Goal: Book appointment/travel/reservation

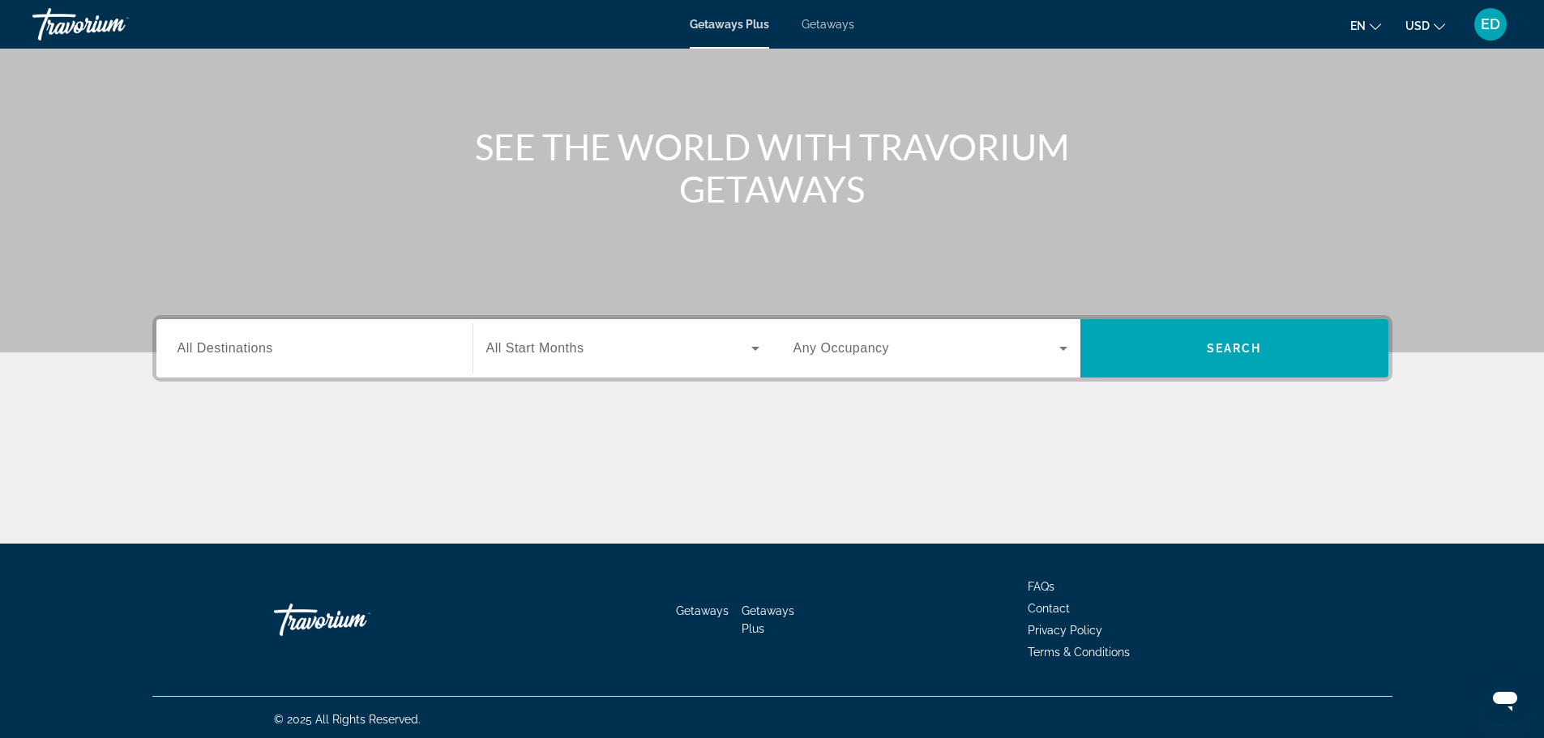
scroll to position [138, 0]
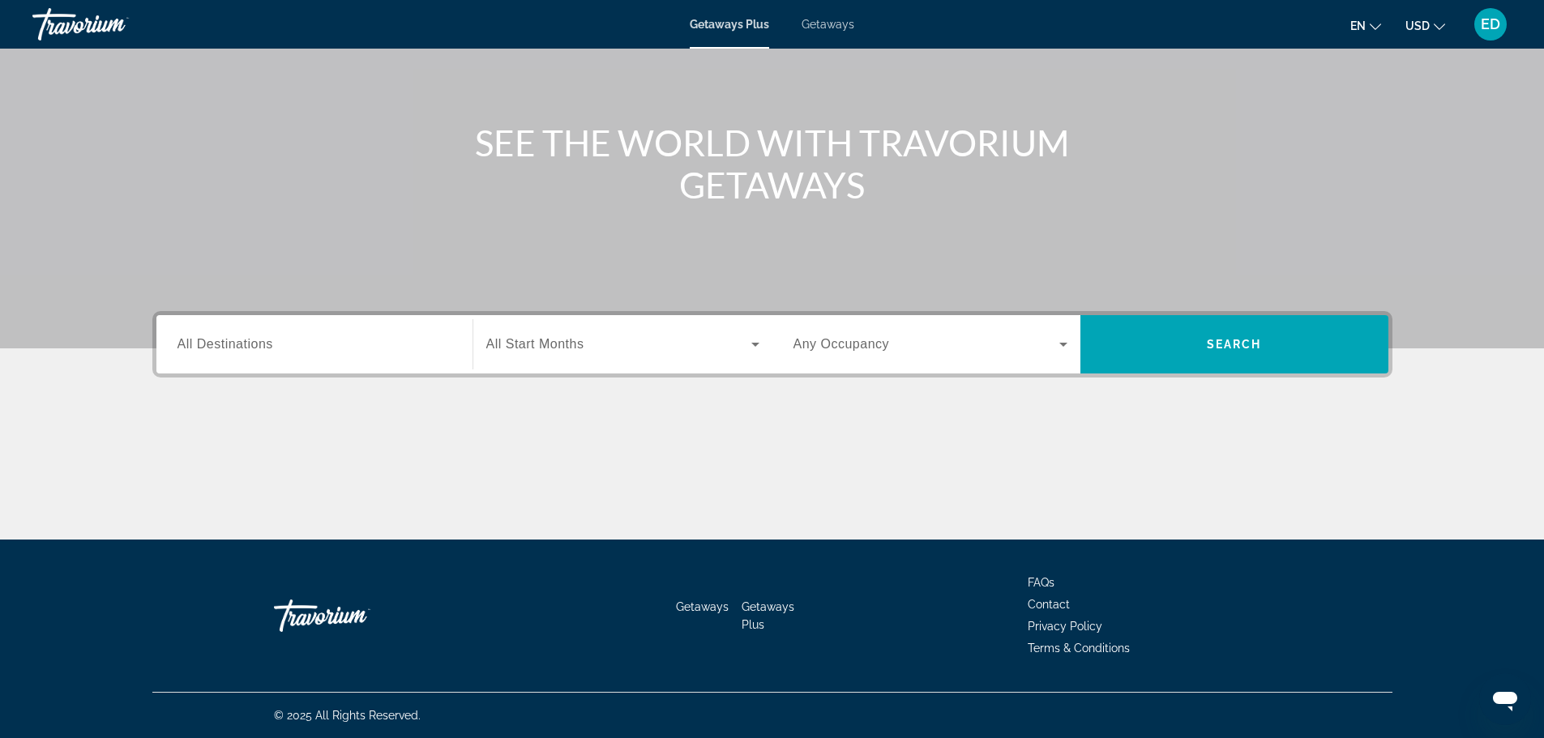
click at [560, 346] on span "All Start Months" at bounding box center [535, 344] width 98 height 14
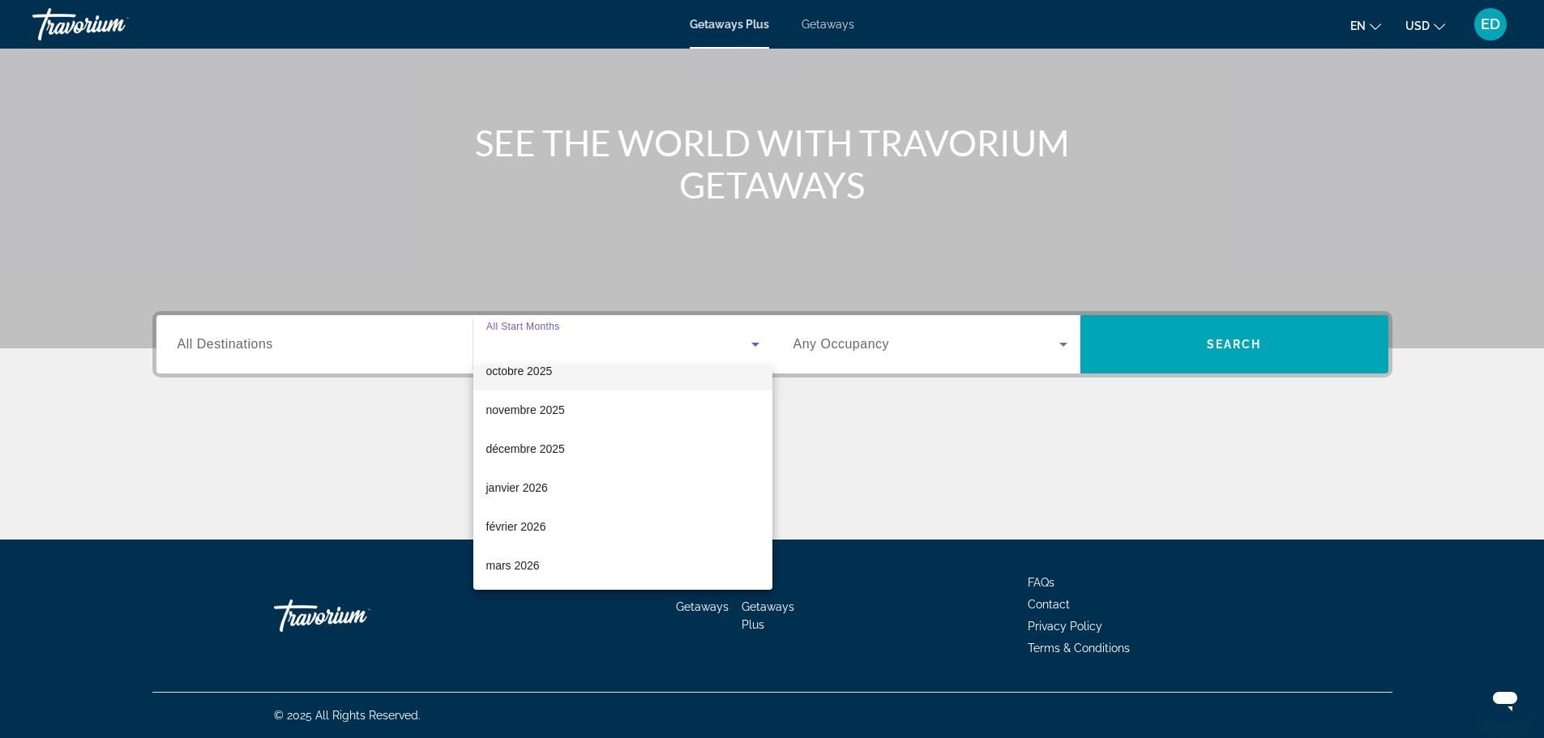
scroll to position [162, 0]
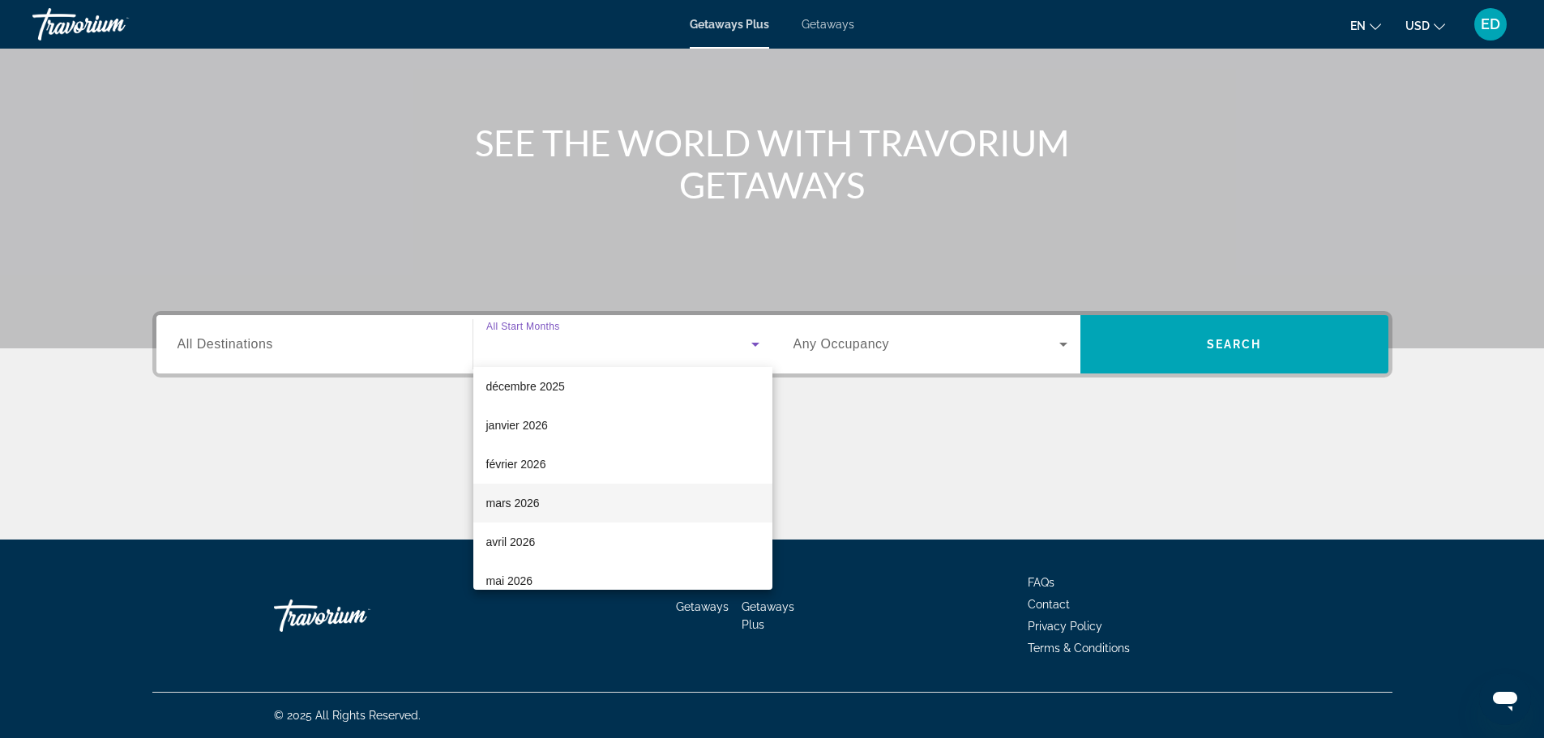
click at [538, 505] on span "mars 2026" at bounding box center [512, 503] width 53 height 19
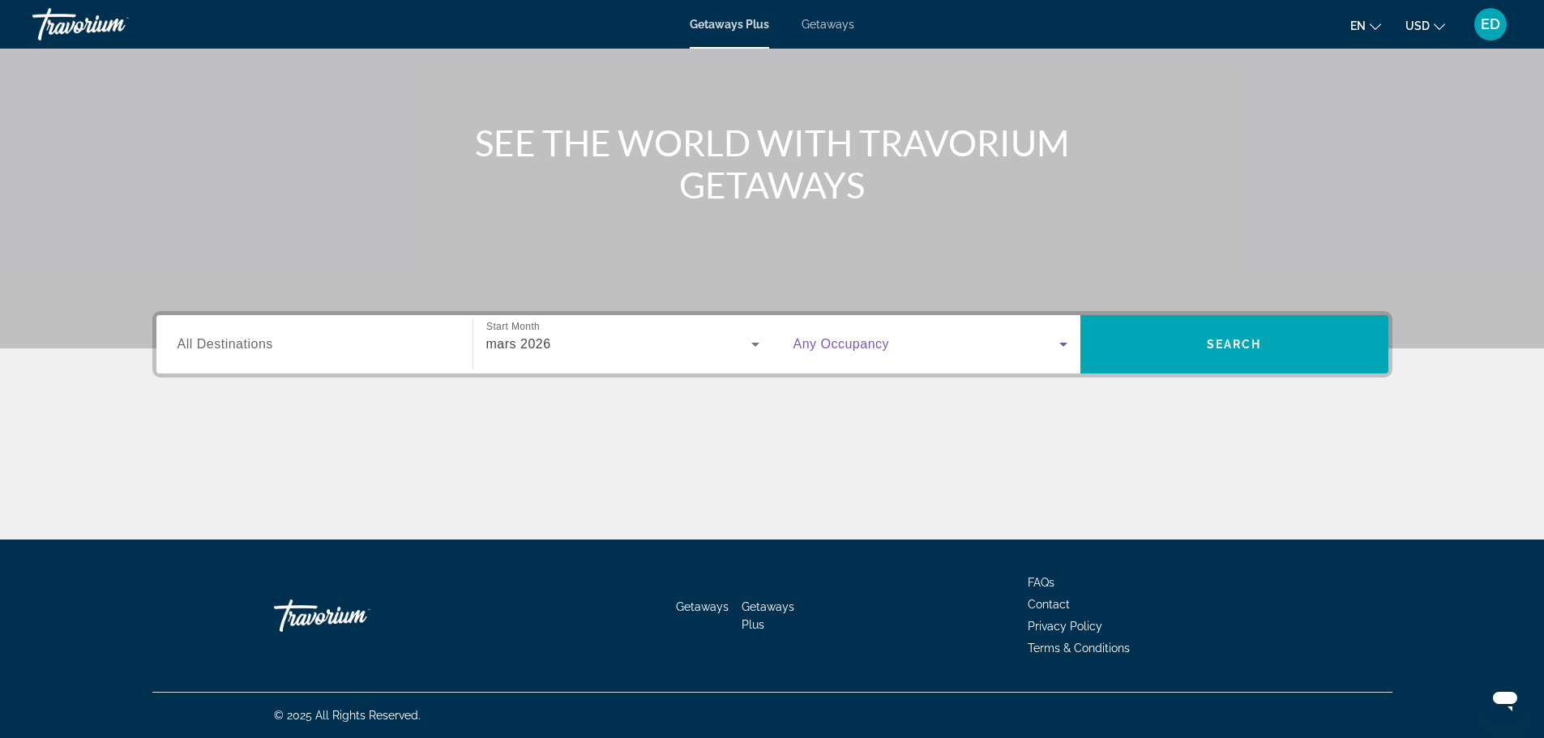
click at [870, 353] on span "Search widget" at bounding box center [927, 344] width 266 height 19
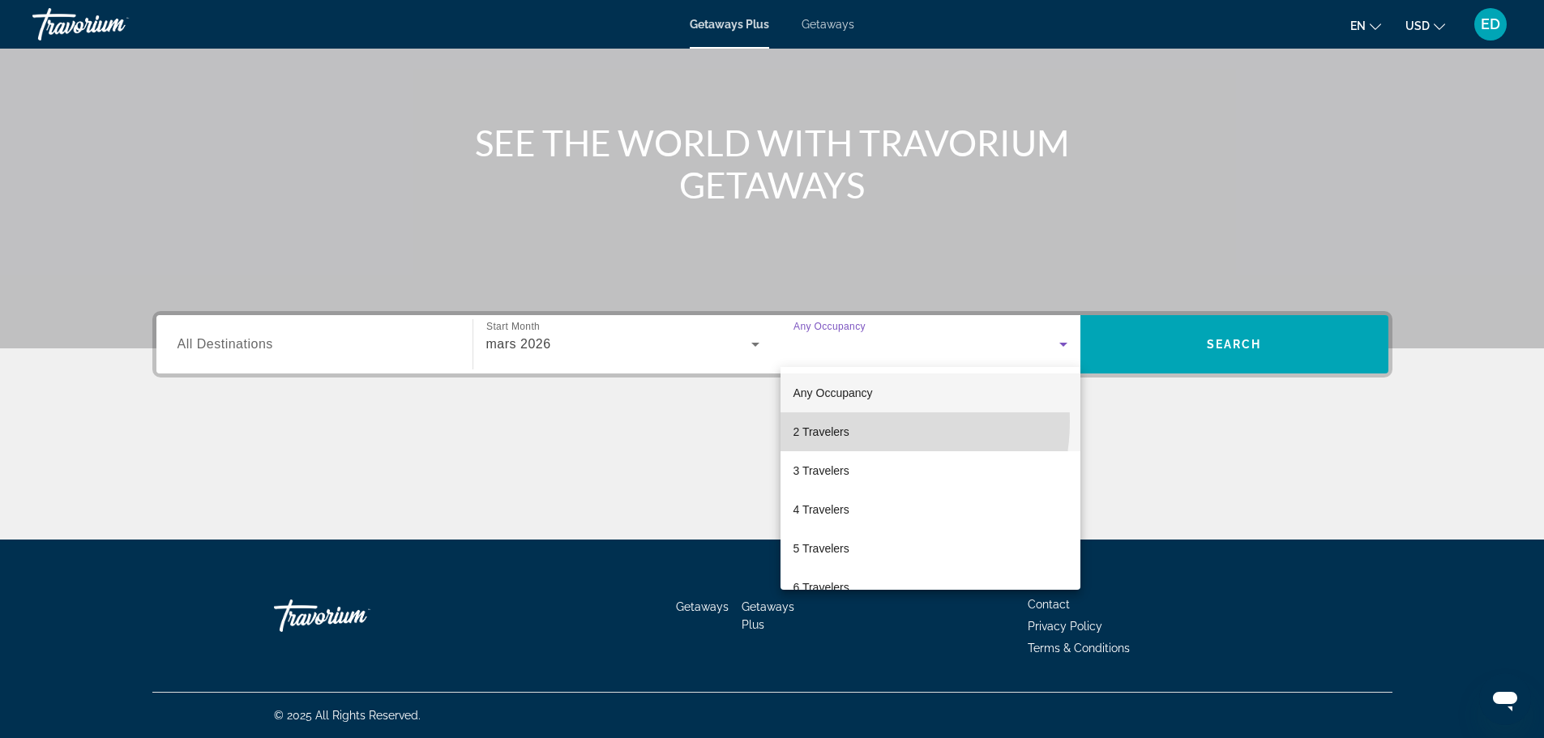
click at [847, 422] on mat-option "2 Travelers" at bounding box center [931, 432] width 300 height 39
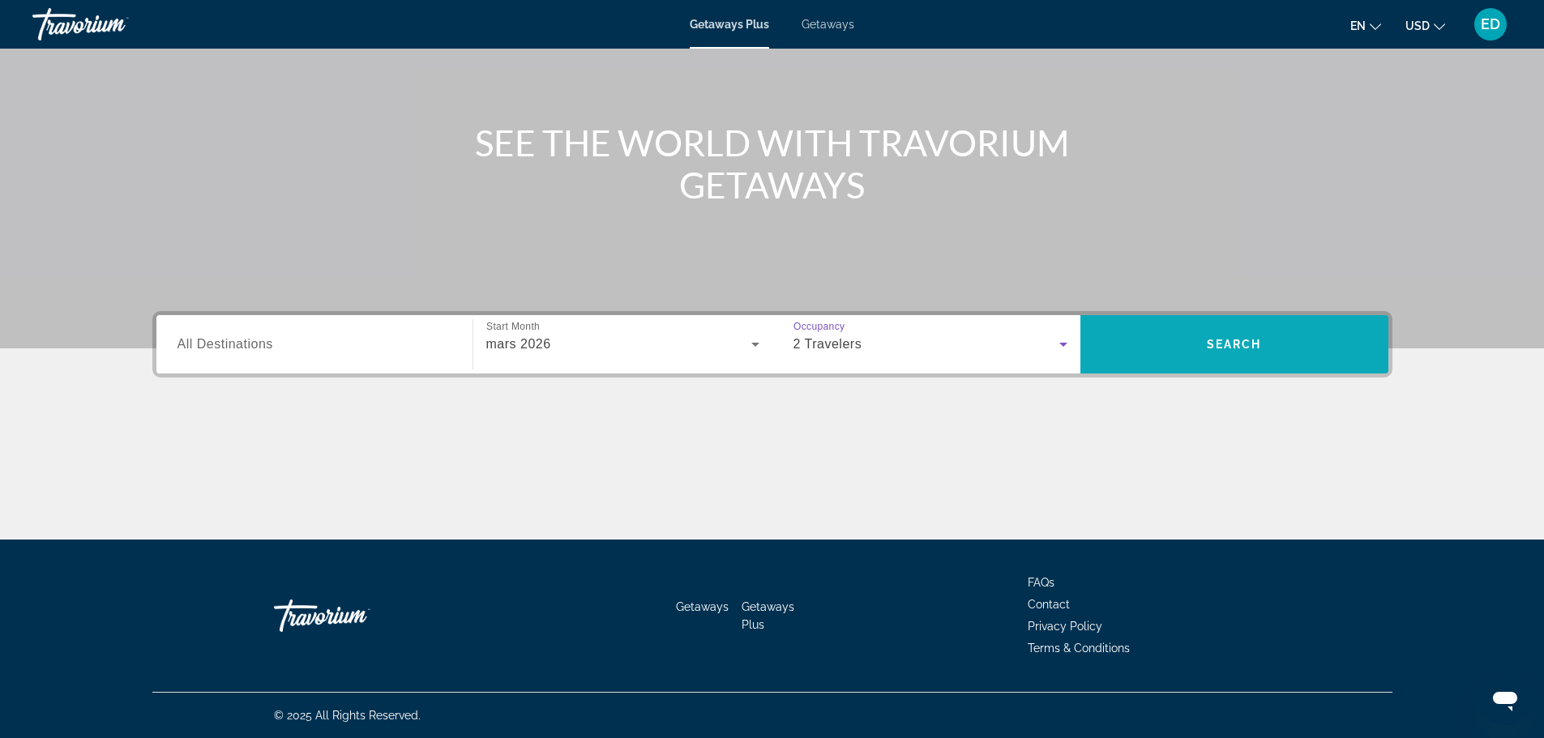
click at [1213, 357] on span "Search widget" at bounding box center [1235, 344] width 308 height 39
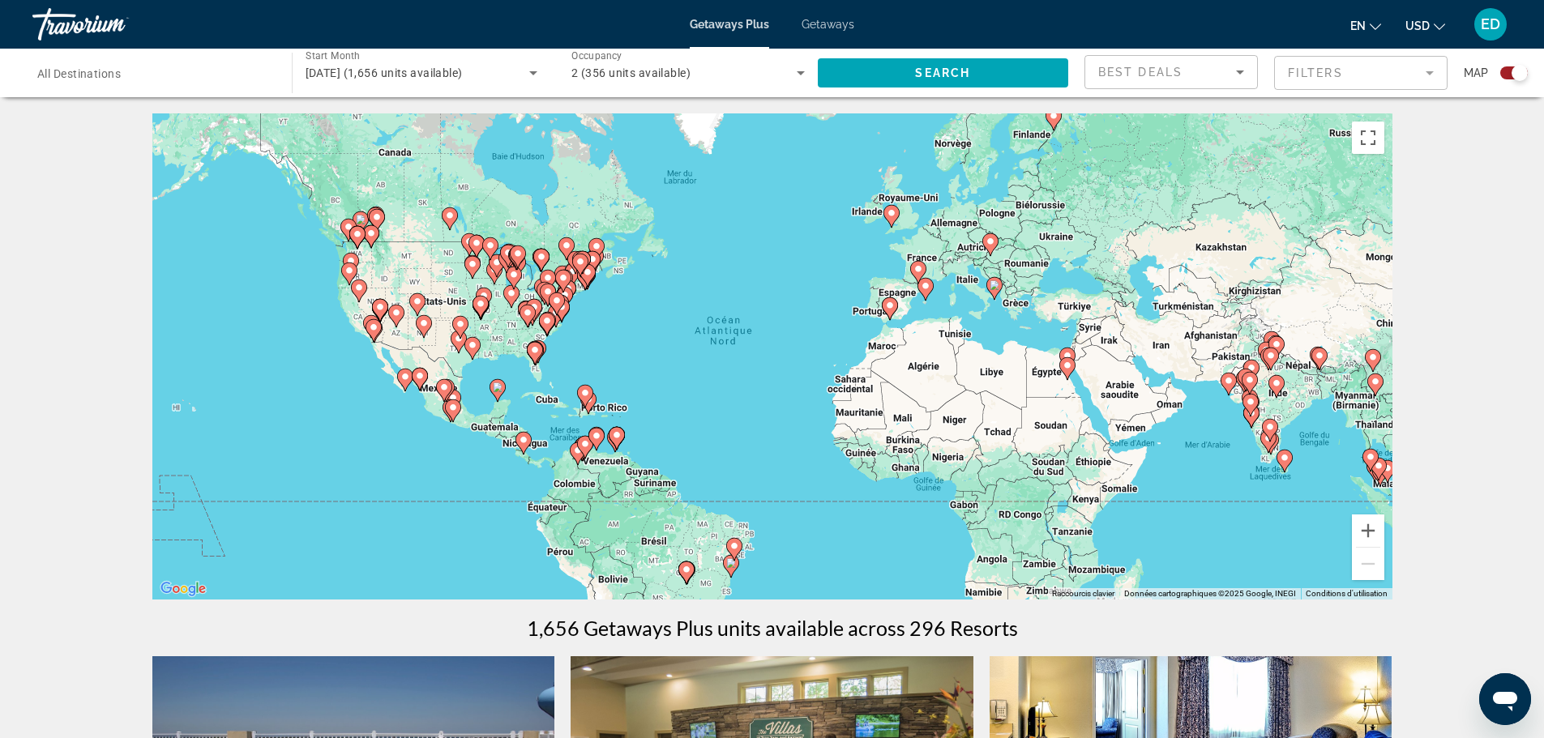
click at [995, 289] on image "Main content" at bounding box center [995, 285] width 10 height 10
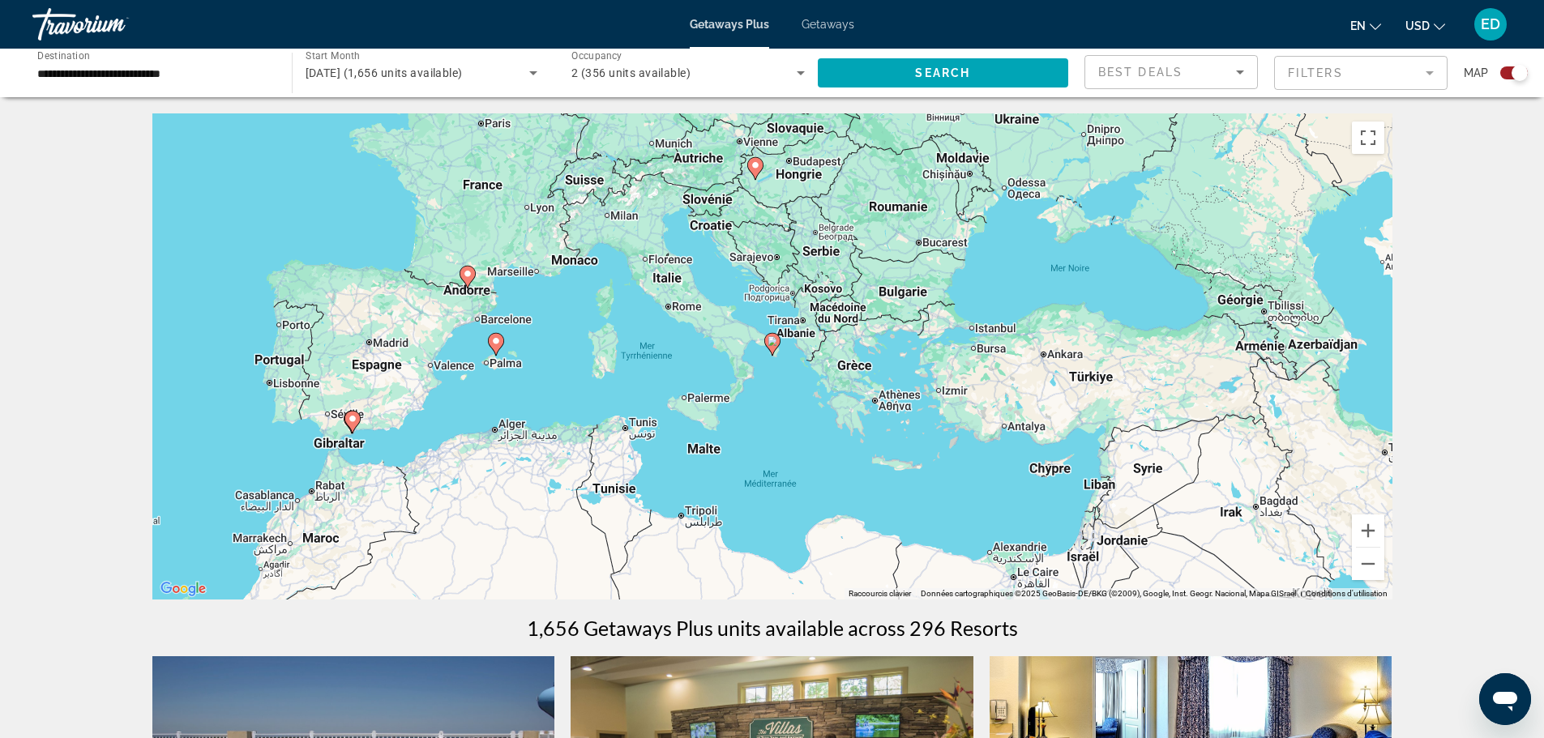
click at [353, 417] on image "Main content" at bounding box center [353, 419] width 10 height 10
type input "**********"
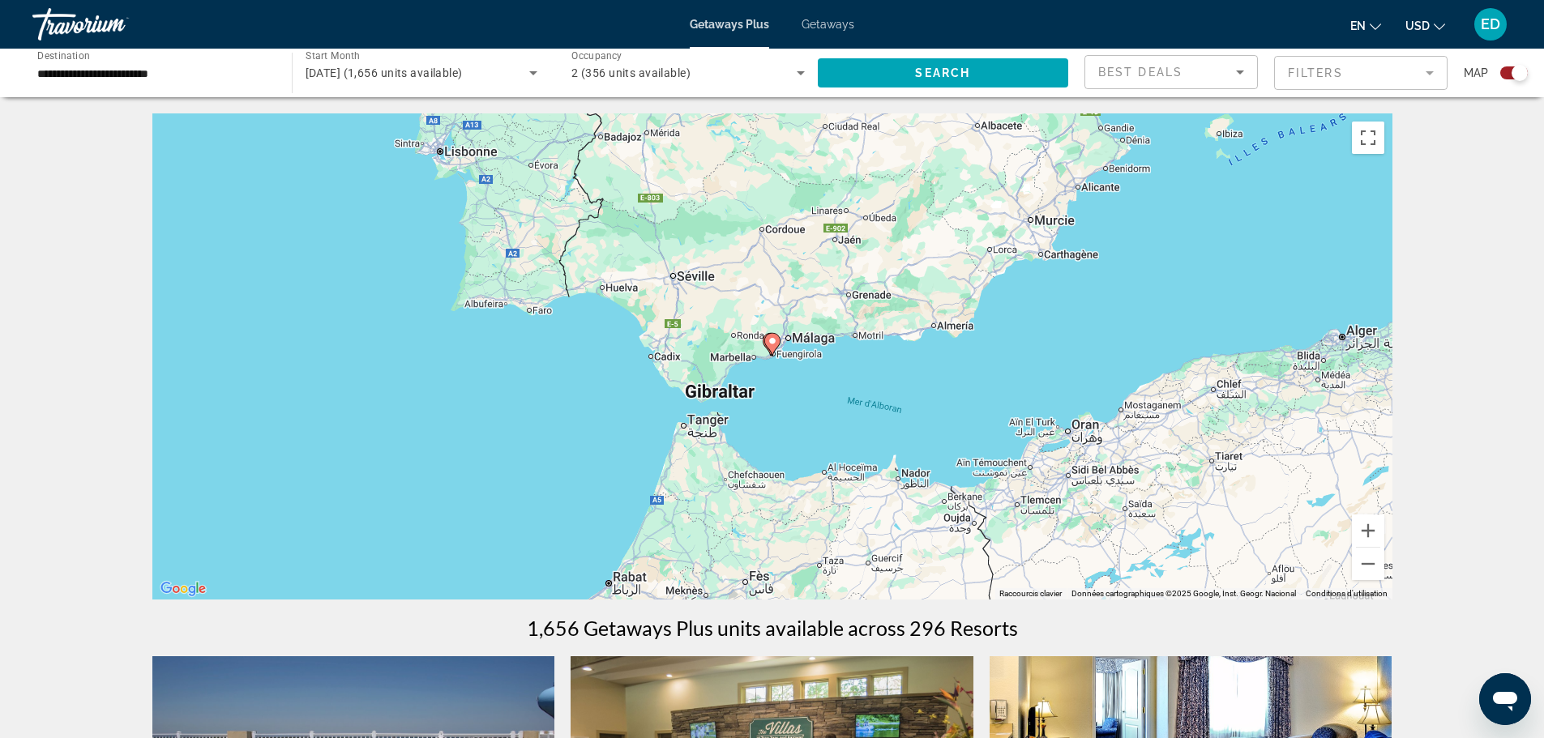
click at [770, 350] on icon "Main content" at bounding box center [772, 344] width 16 height 23
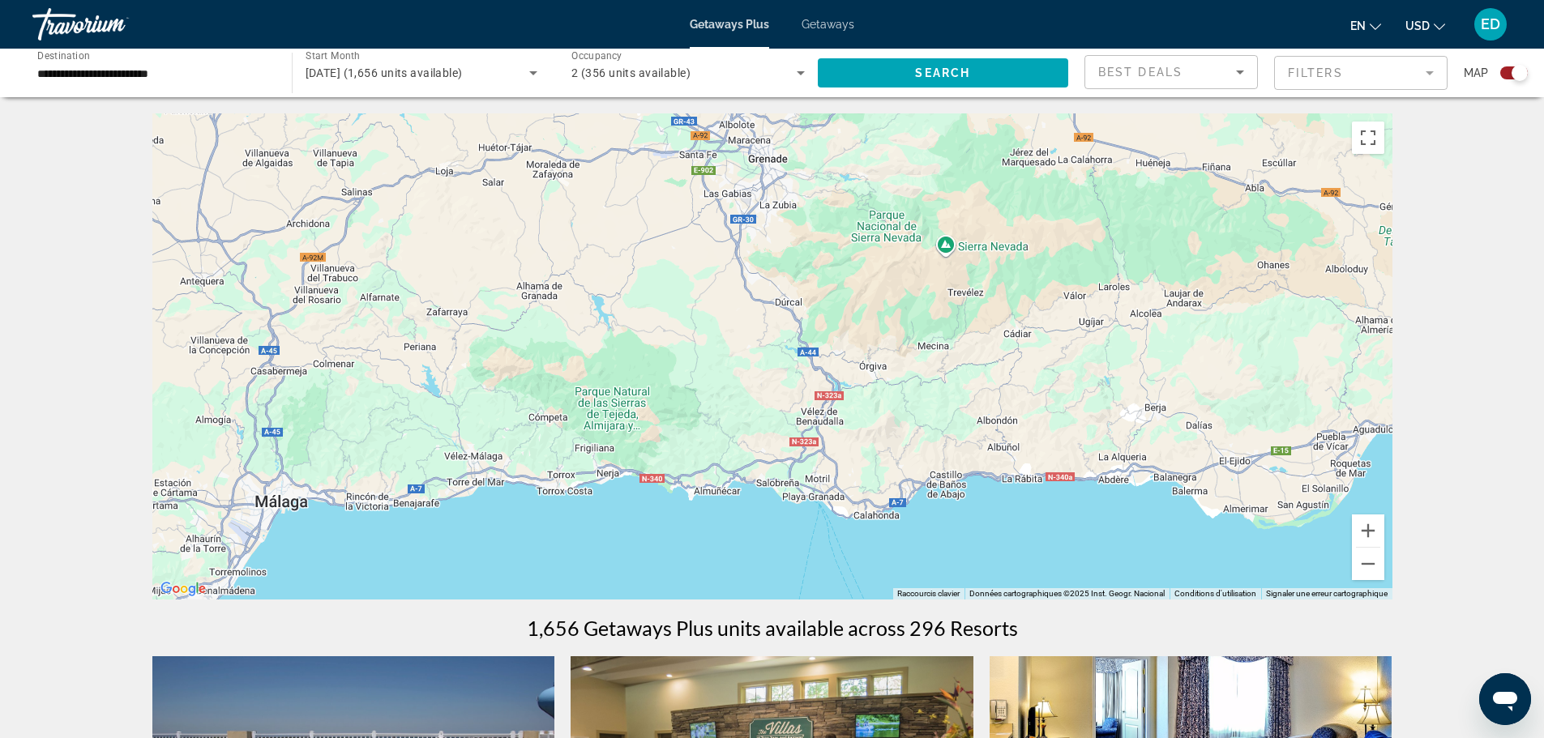
drag, startPoint x: 1068, startPoint y: 376, endPoint x: 447, endPoint y: 684, distance: 693.1
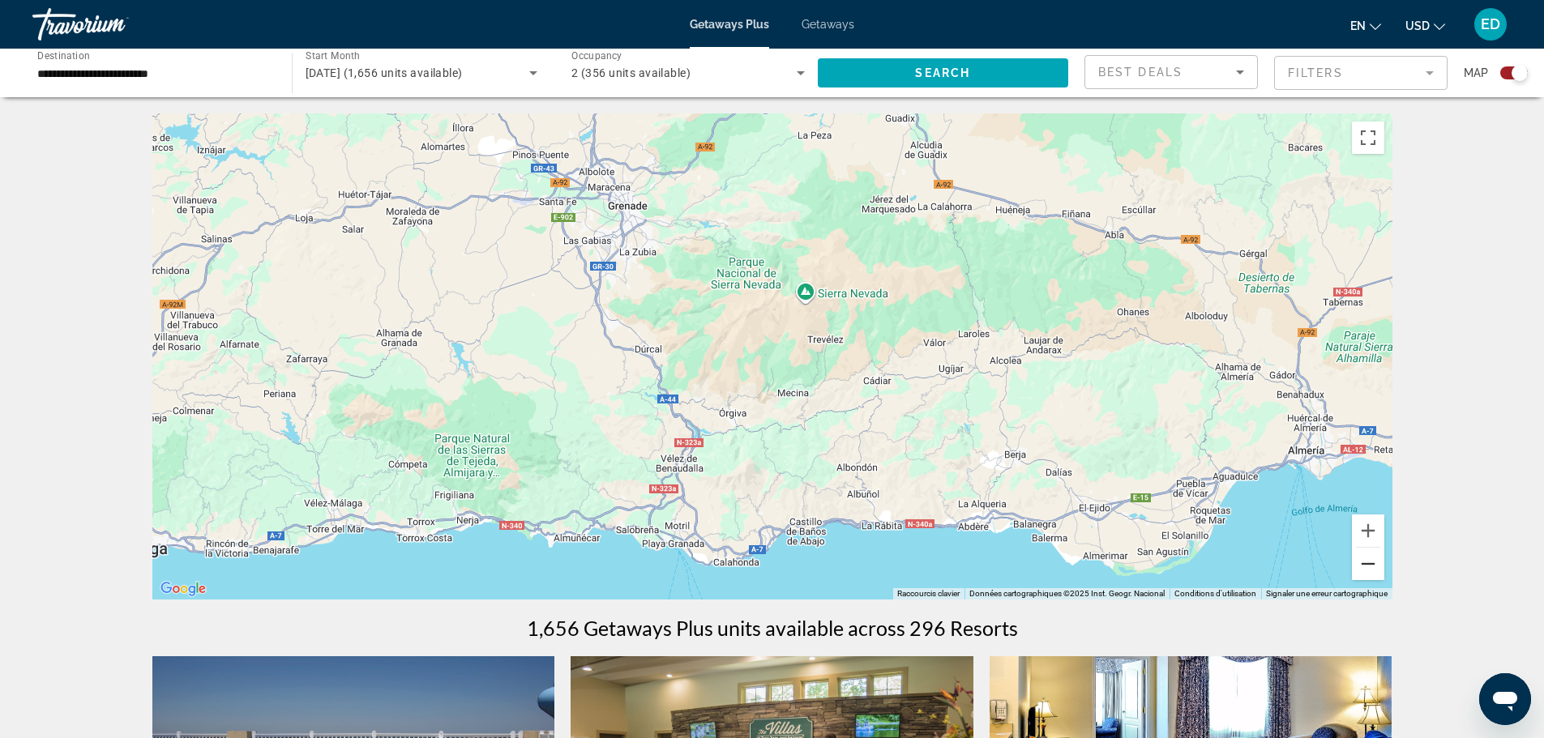
click at [1368, 568] on button "Zoom arrière" at bounding box center [1368, 564] width 32 height 32
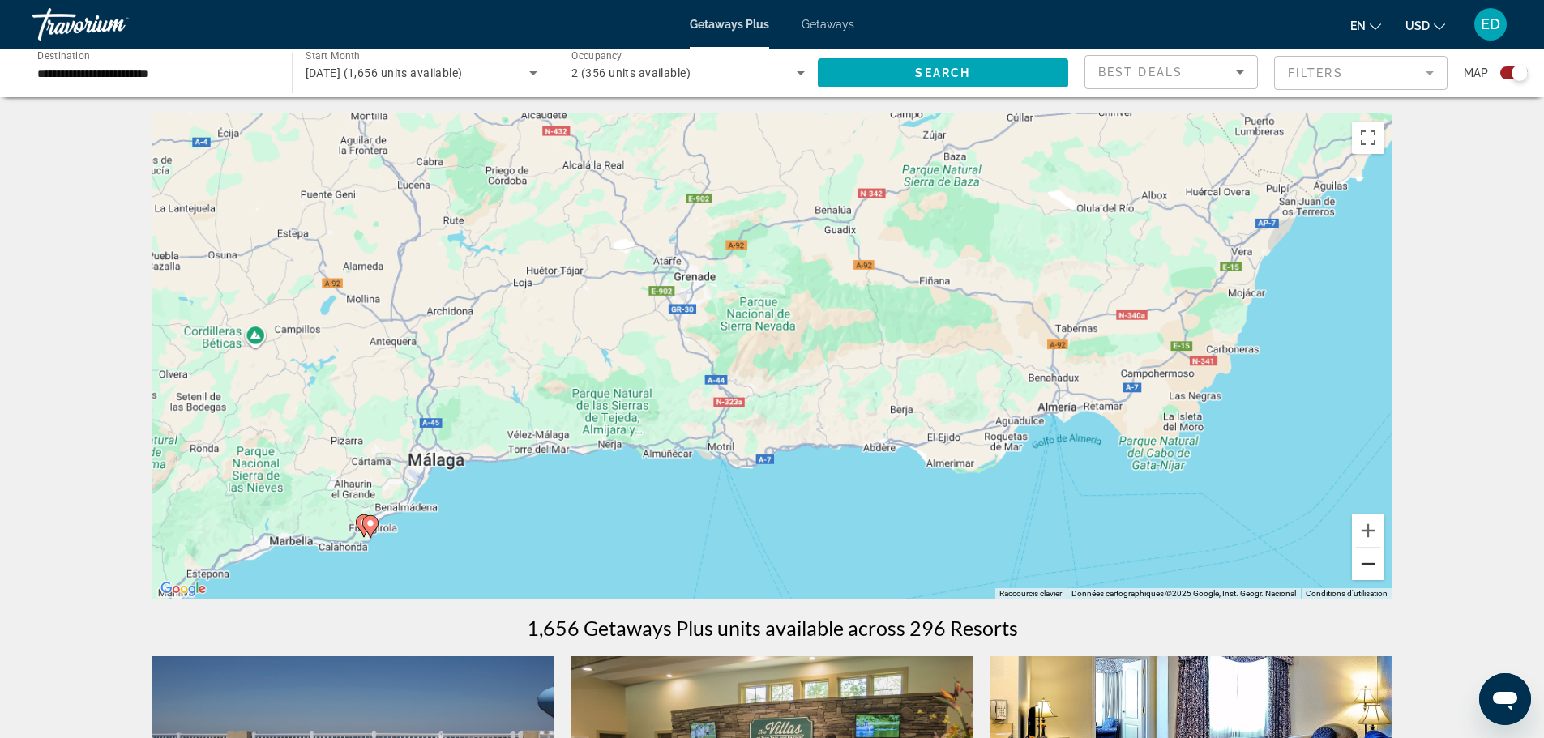
click at [1368, 568] on button "Zoom arrière" at bounding box center [1368, 564] width 32 height 32
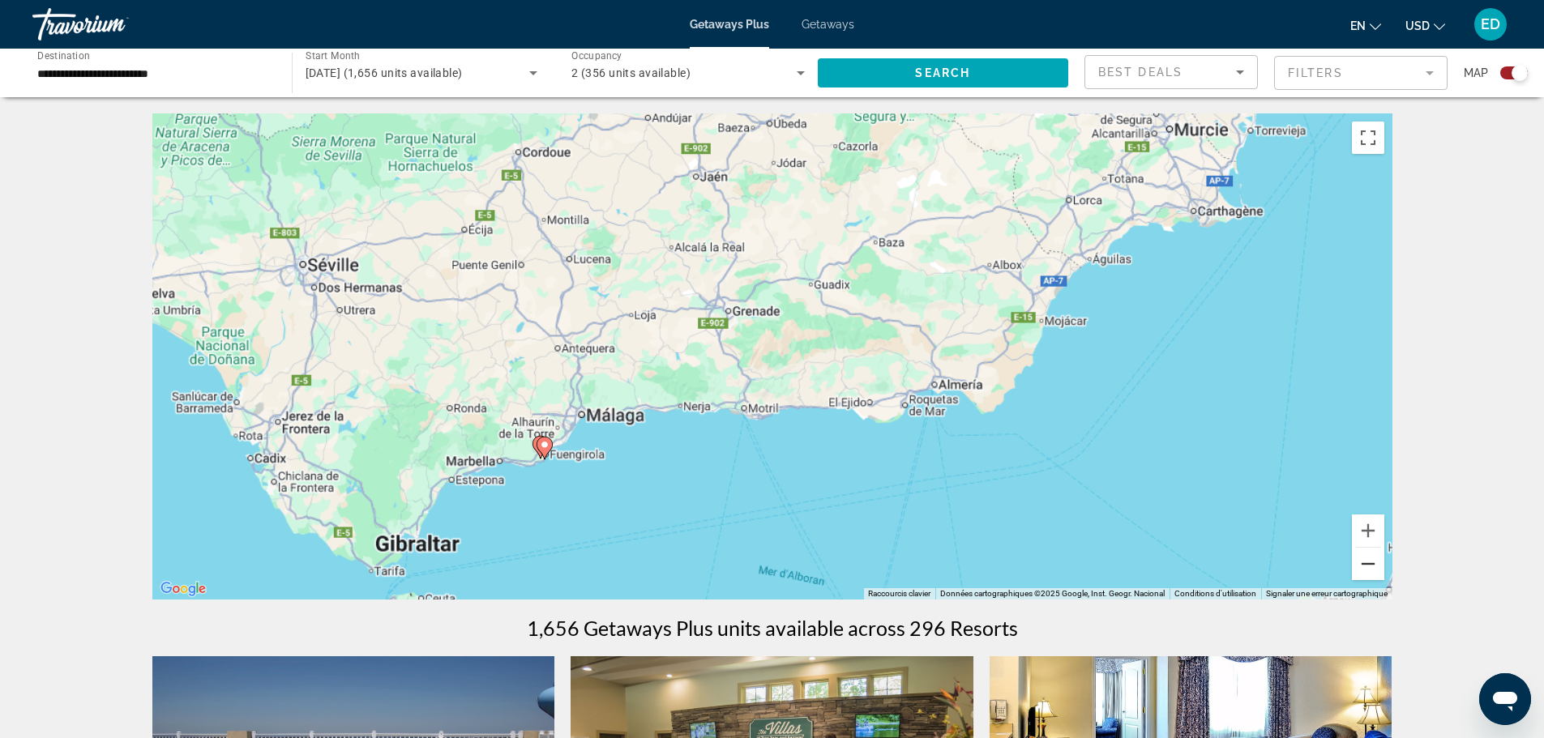
click at [1368, 568] on button "Zoom arrière" at bounding box center [1368, 564] width 32 height 32
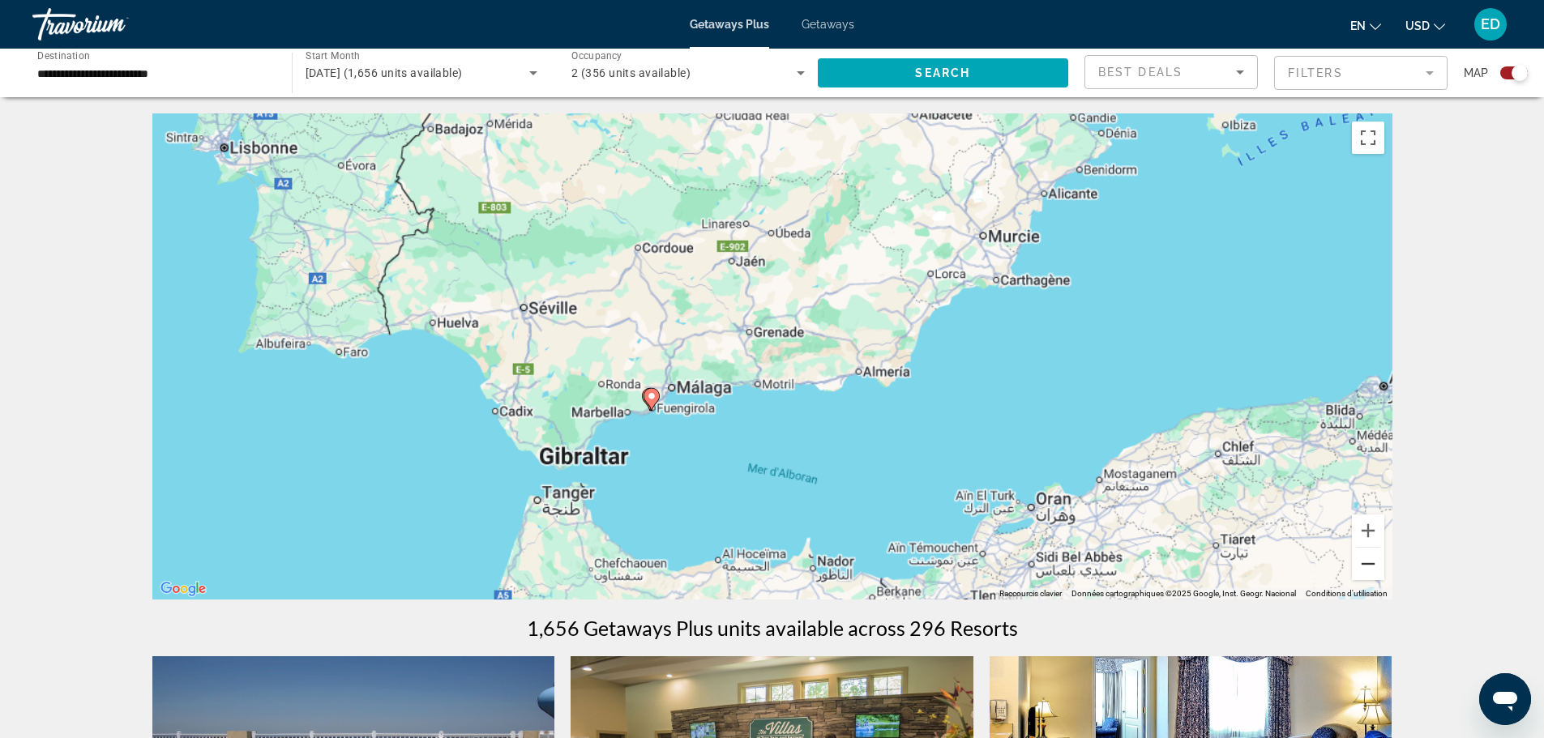
click at [1368, 568] on button "Zoom arrière" at bounding box center [1368, 564] width 32 height 32
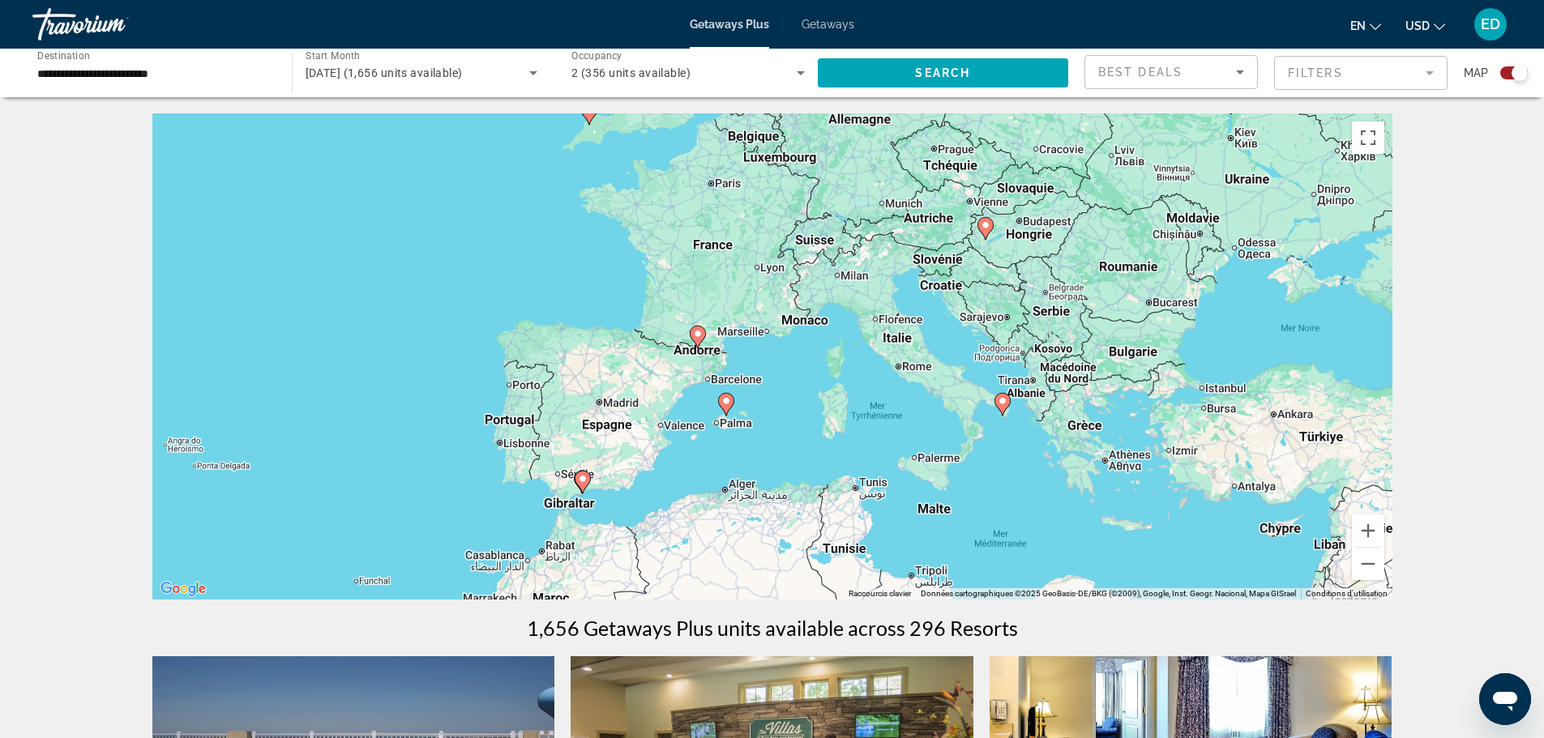
drag, startPoint x: 1023, startPoint y: 340, endPoint x: 866, endPoint y: 448, distance: 191.1
click at [866, 448] on div "Pour activer le glissement avec le clavier, appuyez sur Alt+Entrée. Une fois ce…" at bounding box center [772, 356] width 1240 height 486
click at [724, 403] on image "Main content" at bounding box center [726, 401] width 10 height 10
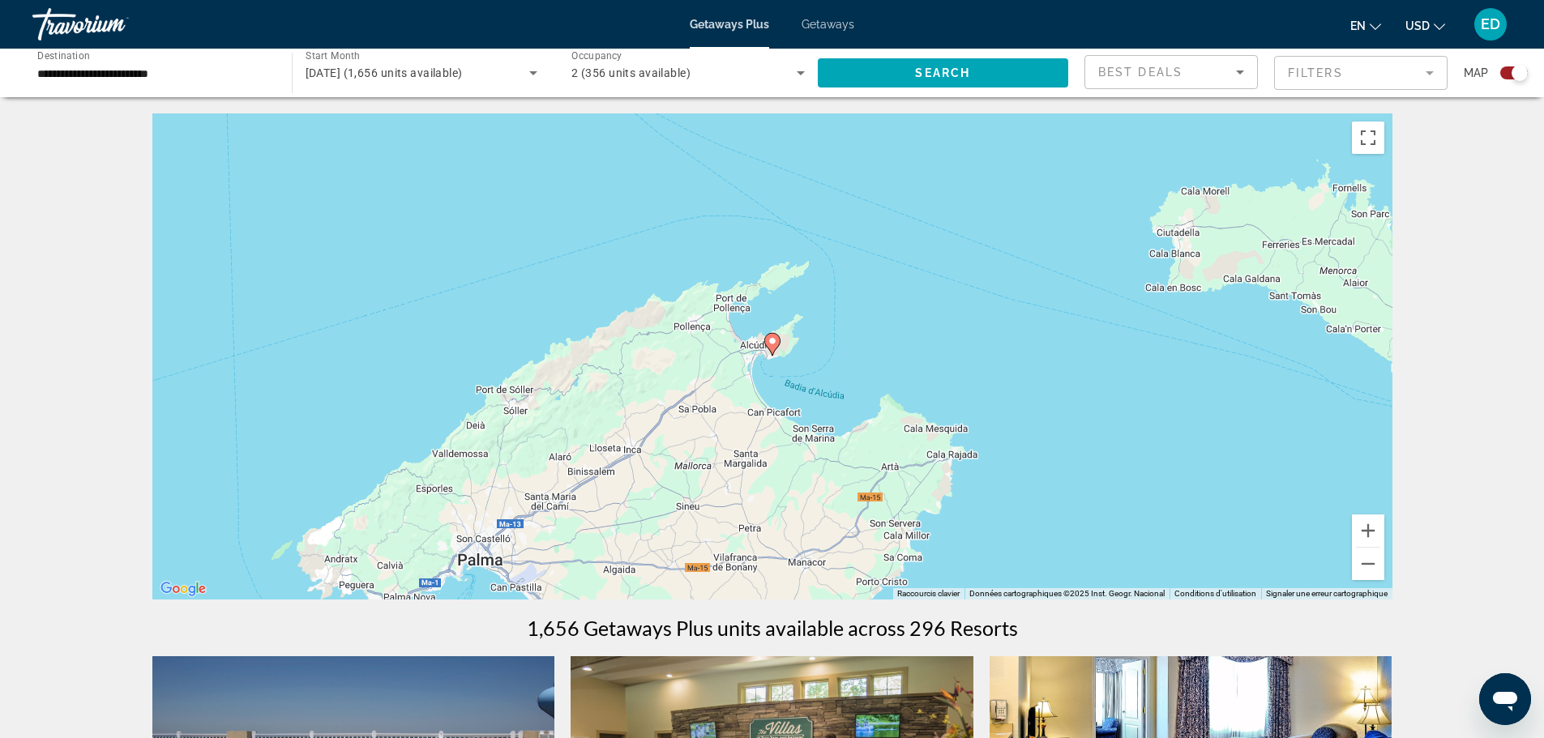
click at [774, 353] on icon "Main content" at bounding box center [772, 344] width 16 height 23
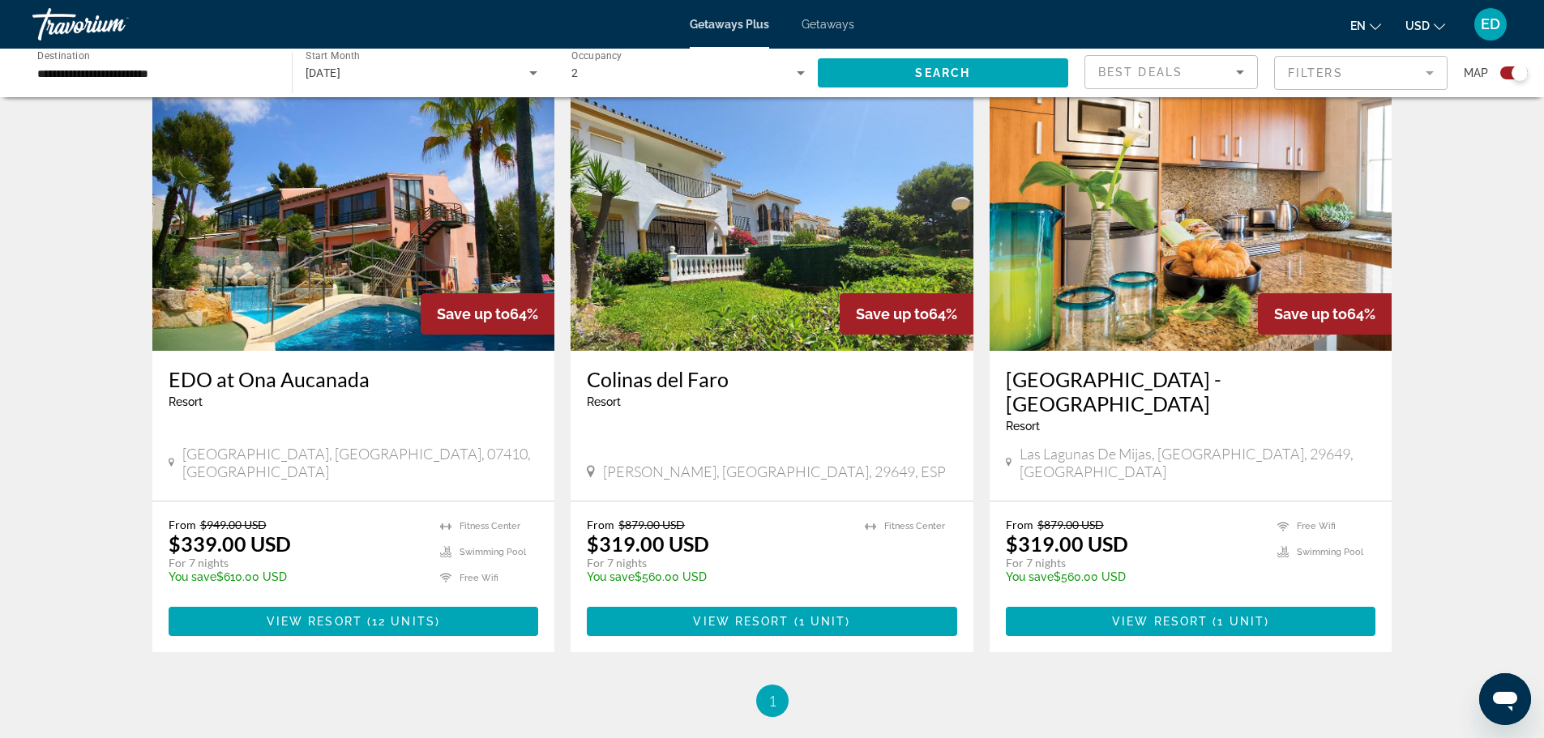
scroll to position [567, 0]
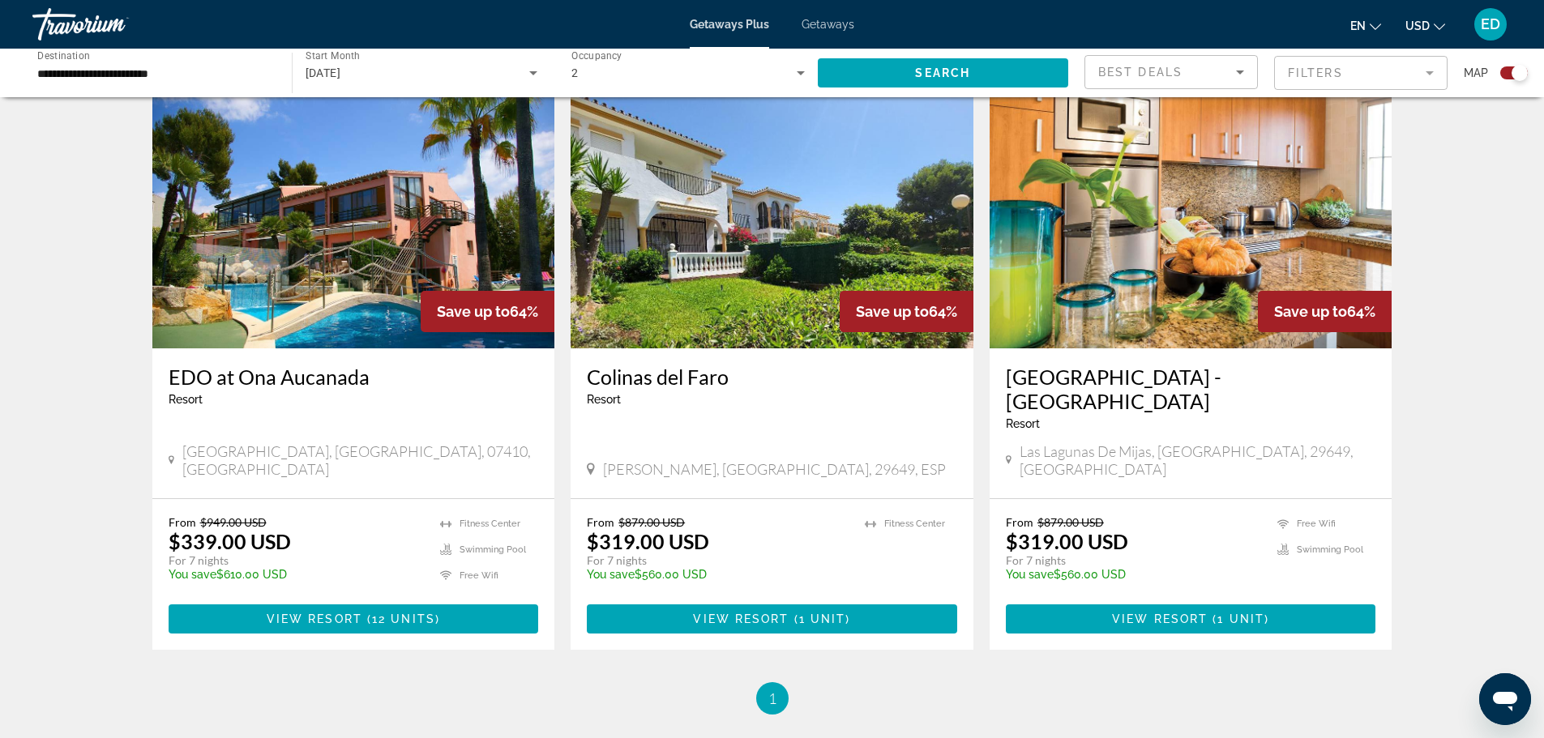
click at [387, 225] on img "Main content" at bounding box center [353, 218] width 403 height 259
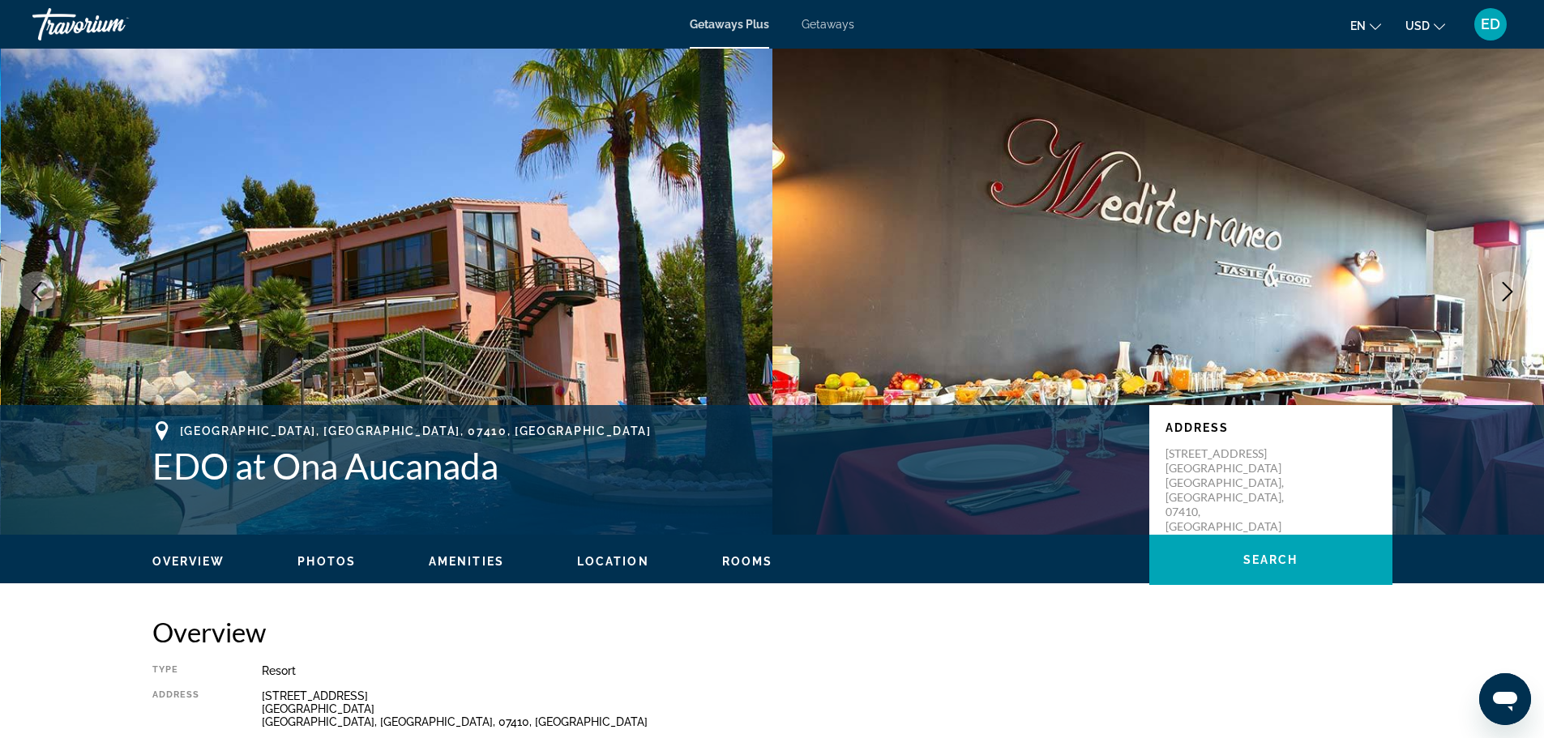
click at [1507, 289] on icon "Next image" at bounding box center [1507, 291] width 19 height 19
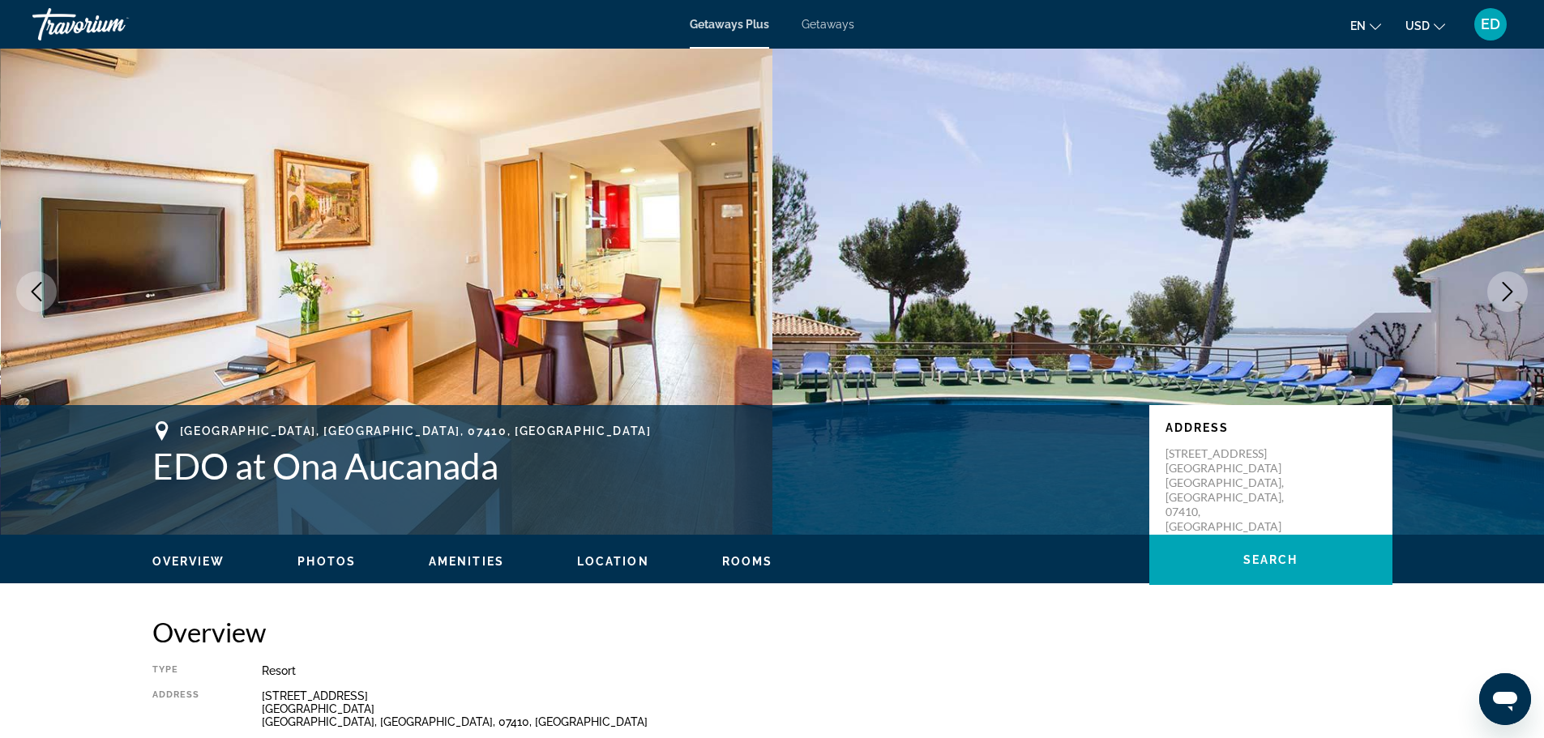
click at [1506, 289] on icon "Next image" at bounding box center [1507, 291] width 19 height 19
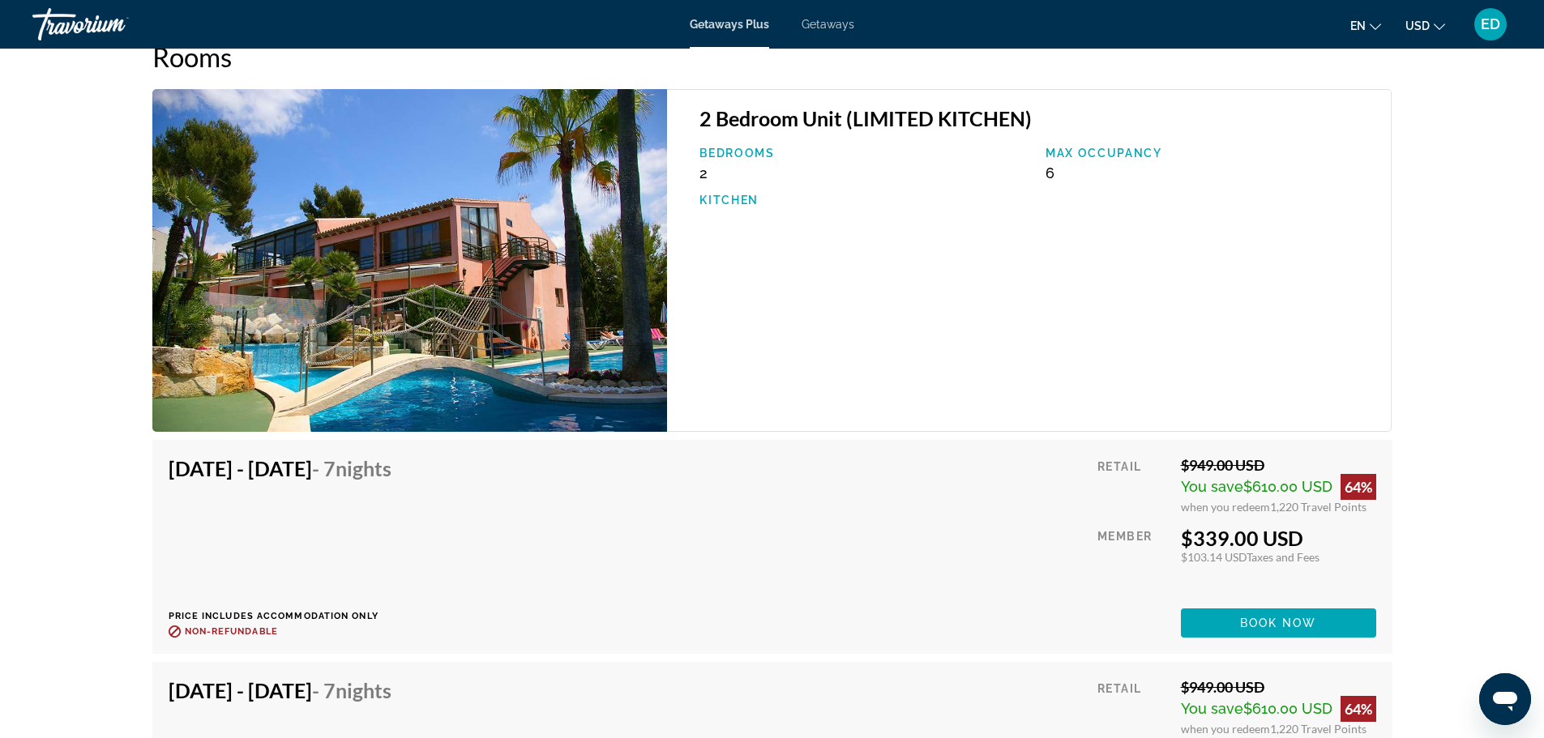
scroll to position [2594, 0]
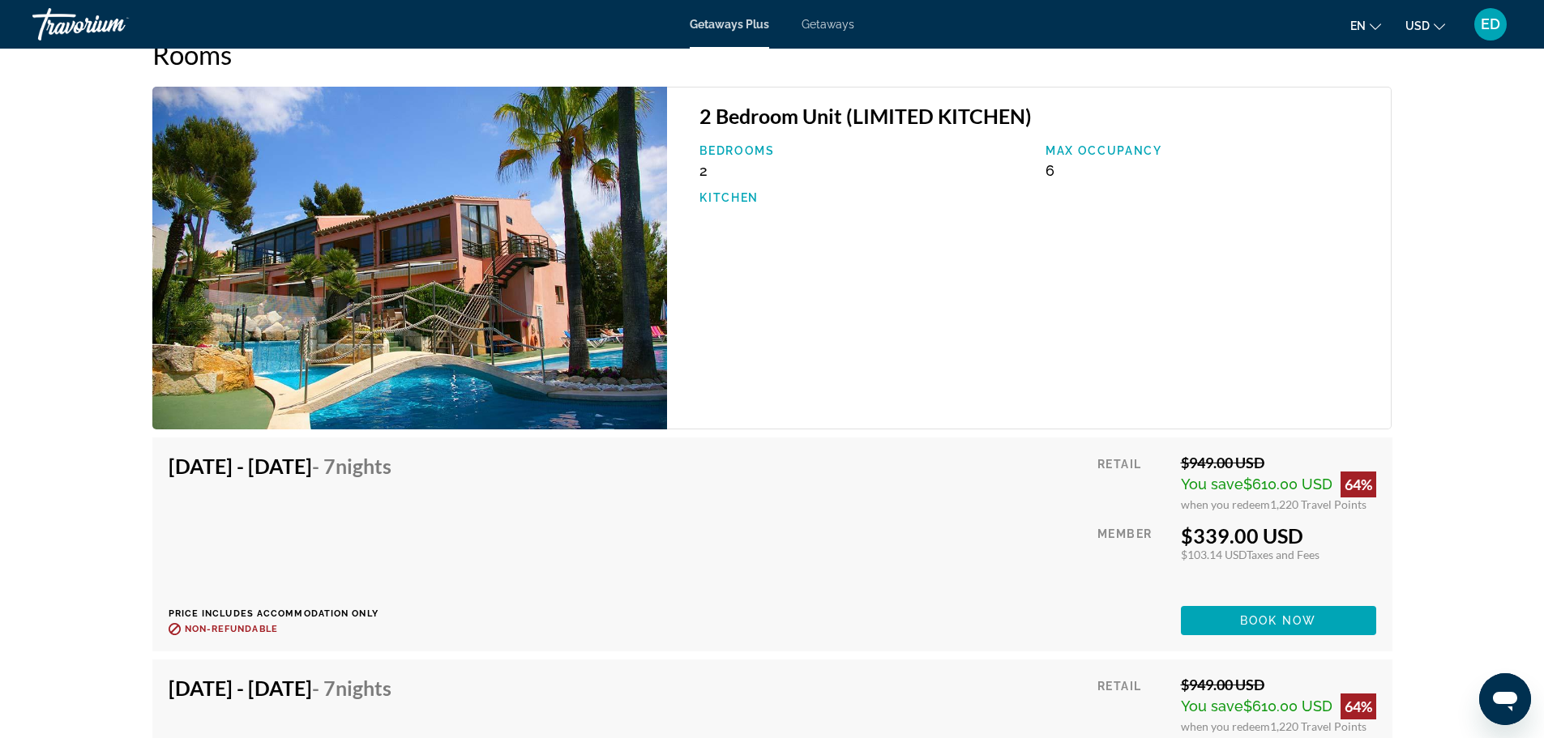
click at [1355, 614] on span "Main content" at bounding box center [1278, 620] width 195 height 39
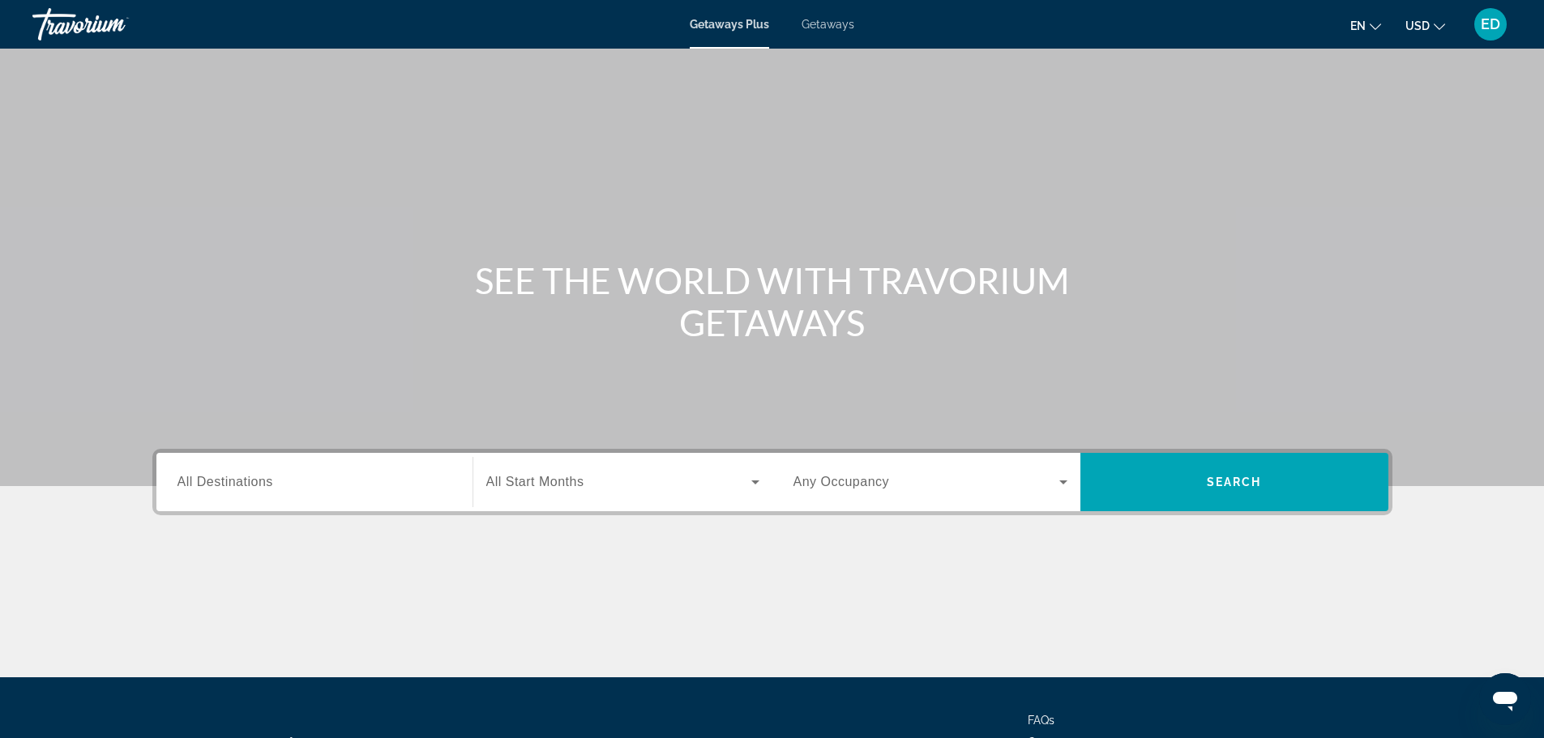
click at [435, 475] on input "Destination All Destinations" at bounding box center [315, 482] width 274 height 19
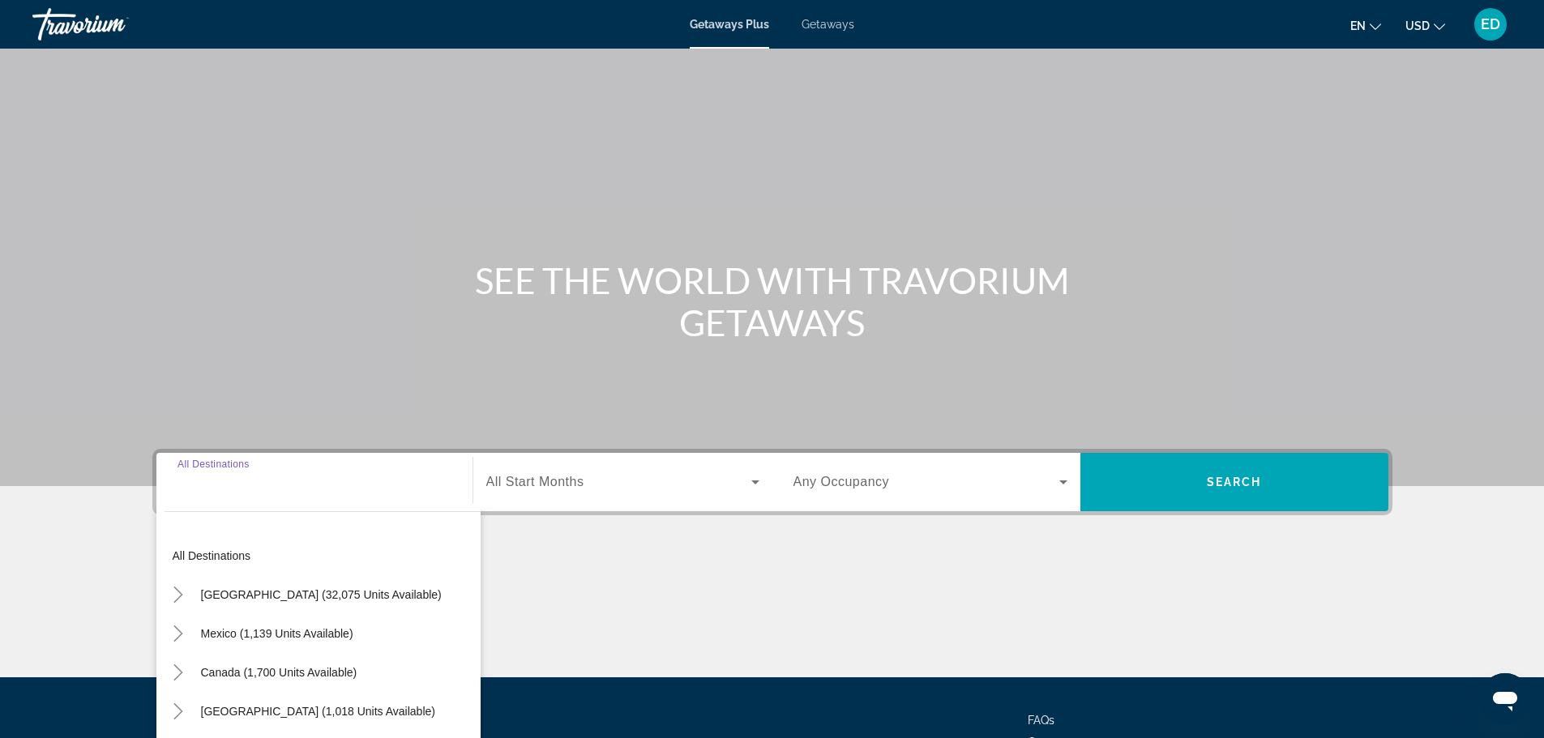
scroll to position [138, 0]
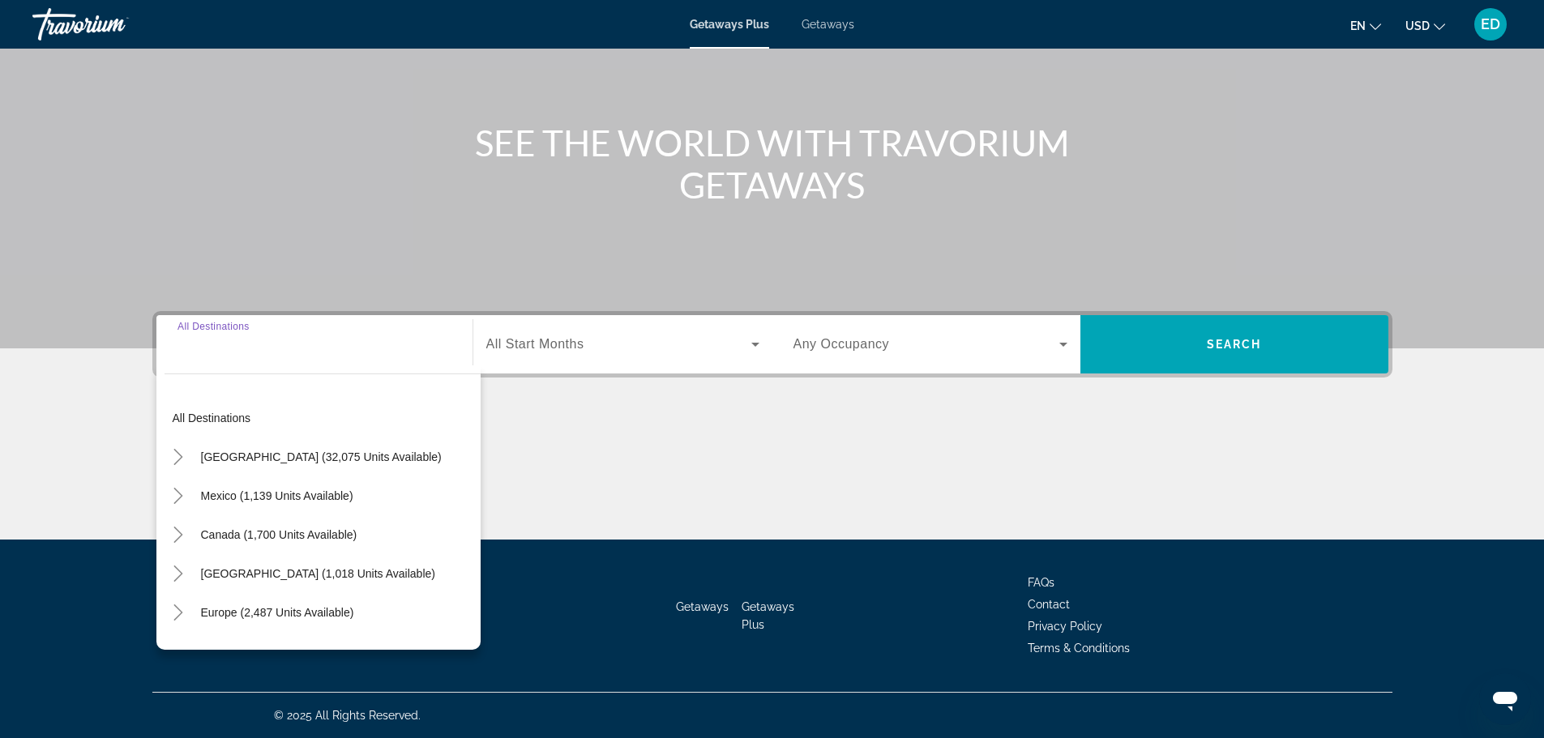
click at [609, 360] on div "Search widget" at bounding box center [622, 344] width 273 height 45
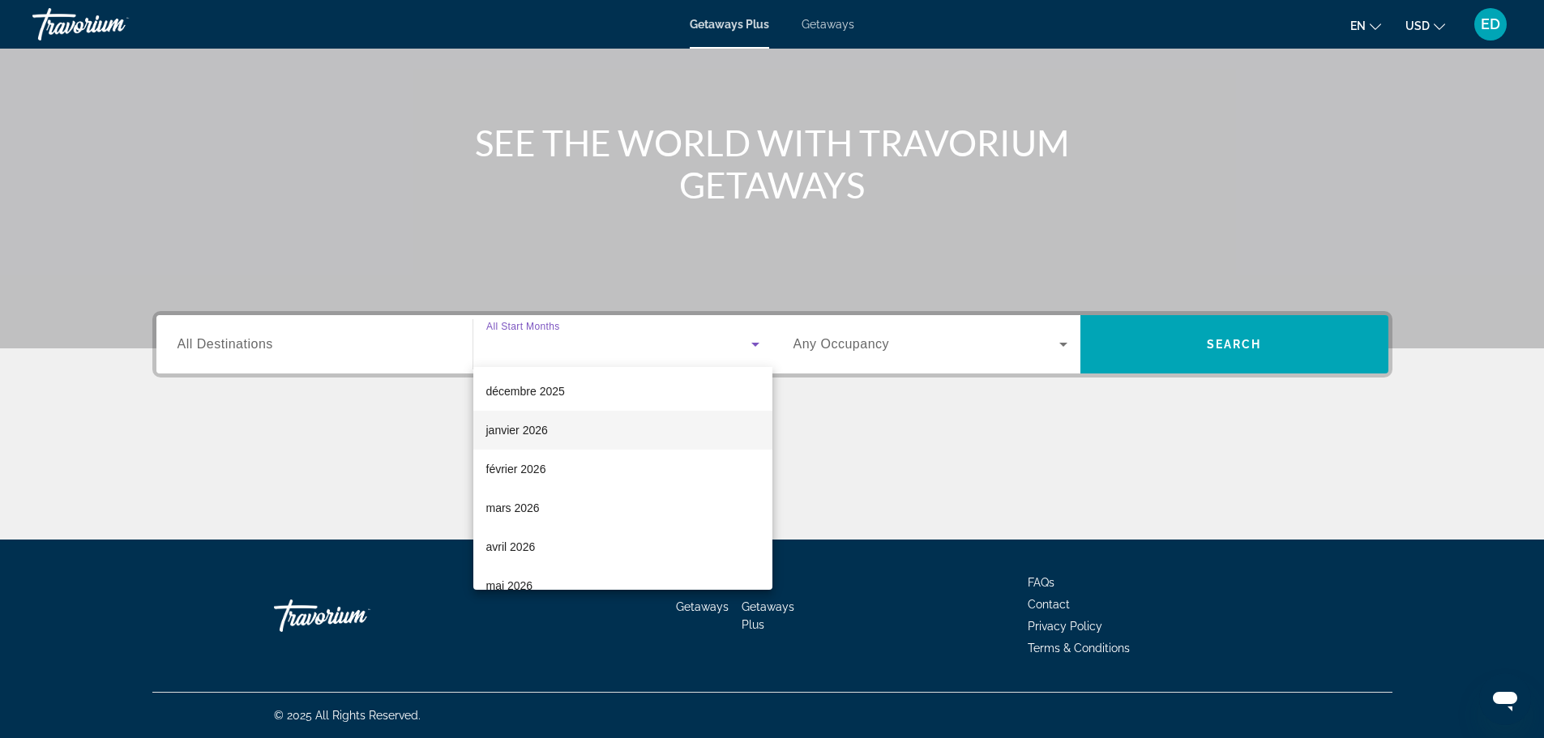
scroll to position [162, 0]
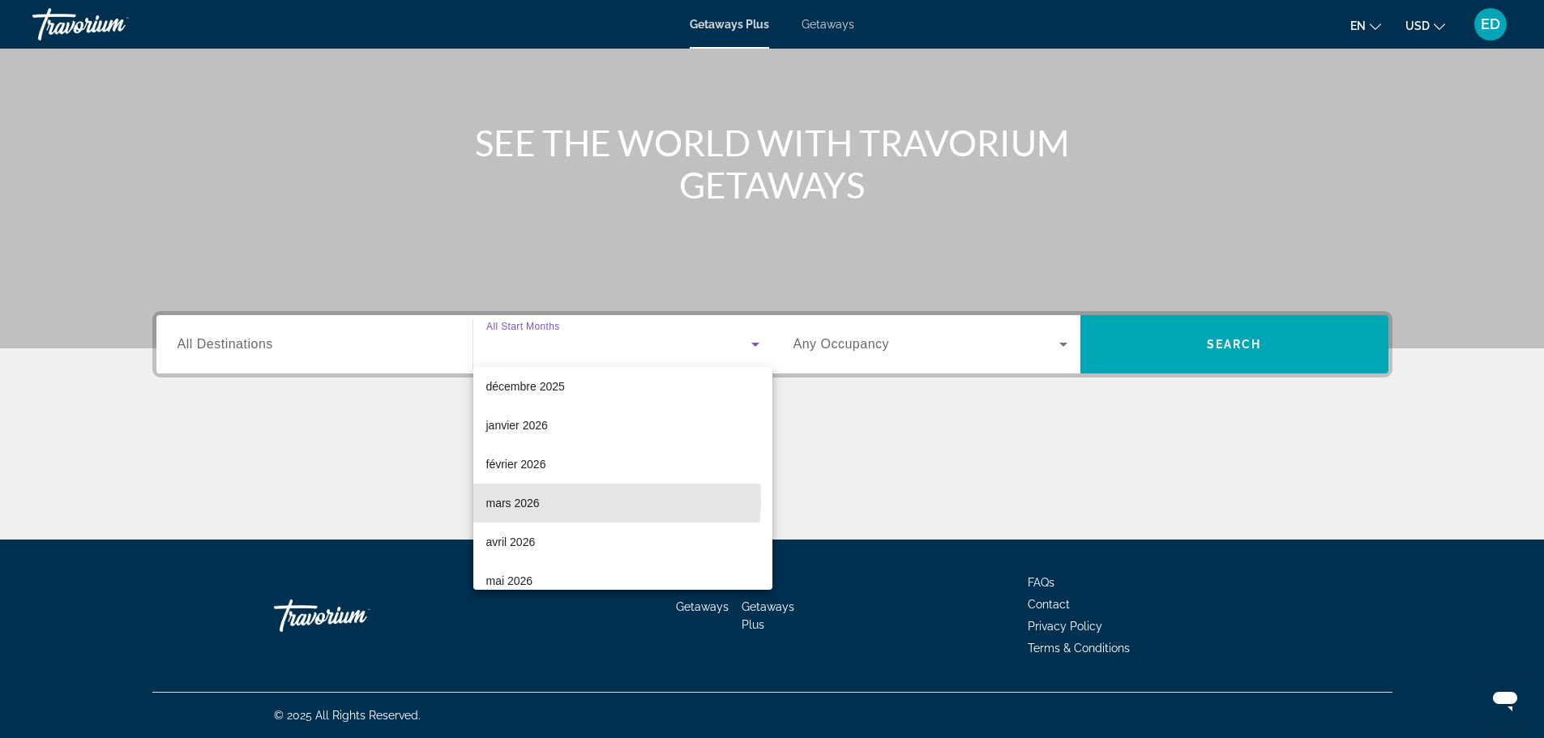
drag, startPoint x: 581, startPoint y: 501, endPoint x: 707, endPoint y: 478, distance: 127.7
click at [580, 501] on mat-option "mars 2026" at bounding box center [622, 503] width 299 height 39
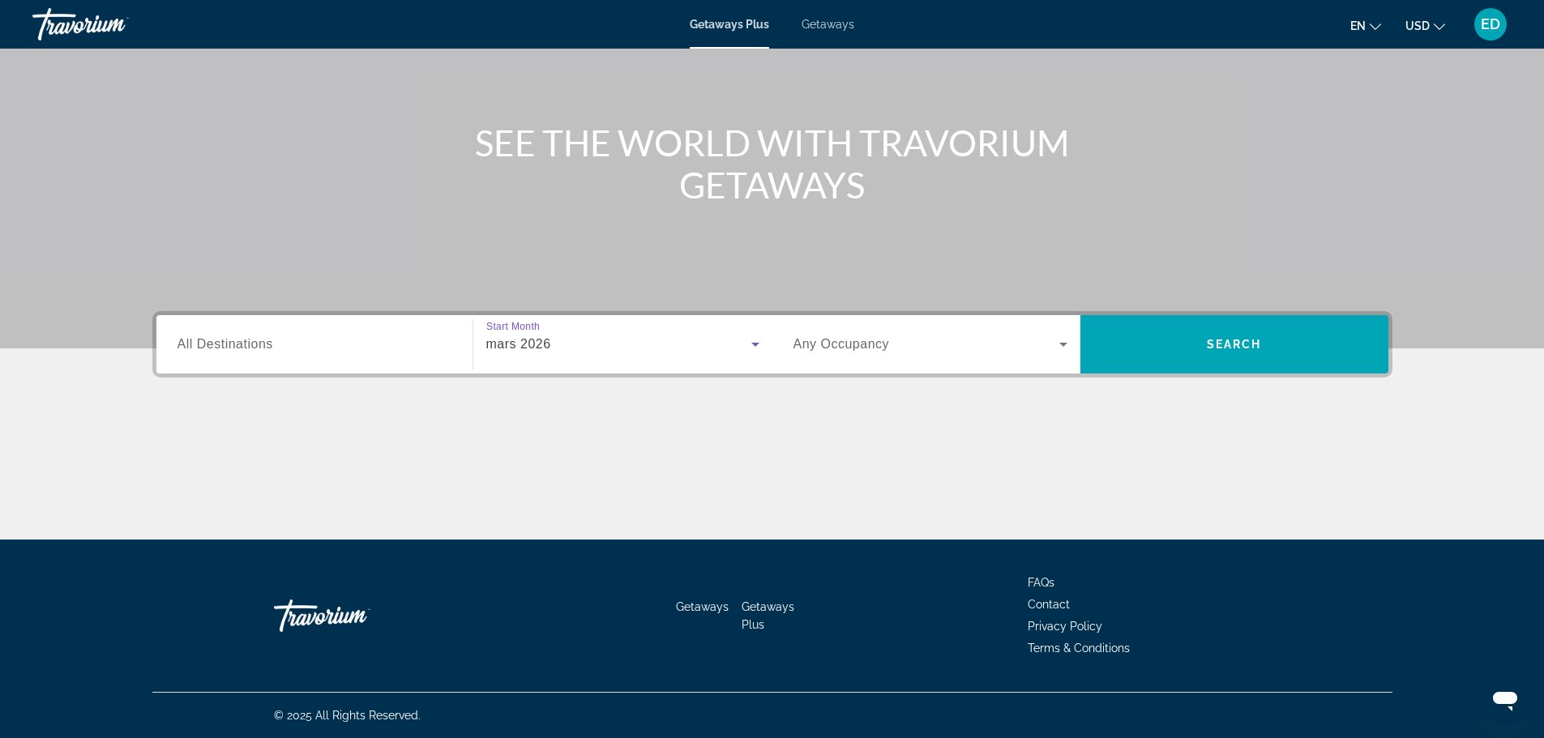
click at [823, 354] on div "Search widget" at bounding box center [931, 344] width 274 height 45
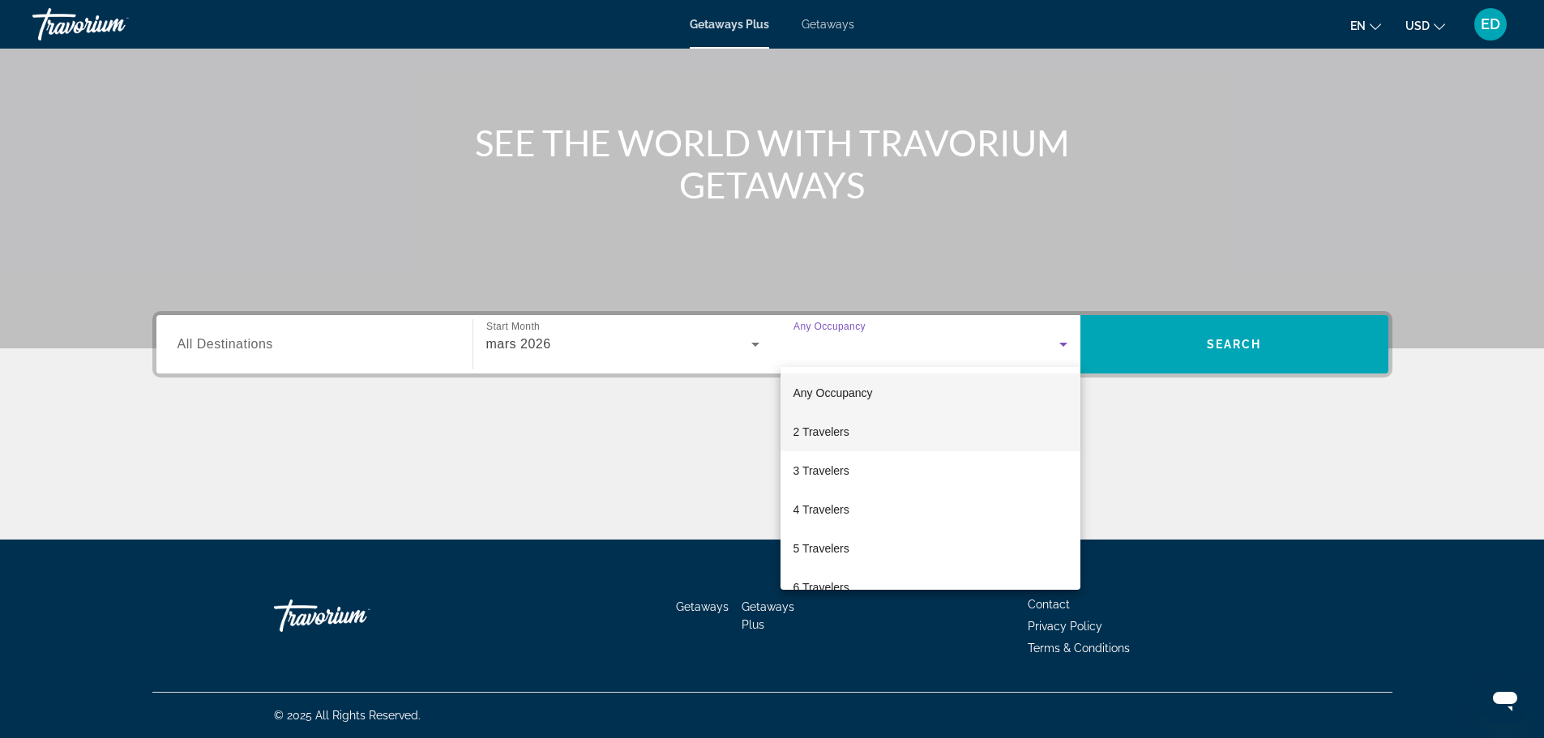
drag, startPoint x: 816, startPoint y: 427, endPoint x: 857, endPoint y: 428, distance: 40.5
click at [815, 427] on span "2 Travelers" at bounding box center [822, 431] width 56 height 19
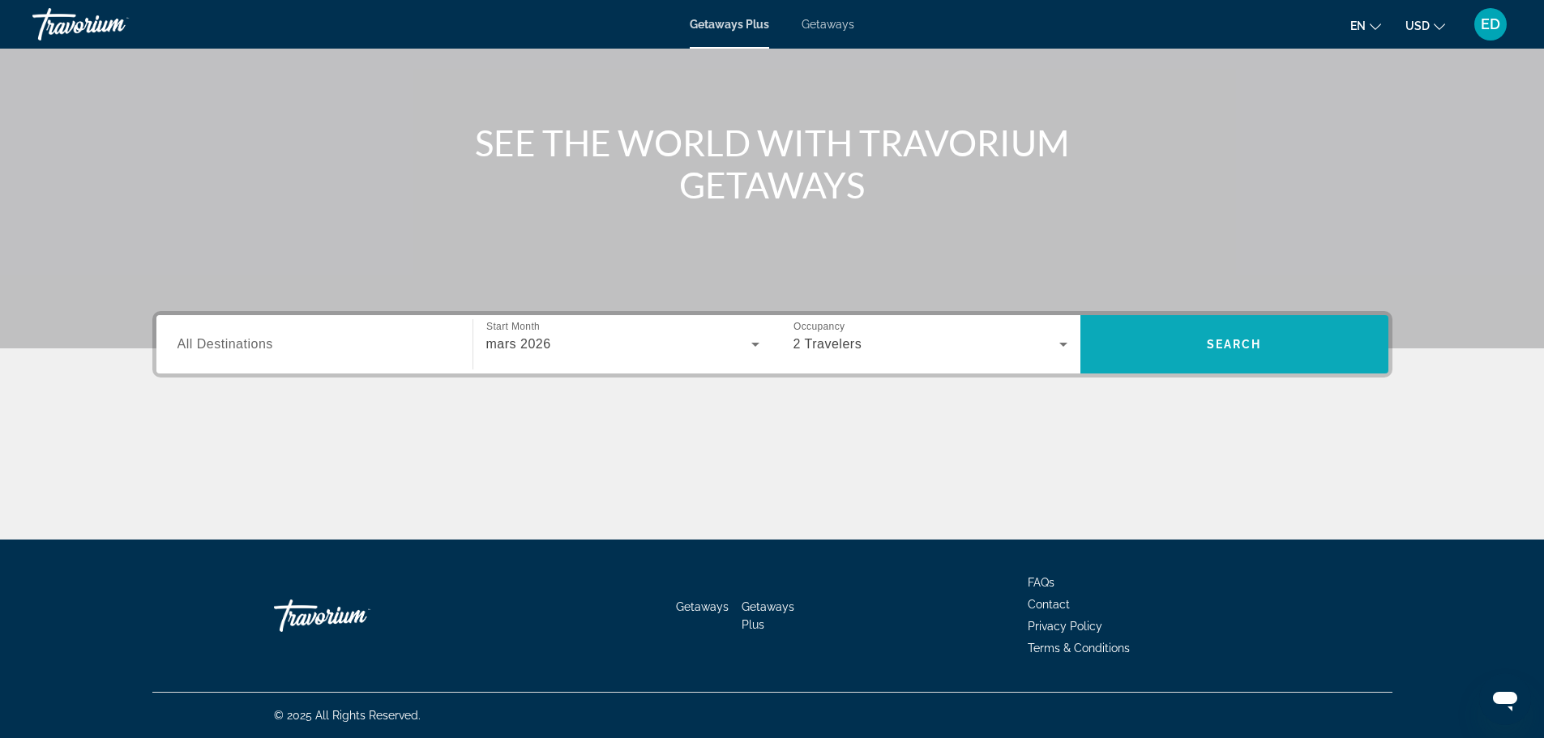
click at [1205, 372] on span "Search widget" at bounding box center [1235, 344] width 308 height 58
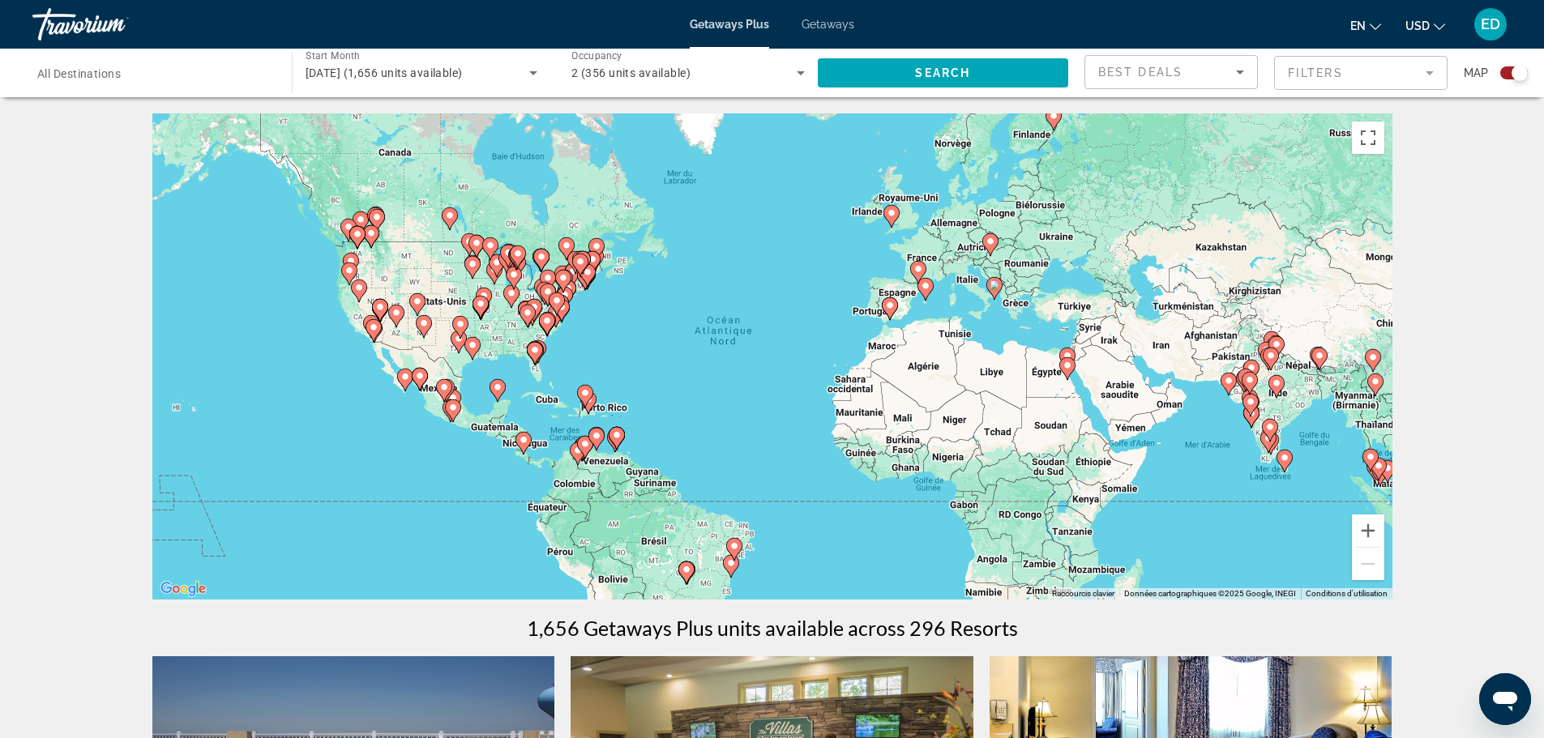
scroll to position [81, 0]
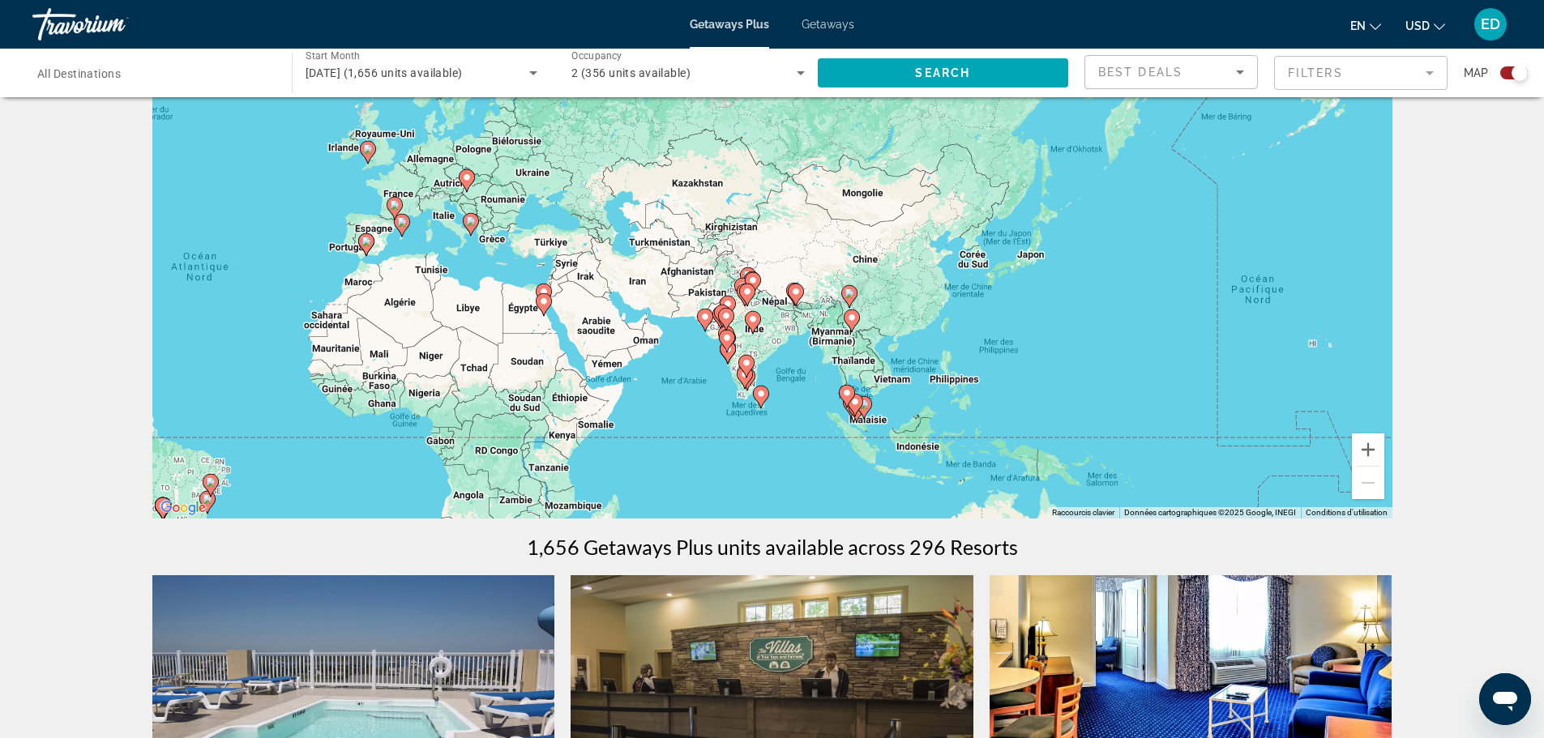
drag, startPoint x: 1286, startPoint y: 426, endPoint x: 757, endPoint y: 444, distance: 529.6
click at [757, 444] on div "Pour activer le glissement avec le clavier, appuyez sur Alt+Entrée. Une fois ce…" at bounding box center [772, 275] width 1240 height 486
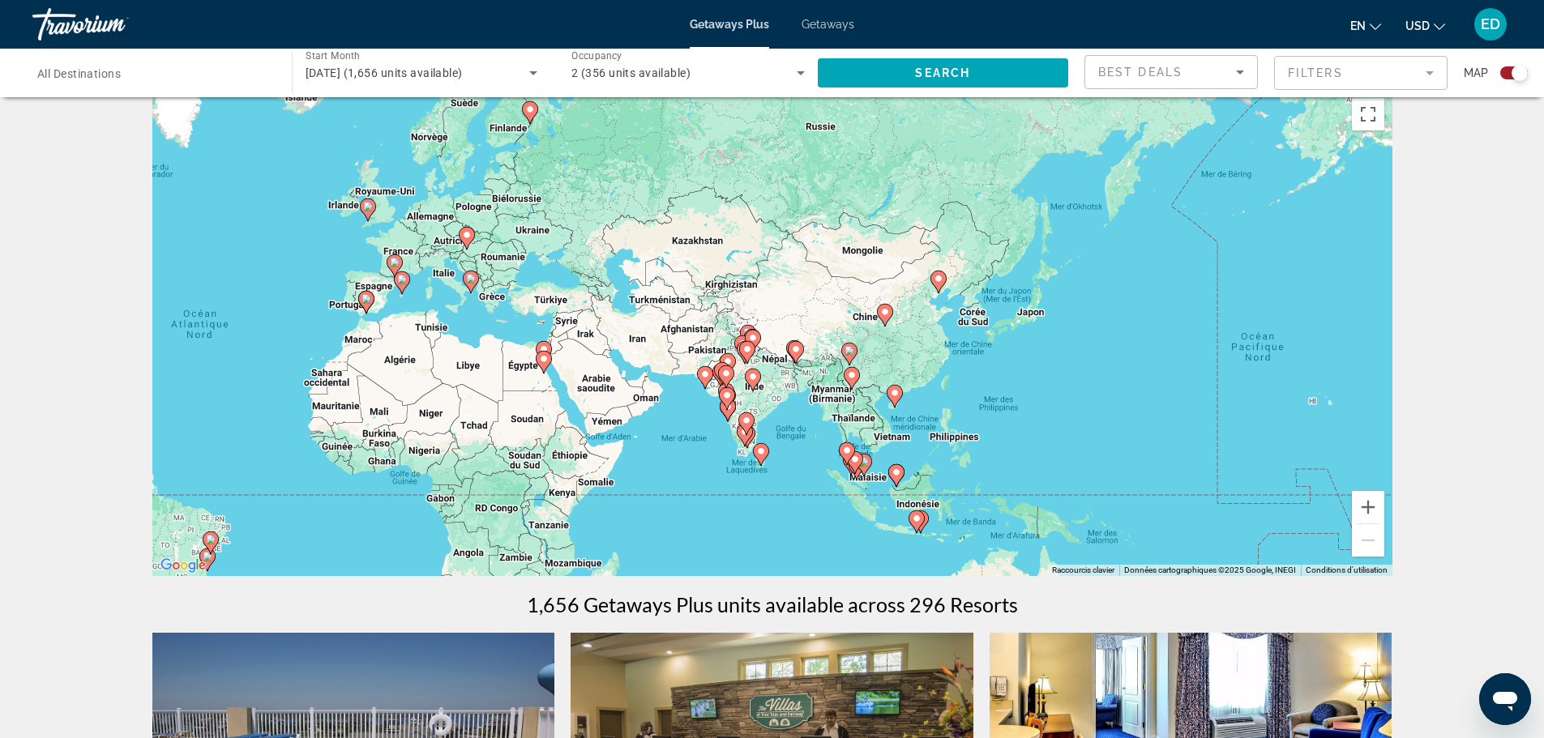
scroll to position [0, 0]
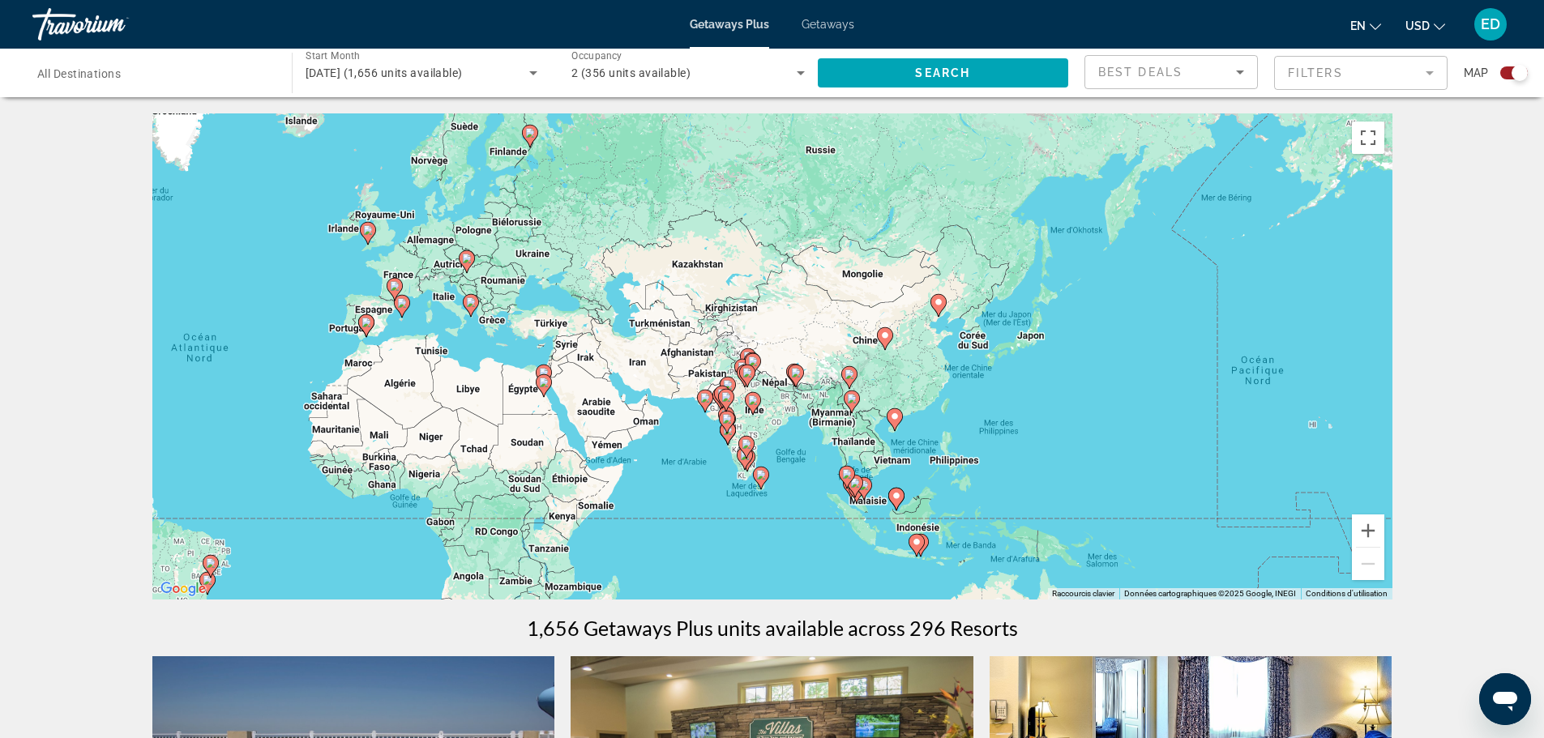
click at [1348, 533] on div "Pour activer le glissement avec le clavier, appuyez sur Alt+Entrée. Une fois ce…" at bounding box center [772, 356] width 1240 height 486
click at [1369, 532] on button "Zoom avant" at bounding box center [1368, 531] width 32 height 32
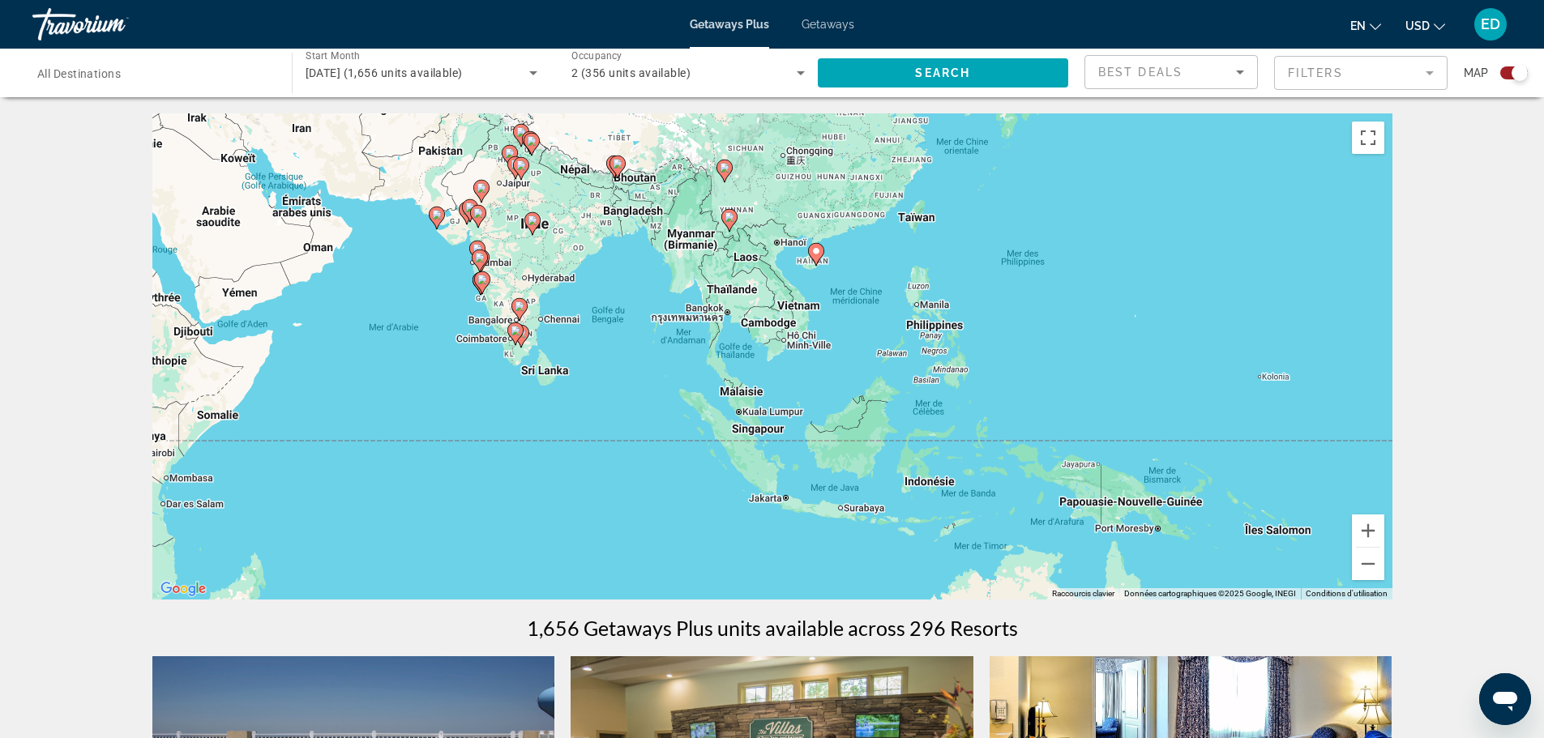
drag, startPoint x: 993, startPoint y: 477, endPoint x: 791, endPoint y: 233, distance: 317.3
click at [791, 233] on div "Pour activer le glissement avec le clavier, appuyez sur Alt+Entrée. Une fois ce…" at bounding box center [772, 356] width 1240 height 486
click at [811, 255] on image "Main content" at bounding box center [816, 251] width 10 height 10
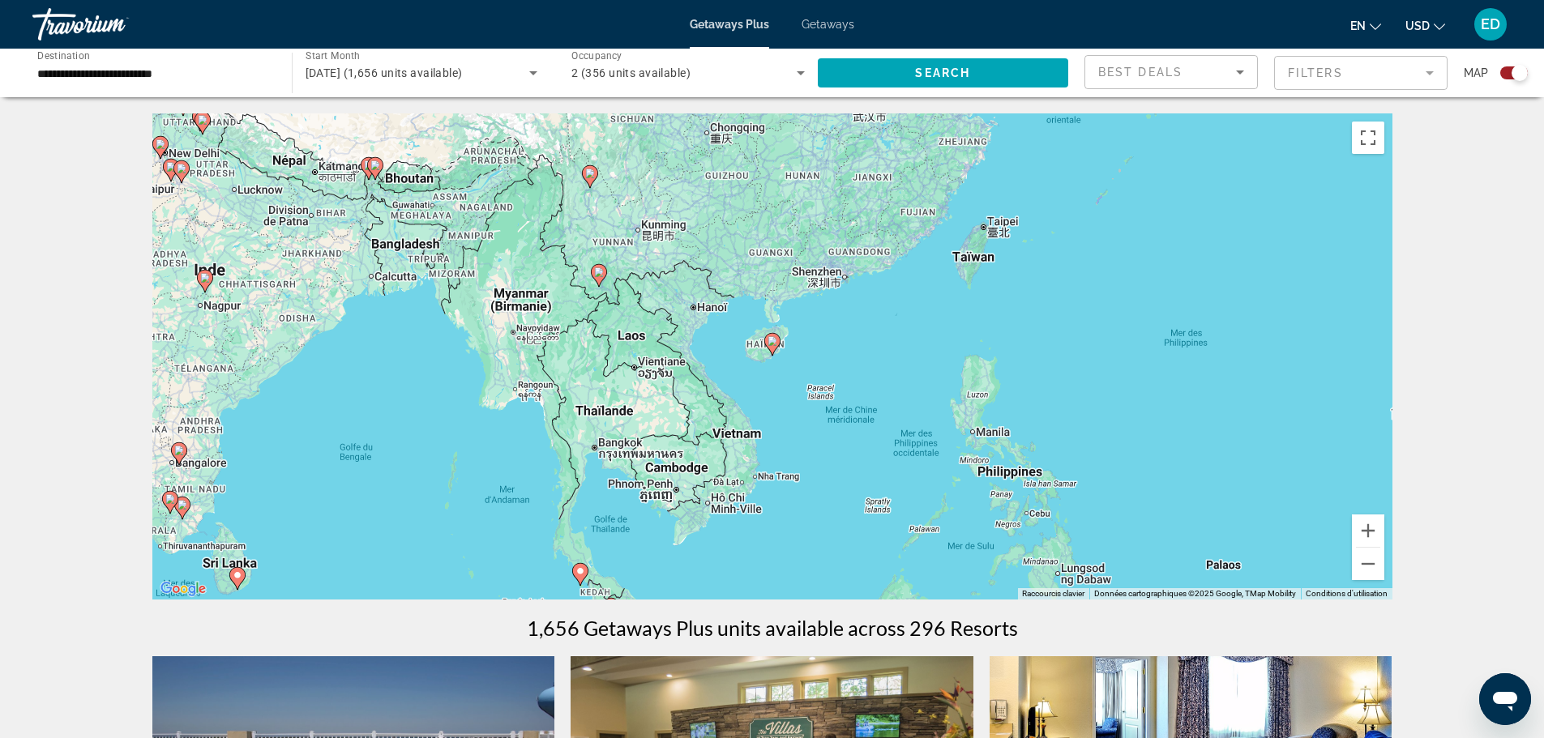
click at [776, 344] on image "Main content" at bounding box center [773, 341] width 10 height 10
type input "**********"
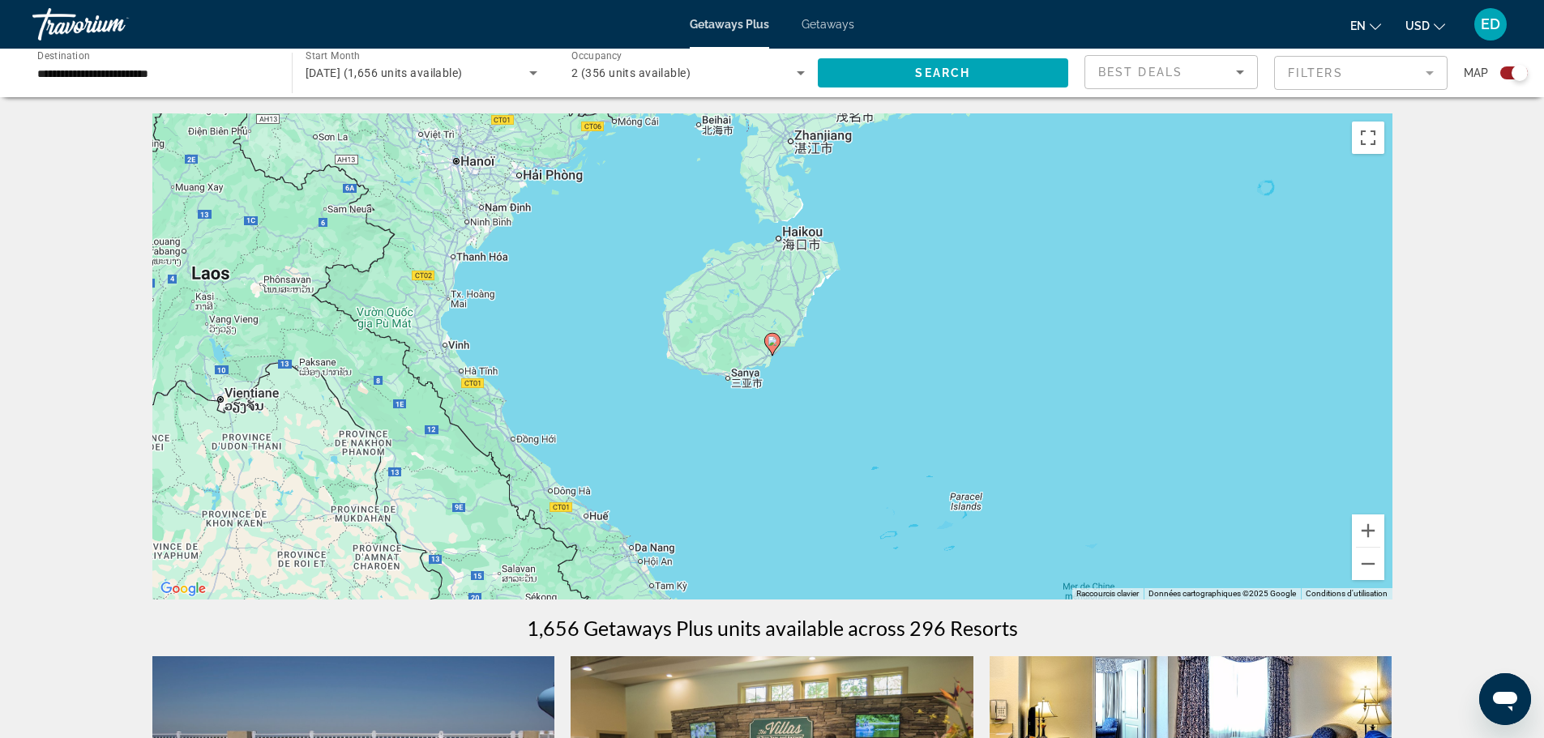
click at [775, 344] on image "Main content" at bounding box center [773, 341] width 10 height 10
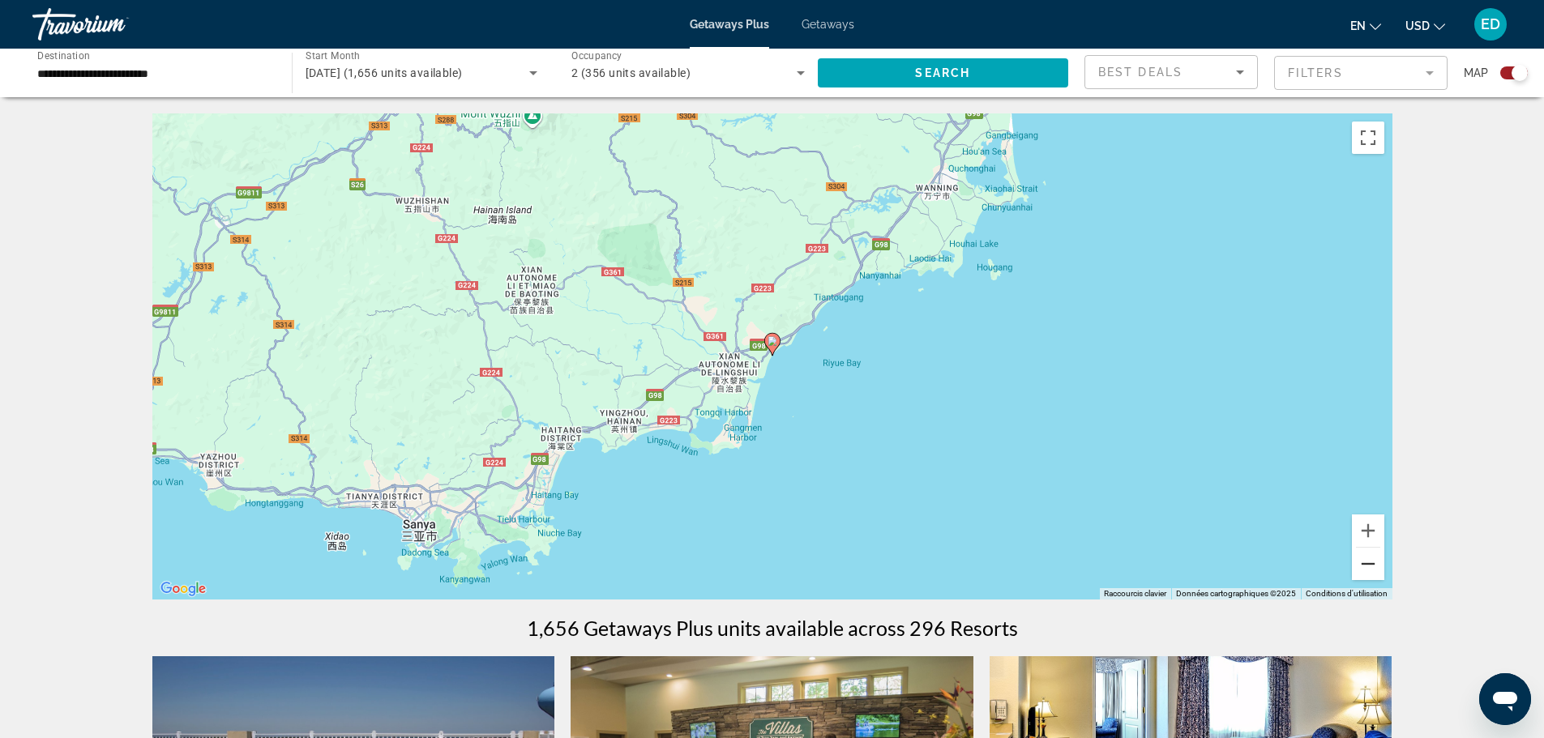
click at [1371, 560] on button "Zoom arrière" at bounding box center [1368, 564] width 32 height 32
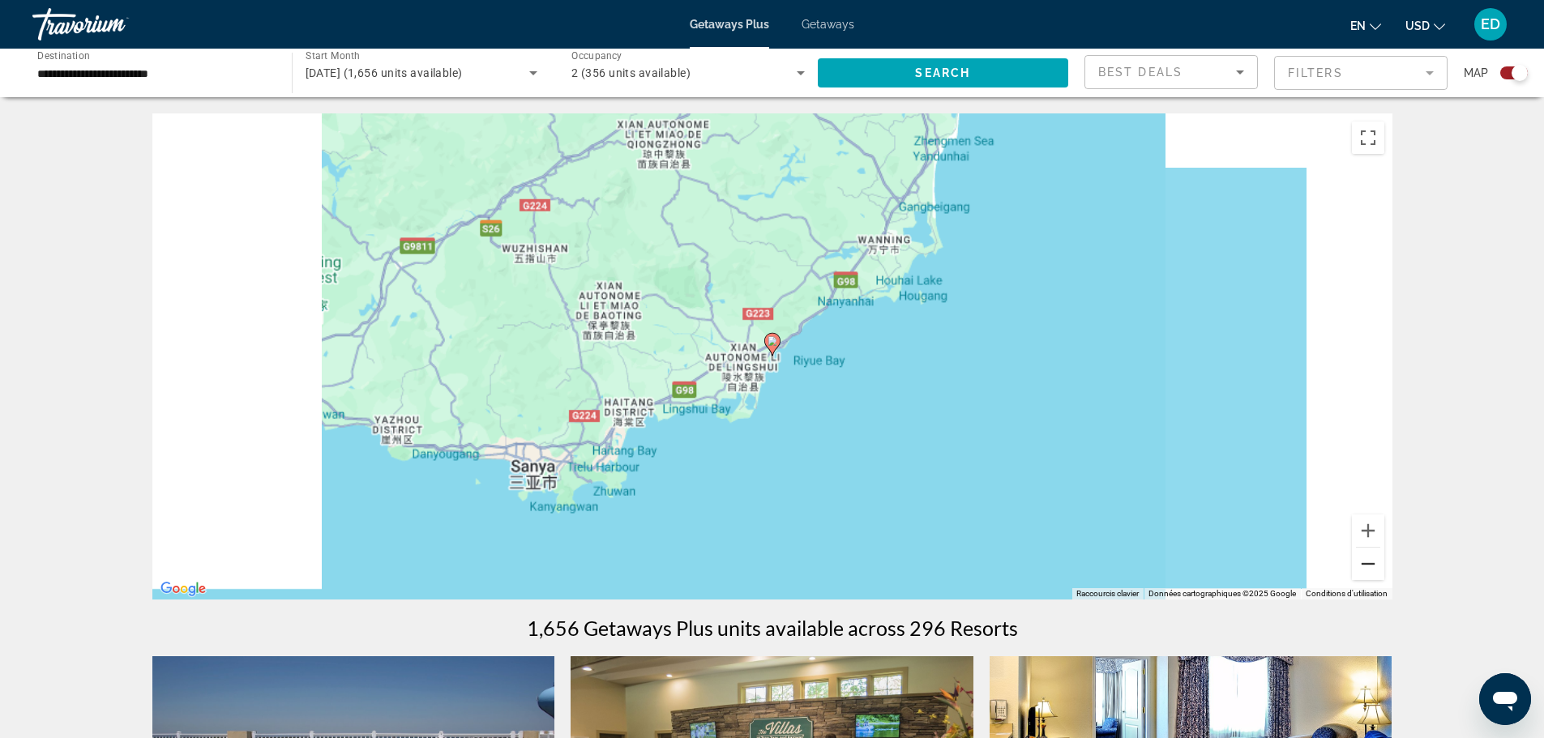
click at [1371, 560] on button "Zoom arrière" at bounding box center [1368, 564] width 32 height 32
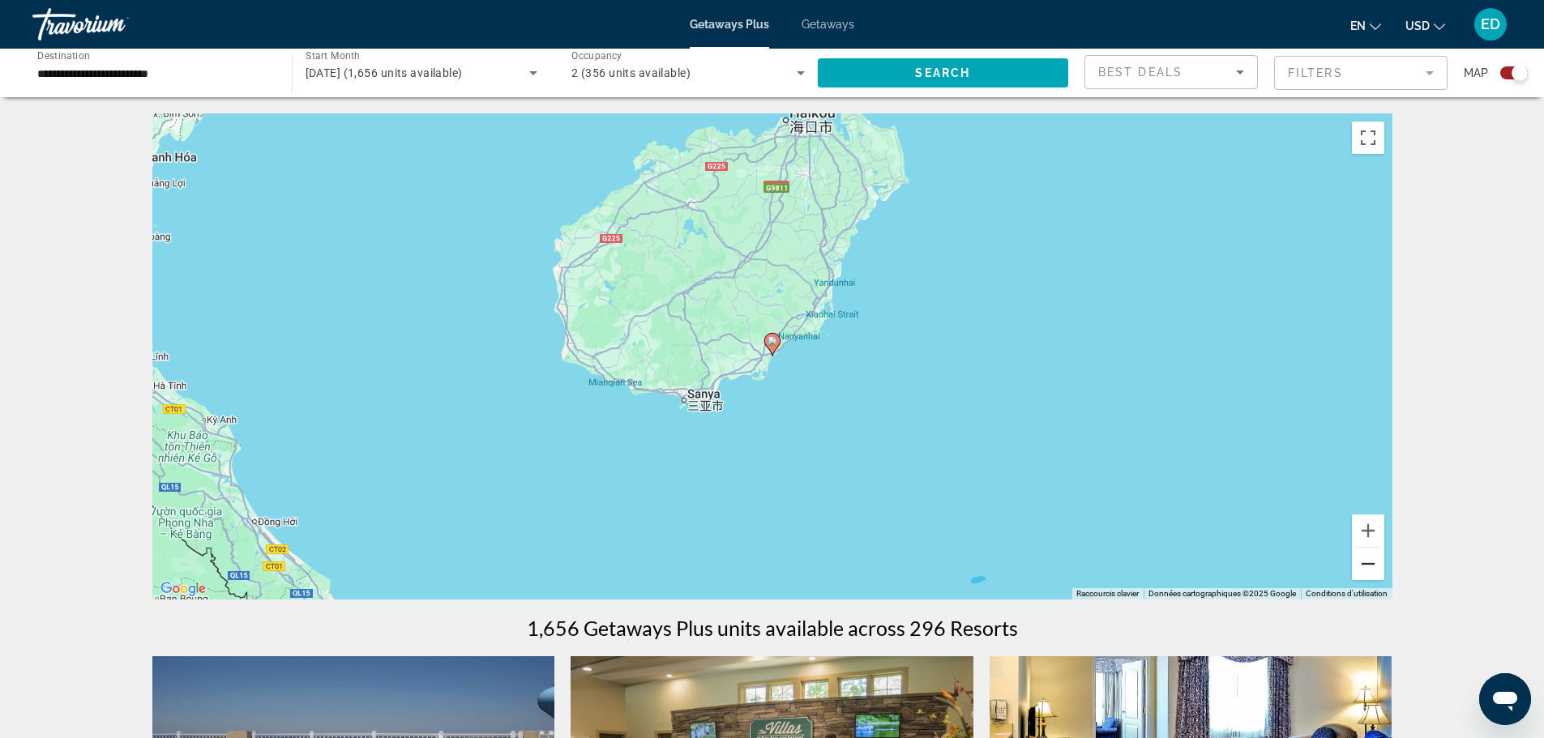
click at [1367, 560] on button "Zoom arrière" at bounding box center [1368, 564] width 32 height 32
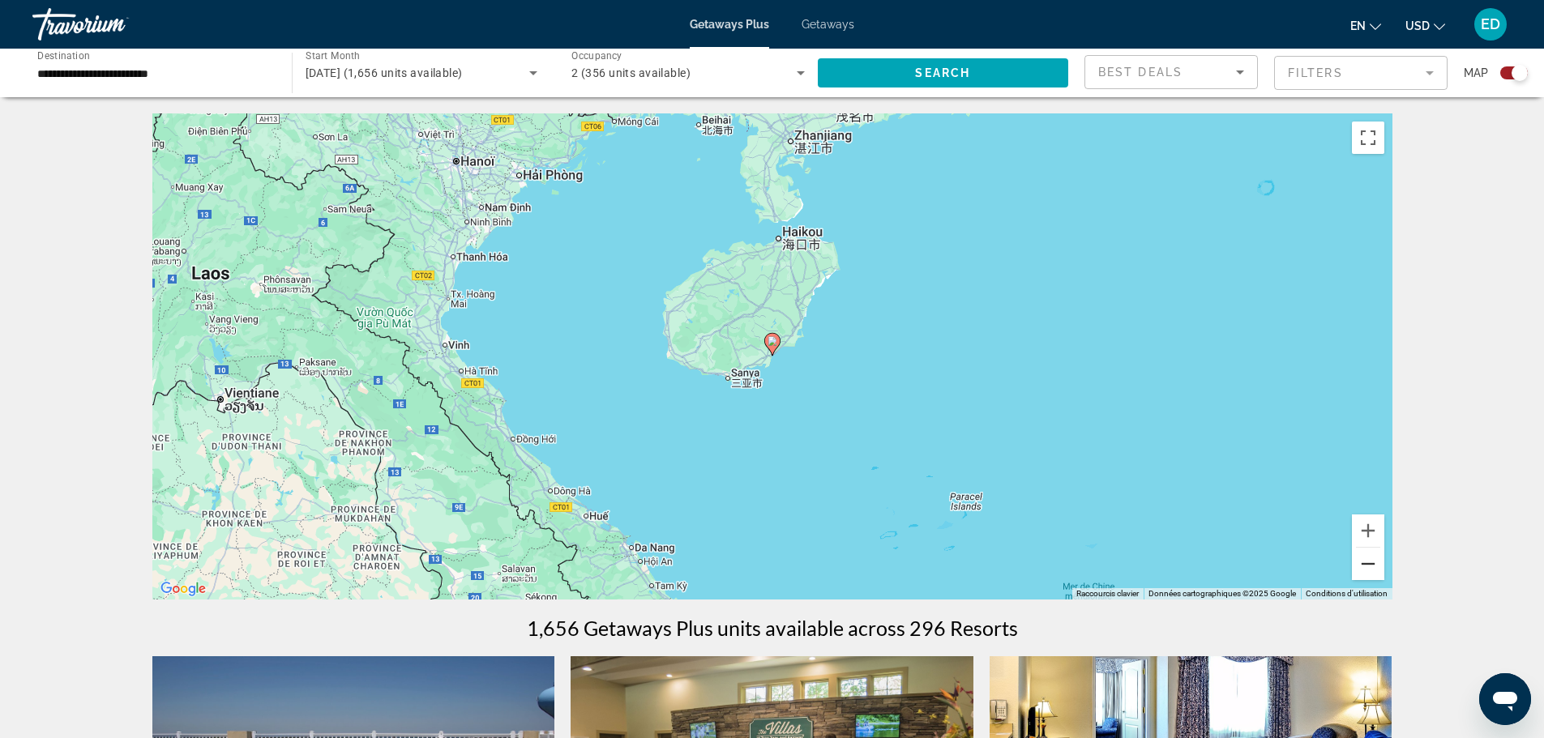
click at [1367, 560] on button "Zoom arrière" at bounding box center [1368, 564] width 32 height 32
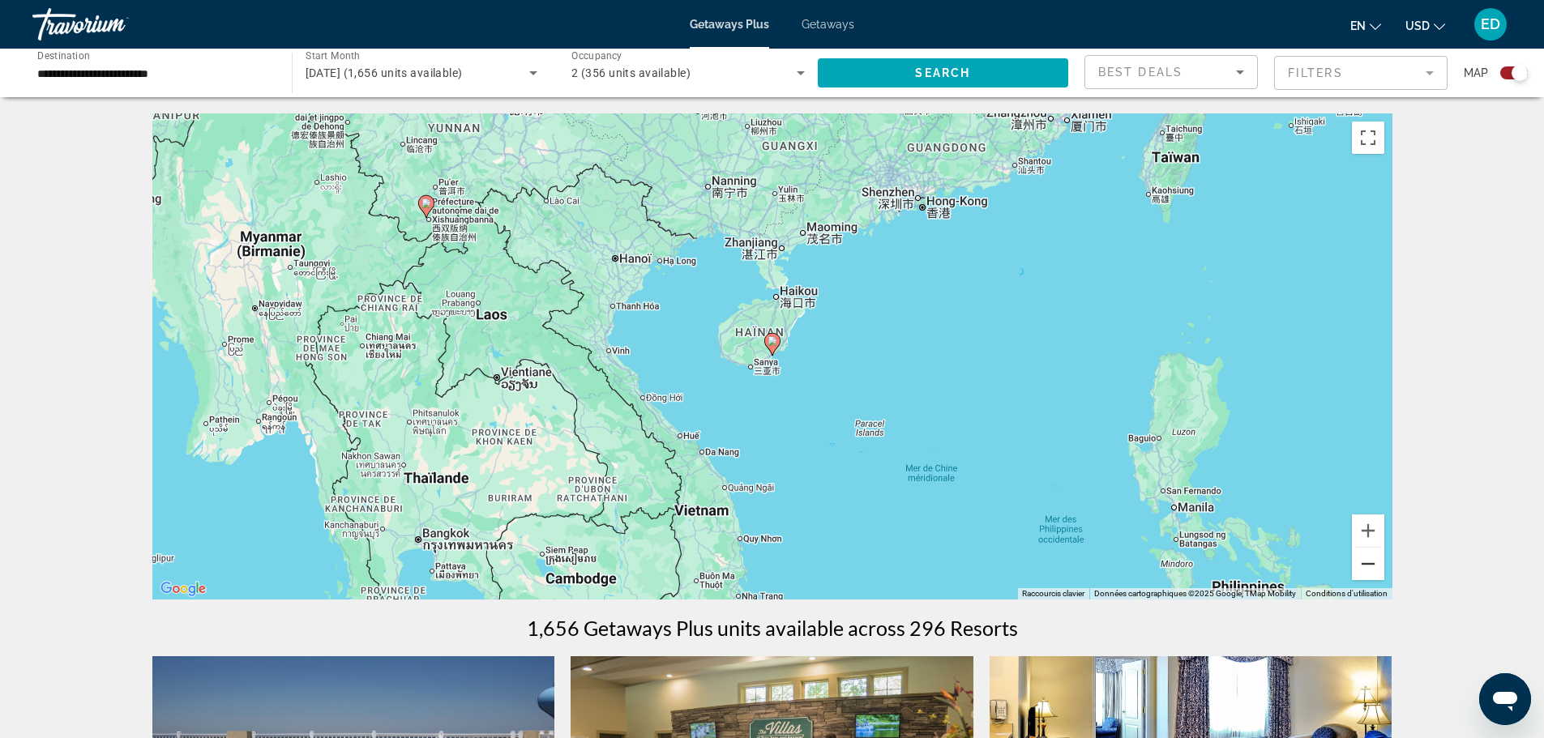
click at [1367, 560] on button "Zoom arrière" at bounding box center [1368, 564] width 32 height 32
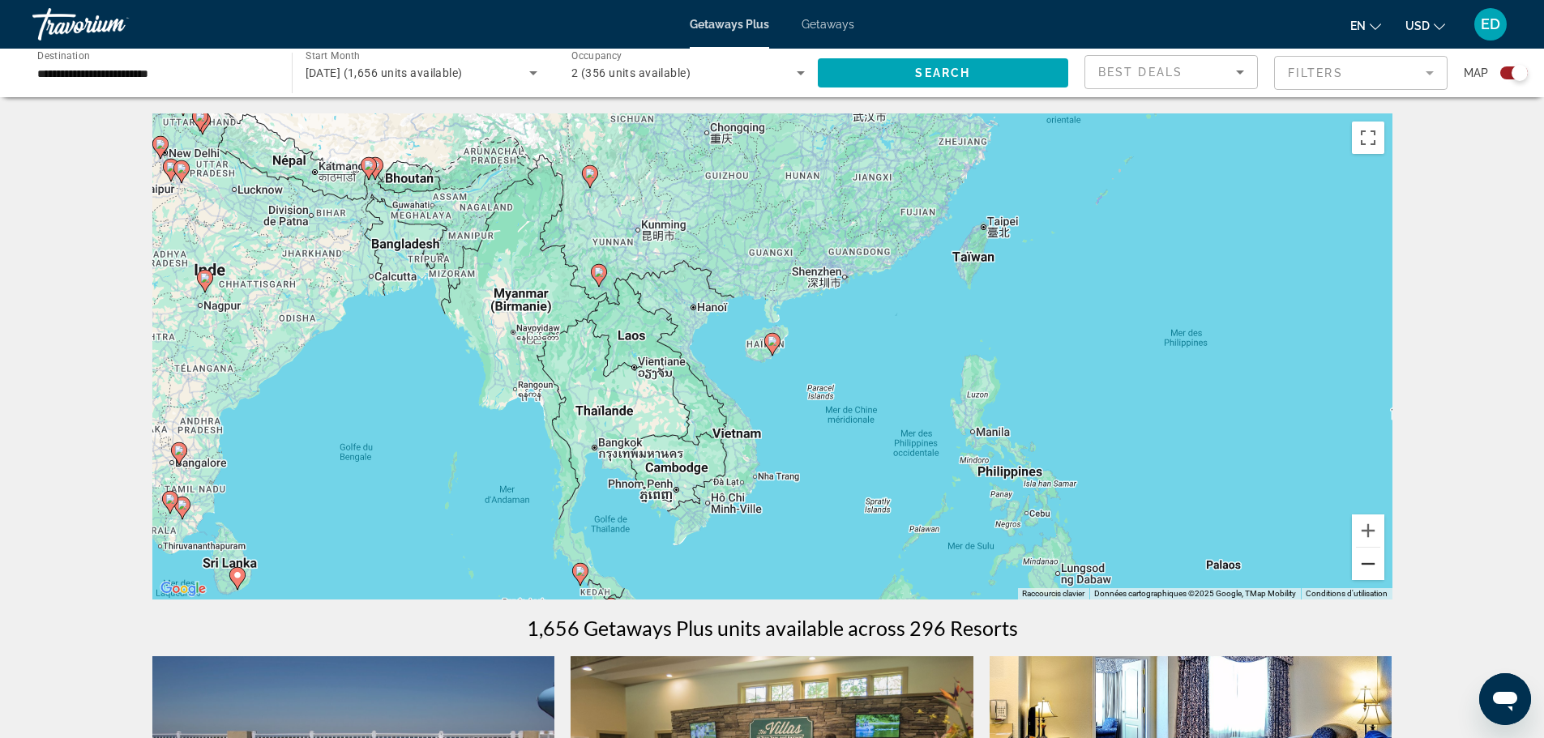
click at [1367, 560] on button "Zoom arrière" at bounding box center [1368, 564] width 32 height 32
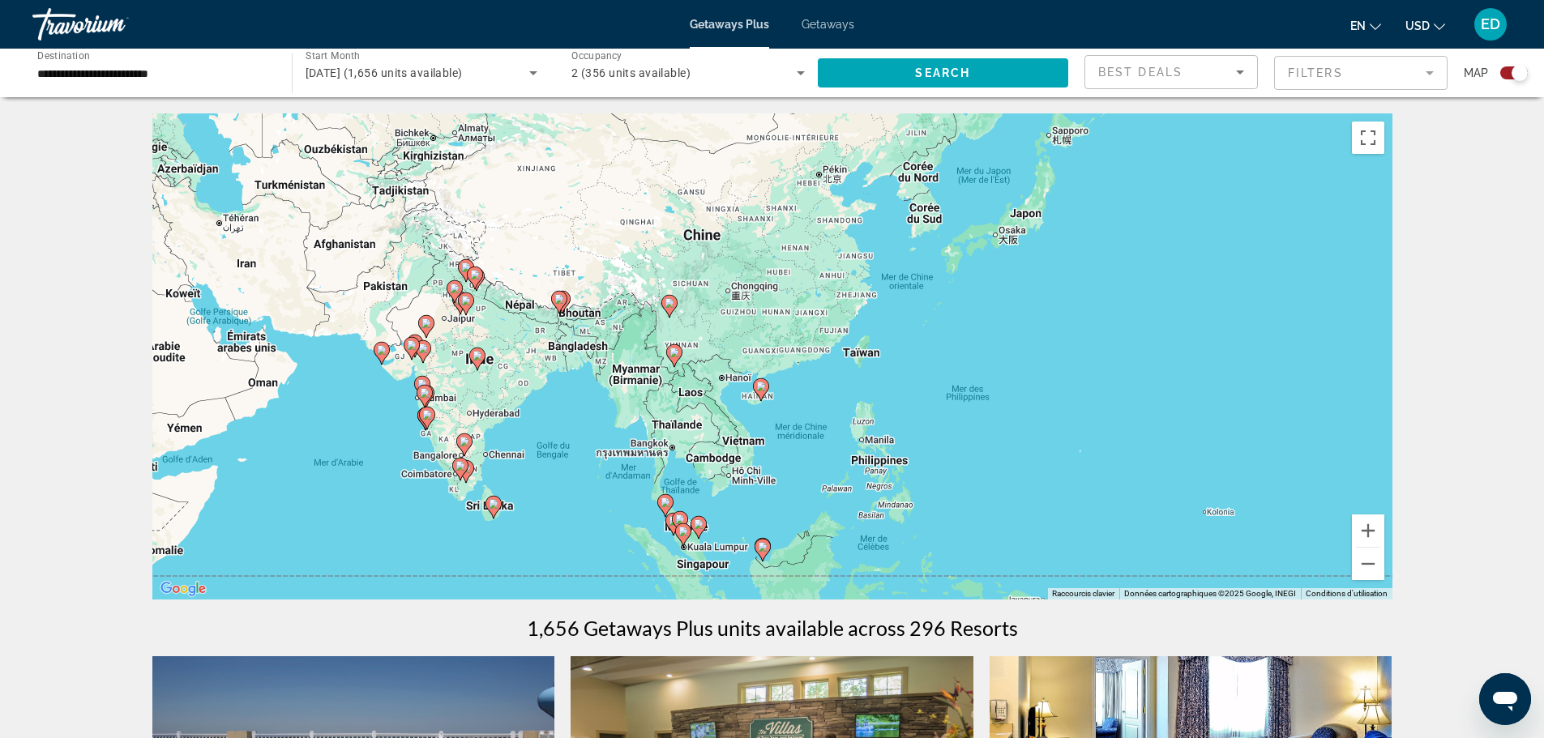
drag, startPoint x: 798, startPoint y: 394, endPoint x: 786, endPoint y: 530, distance: 136.7
click at [786, 519] on div "Pour activer le glissement avec le clavier, appuyez sur Alt+Entrée. Une fois ce…" at bounding box center [772, 356] width 1240 height 486
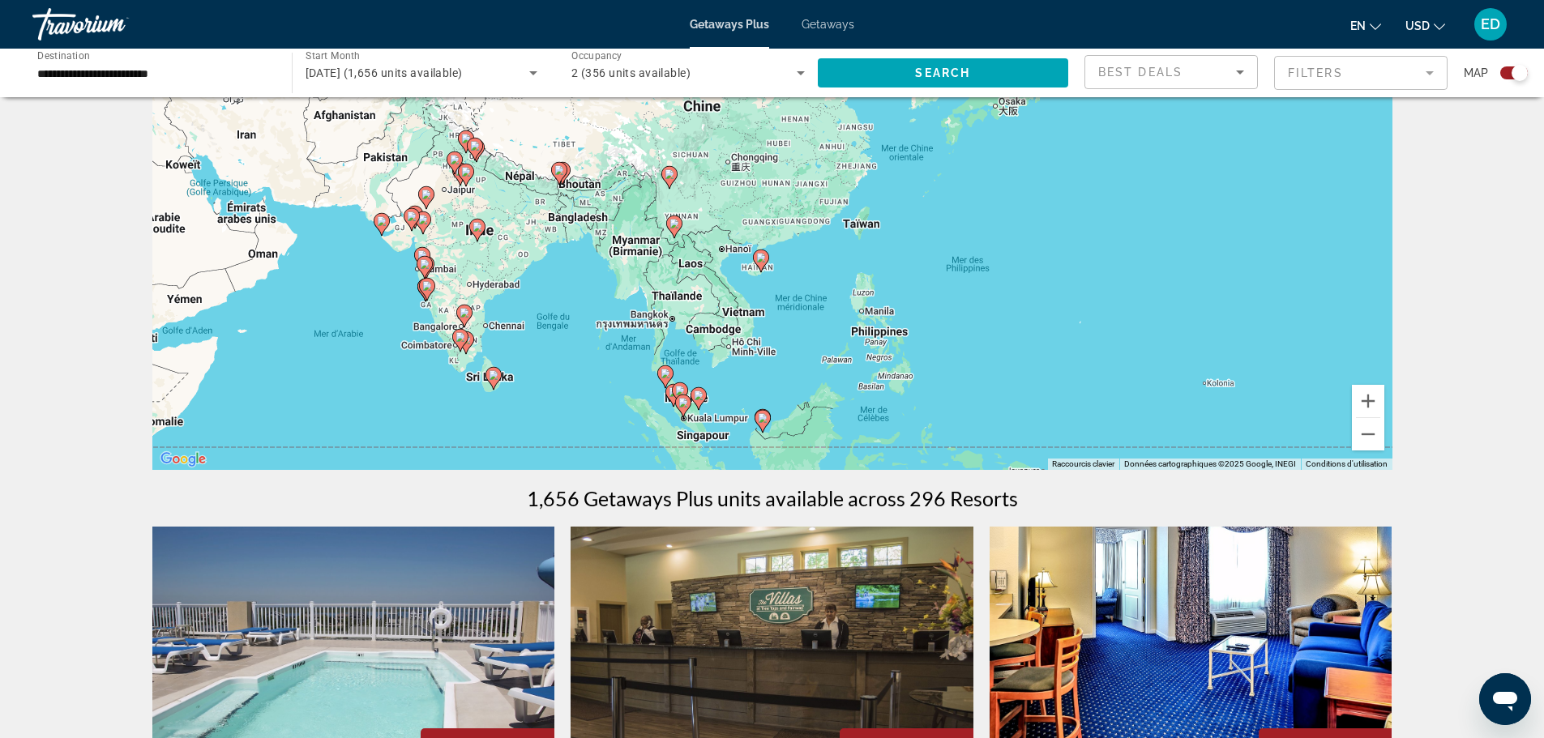
scroll to position [162, 0]
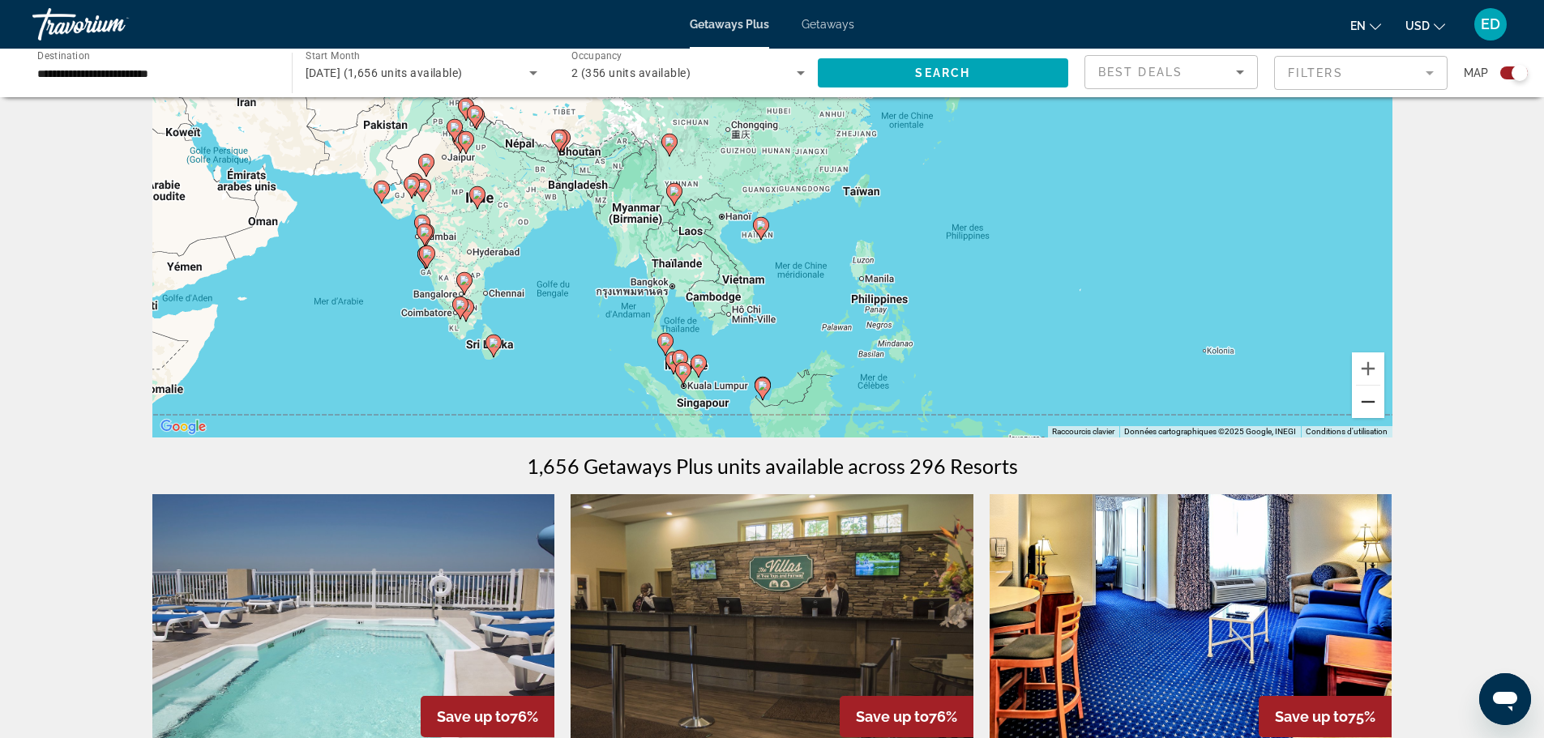
click at [1366, 407] on button "Zoom arrière" at bounding box center [1368, 402] width 32 height 32
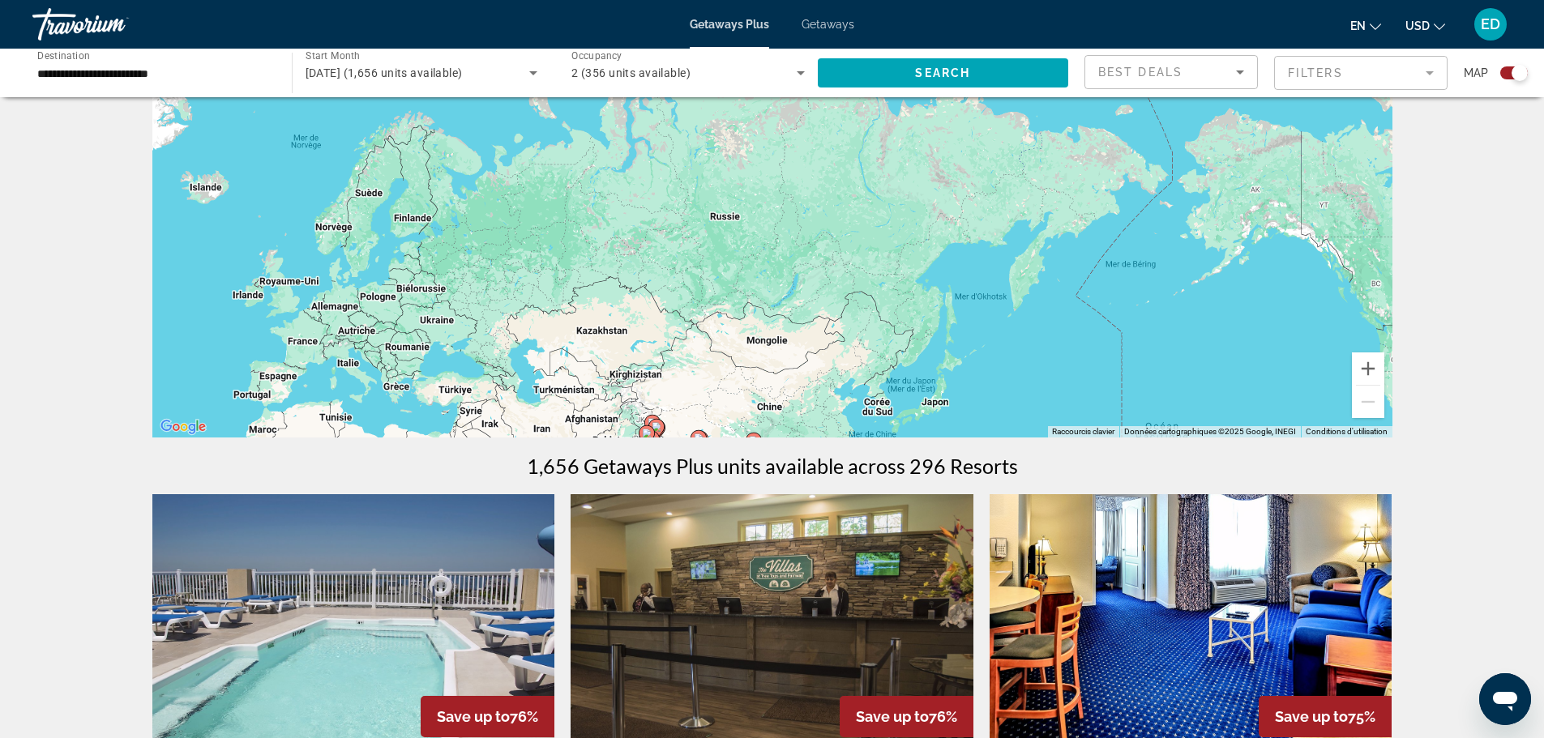
drag, startPoint x: 999, startPoint y: 280, endPoint x: 1031, endPoint y: 568, distance: 289.6
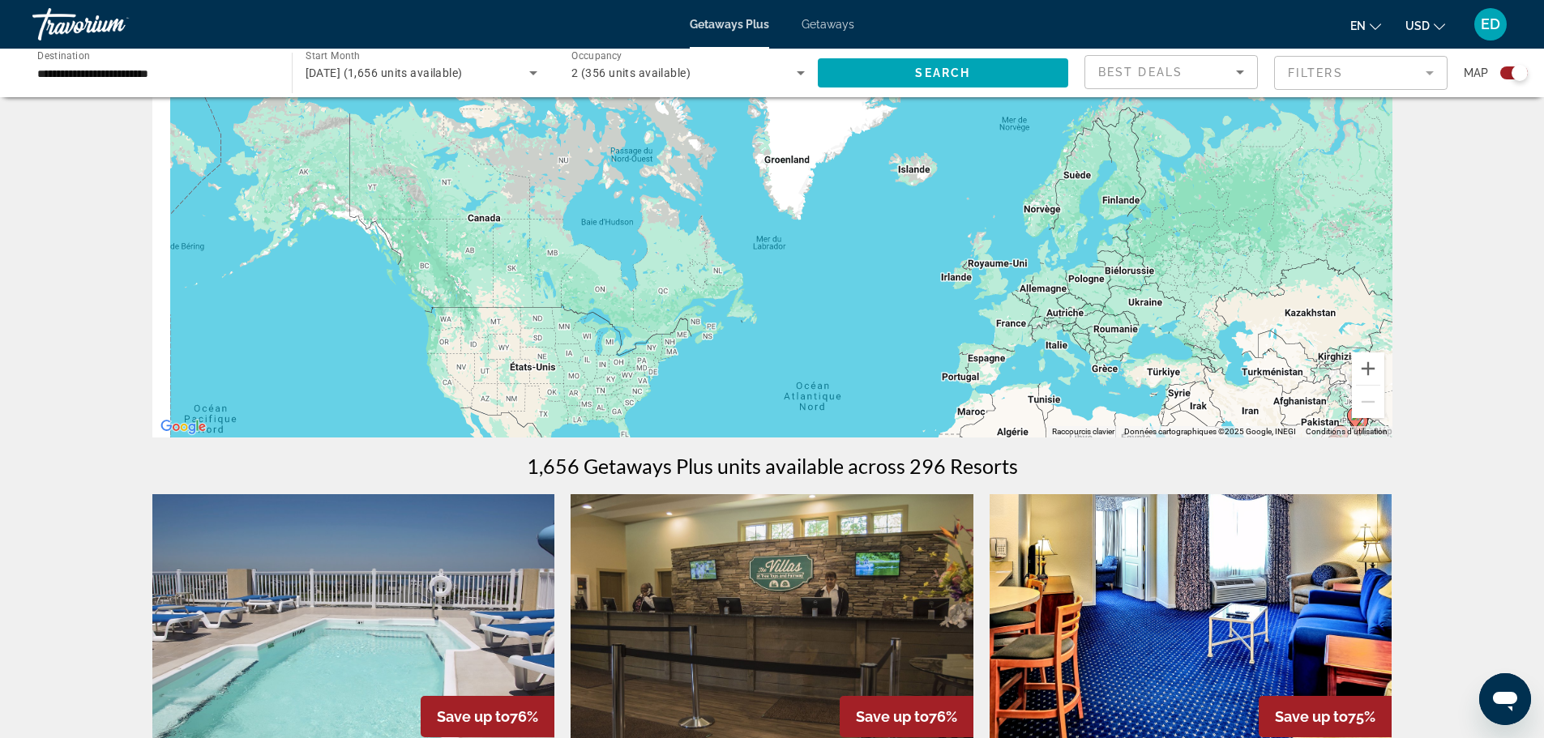
drag, startPoint x: 730, startPoint y: 294, endPoint x: 1444, endPoint y: 276, distance: 713.6
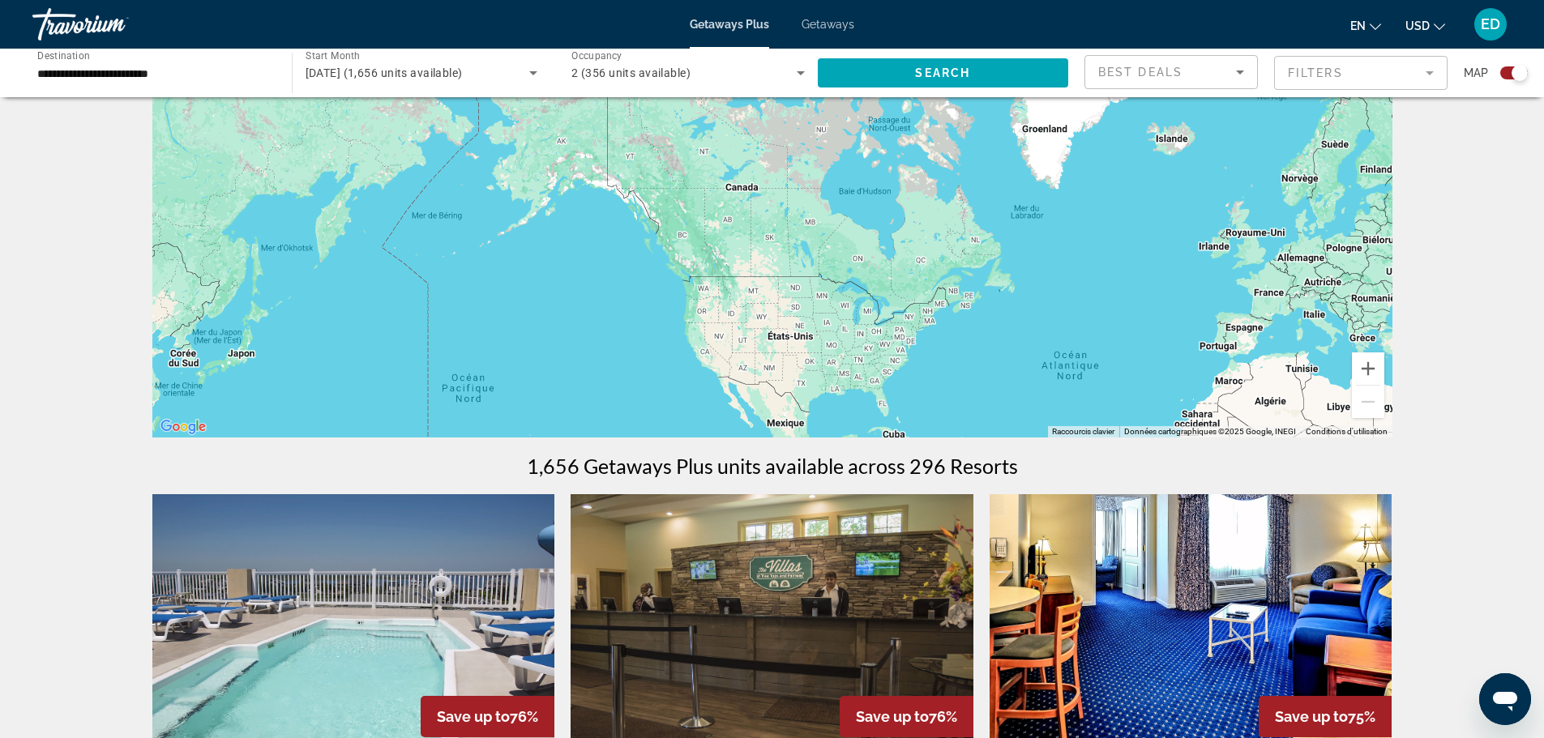
drag, startPoint x: 670, startPoint y: 312, endPoint x: 931, endPoint y: 285, distance: 261.7
click at [931, 285] on div "Pour activer le glissement avec le clavier, appuyez sur Alt+Entrée. Une fois ce…" at bounding box center [772, 194] width 1240 height 486
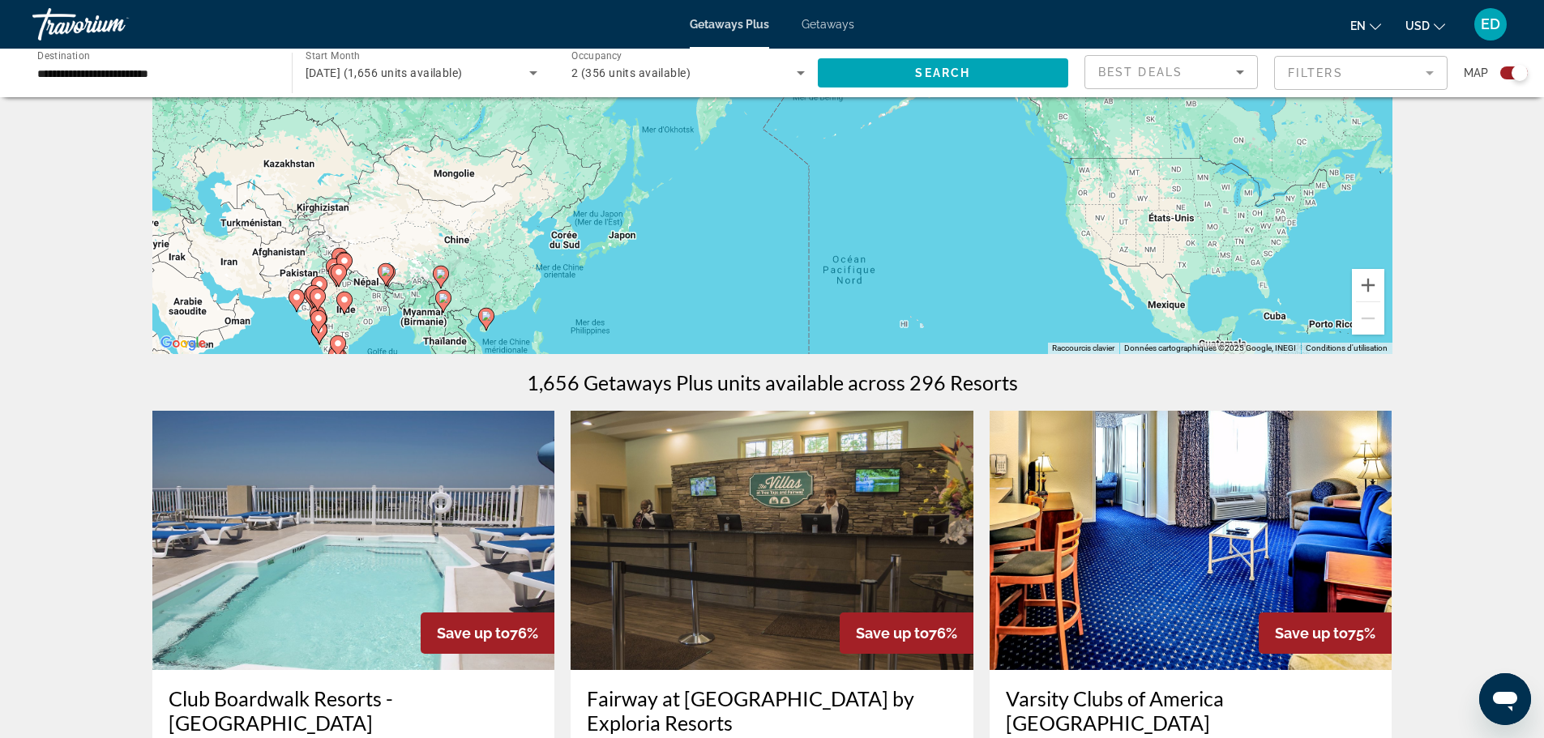
scroll to position [243, 0]
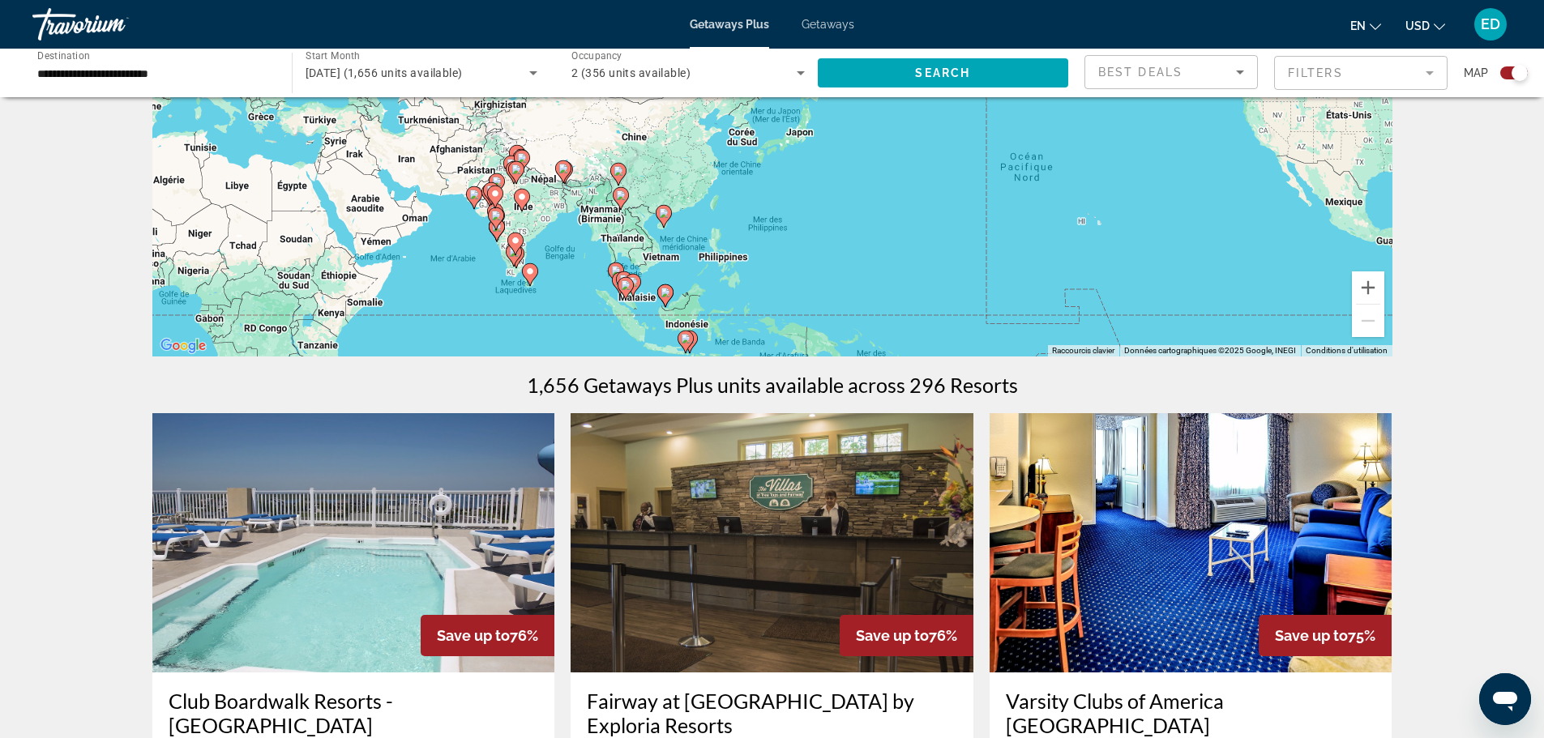
drag, startPoint x: 601, startPoint y: 219, endPoint x: 781, endPoint y: 114, distance: 208.8
click at [781, 114] on div "Pour activer le glissement avec le clavier, appuyez sur Alt+Entrée. Une fois ce…" at bounding box center [772, 113] width 1240 height 486
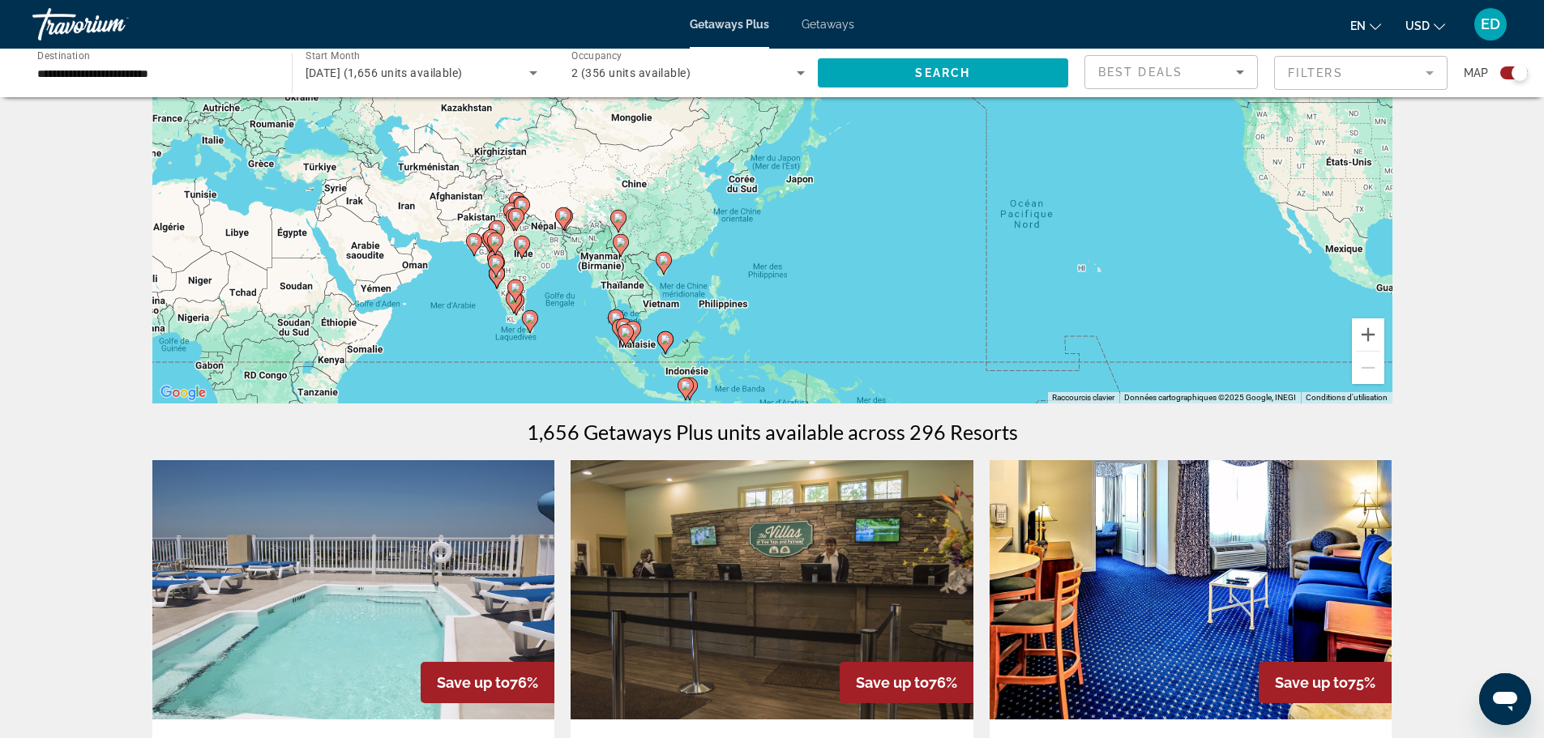
scroll to position [162, 0]
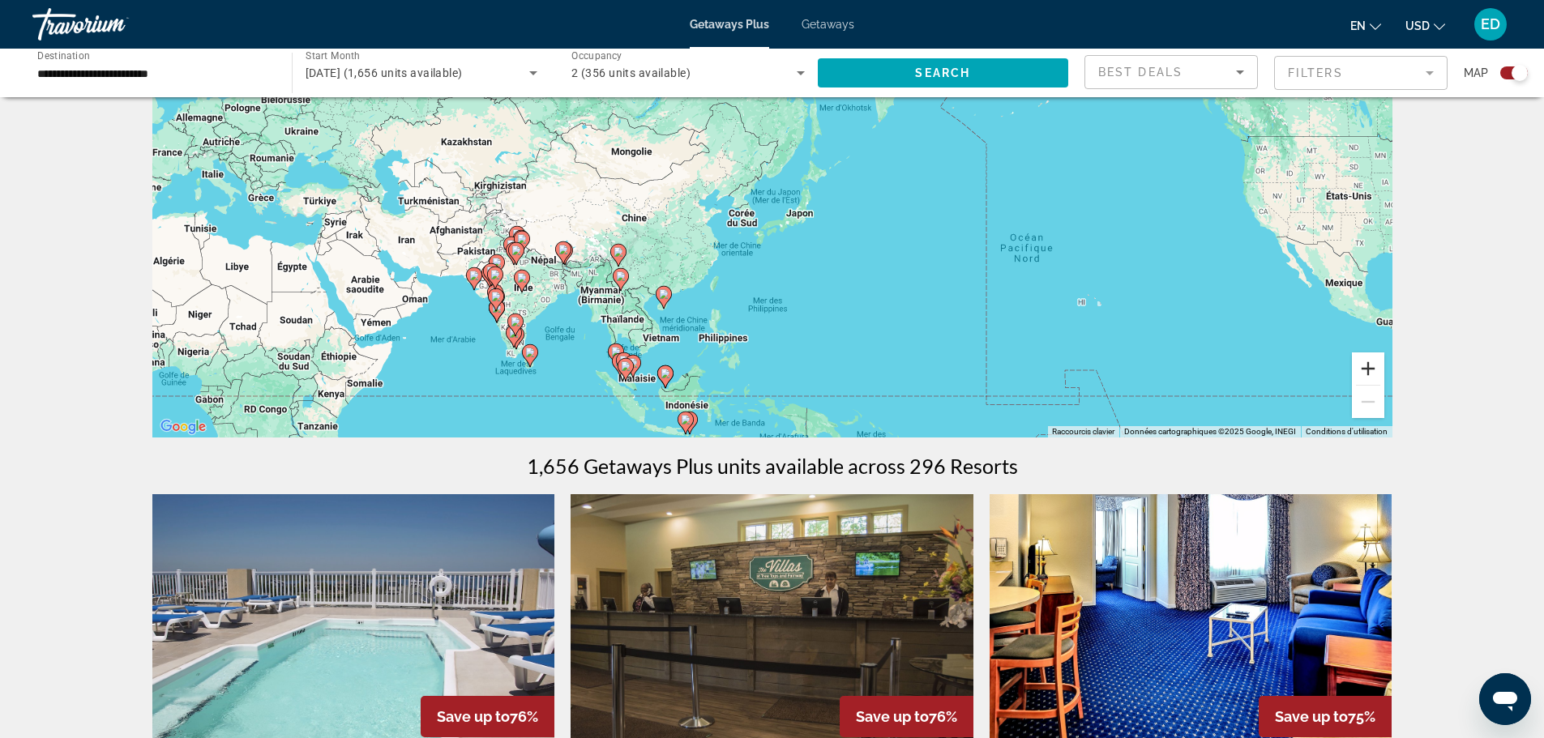
click at [1370, 372] on button "Zoom avant" at bounding box center [1368, 369] width 32 height 32
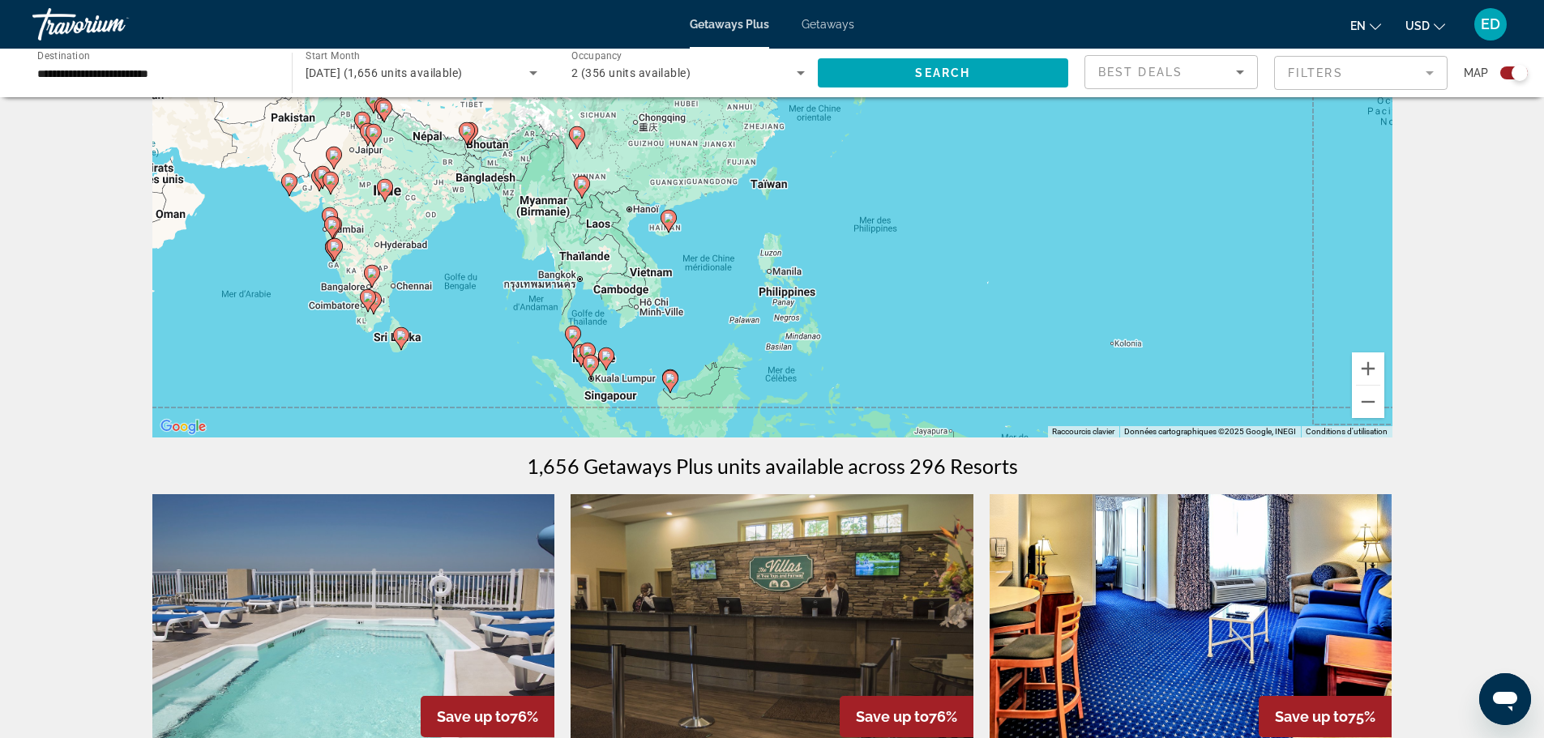
drag, startPoint x: 769, startPoint y: 358, endPoint x: 883, endPoint y: 165, distance: 223.8
click at [883, 165] on div "Pour activer le glissement avec le clavier, appuyez sur Alt+Entrée. Une fois ce…" at bounding box center [772, 194] width 1240 height 486
click at [663, 225] on gmp-advanced-marker "Main content" at bounding box center [669, 221] width 16 height 24
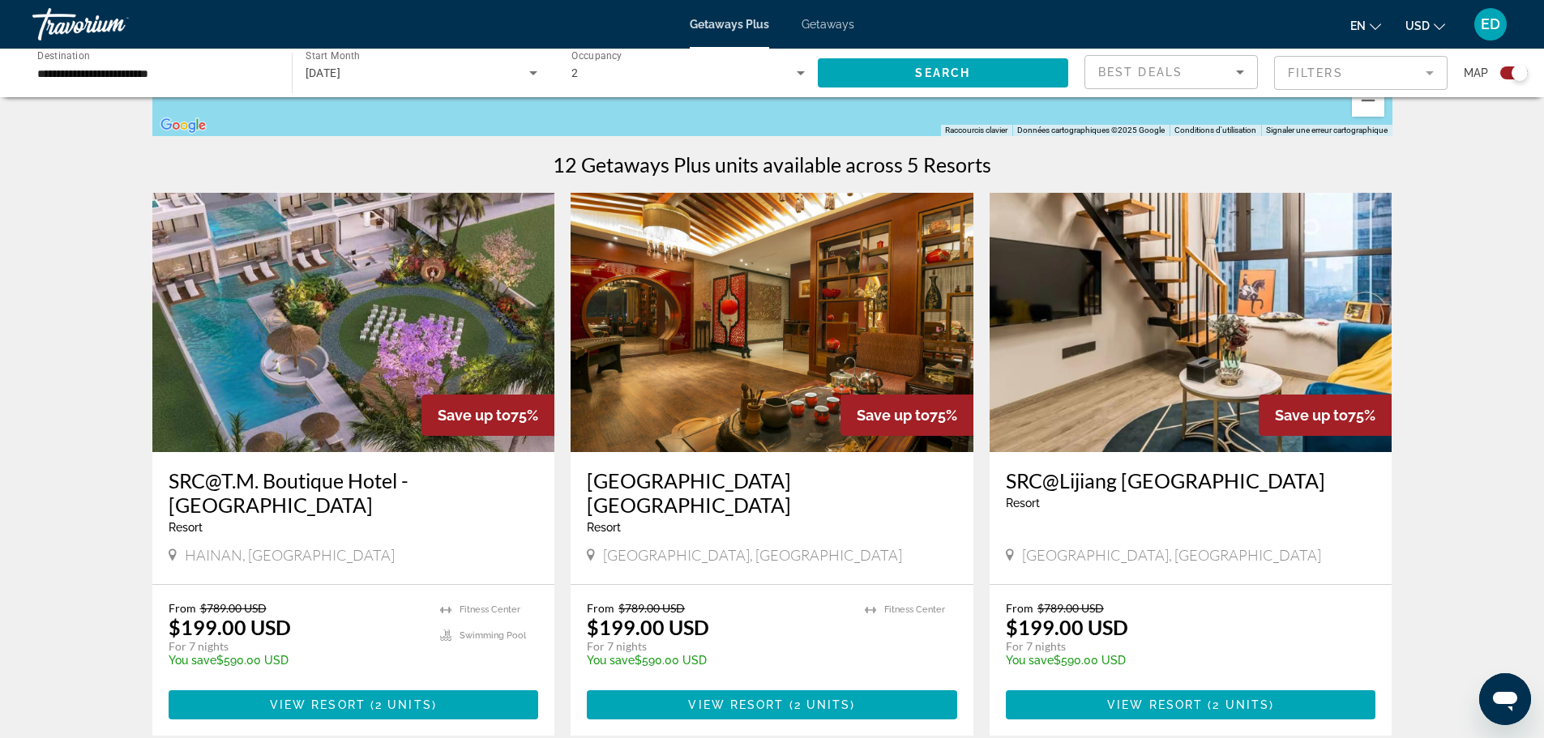
scroll to position [470, 0]
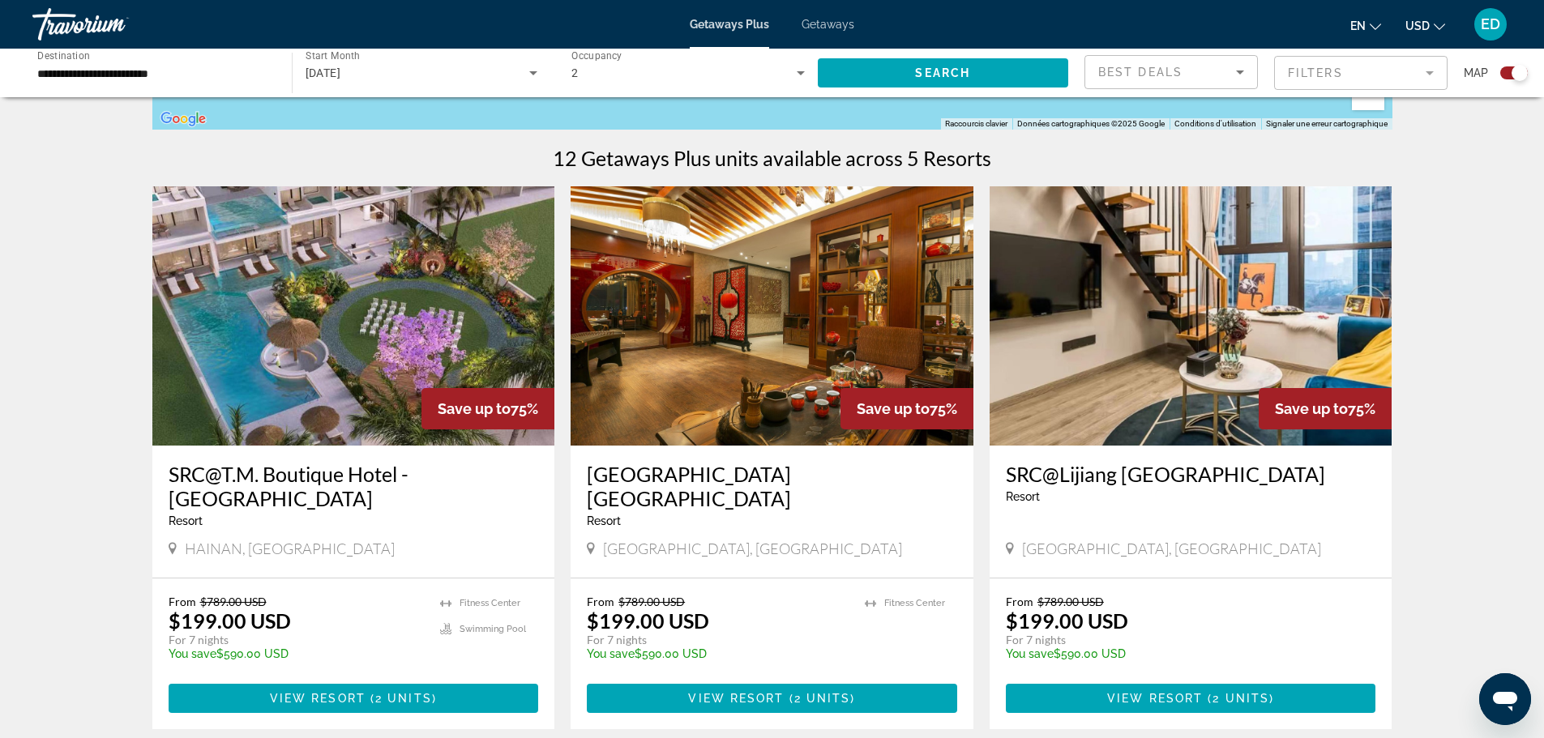
click at [491, 315] on img "Main content" at bounding box center [353, 315] width 403 height 259
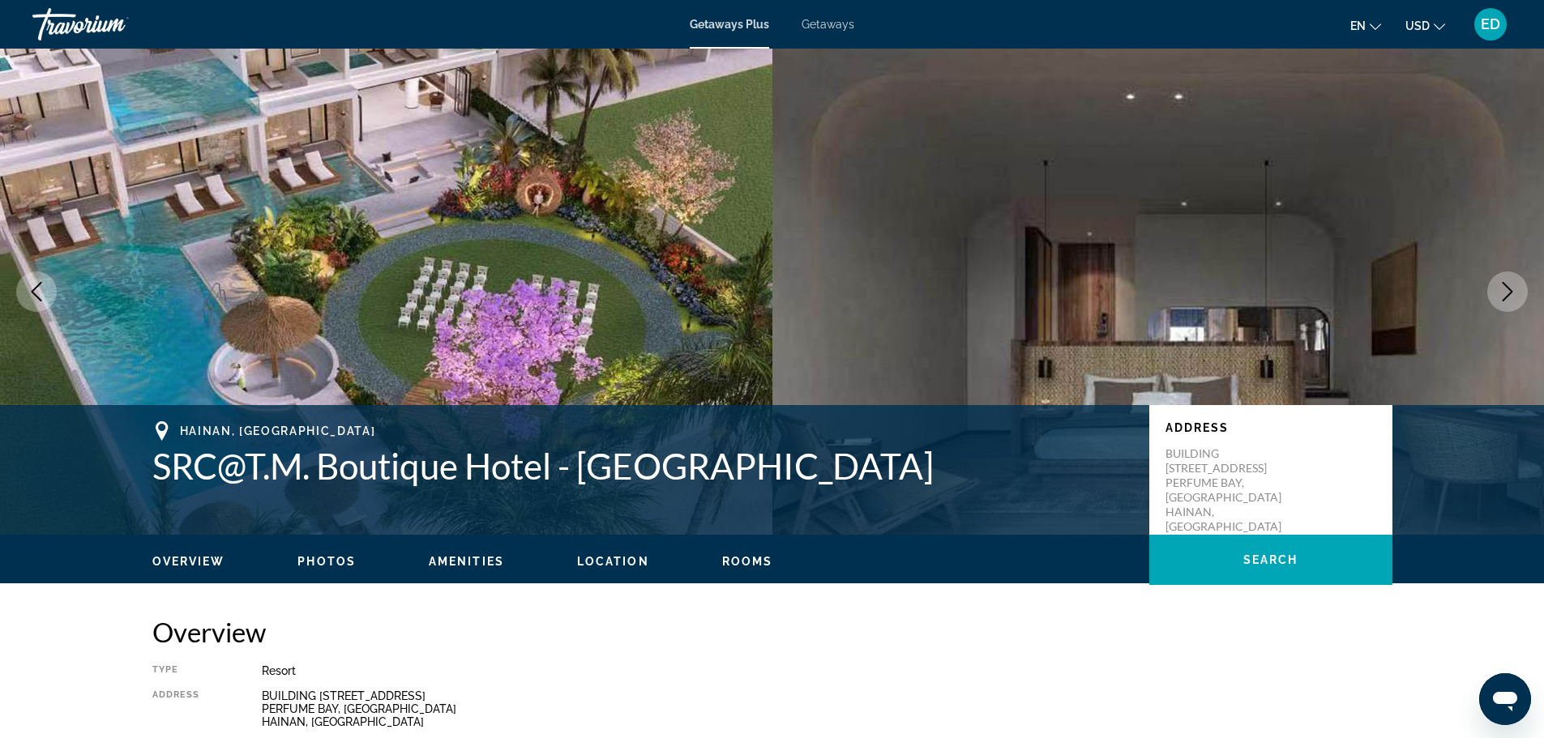
click at [1501, 284] on icon "Next image" at bounding box center [1507, 291] width 19 height 19
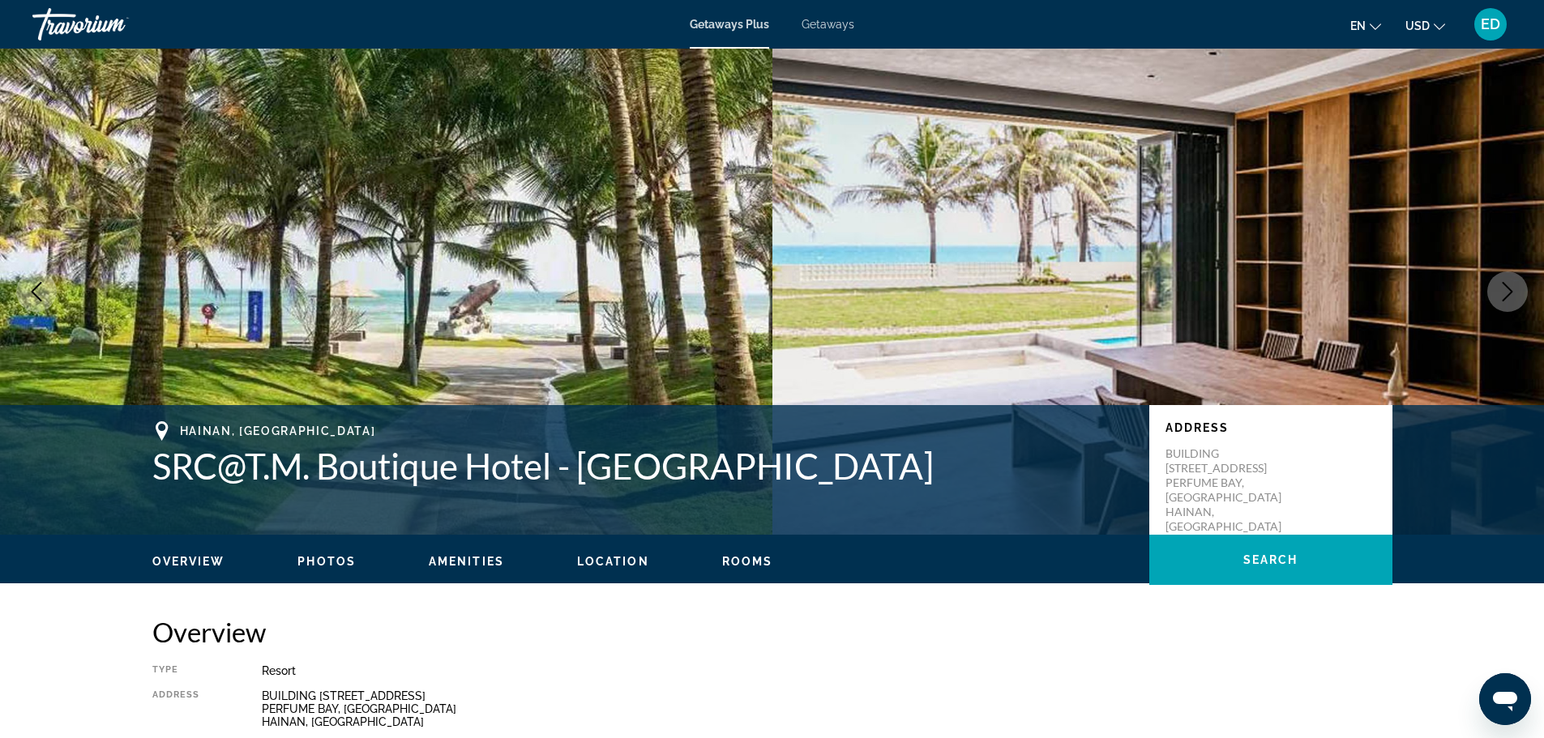
click at [1501, 284] on icon "Next image" at bounding box center [1507, 291] width 19 height 19
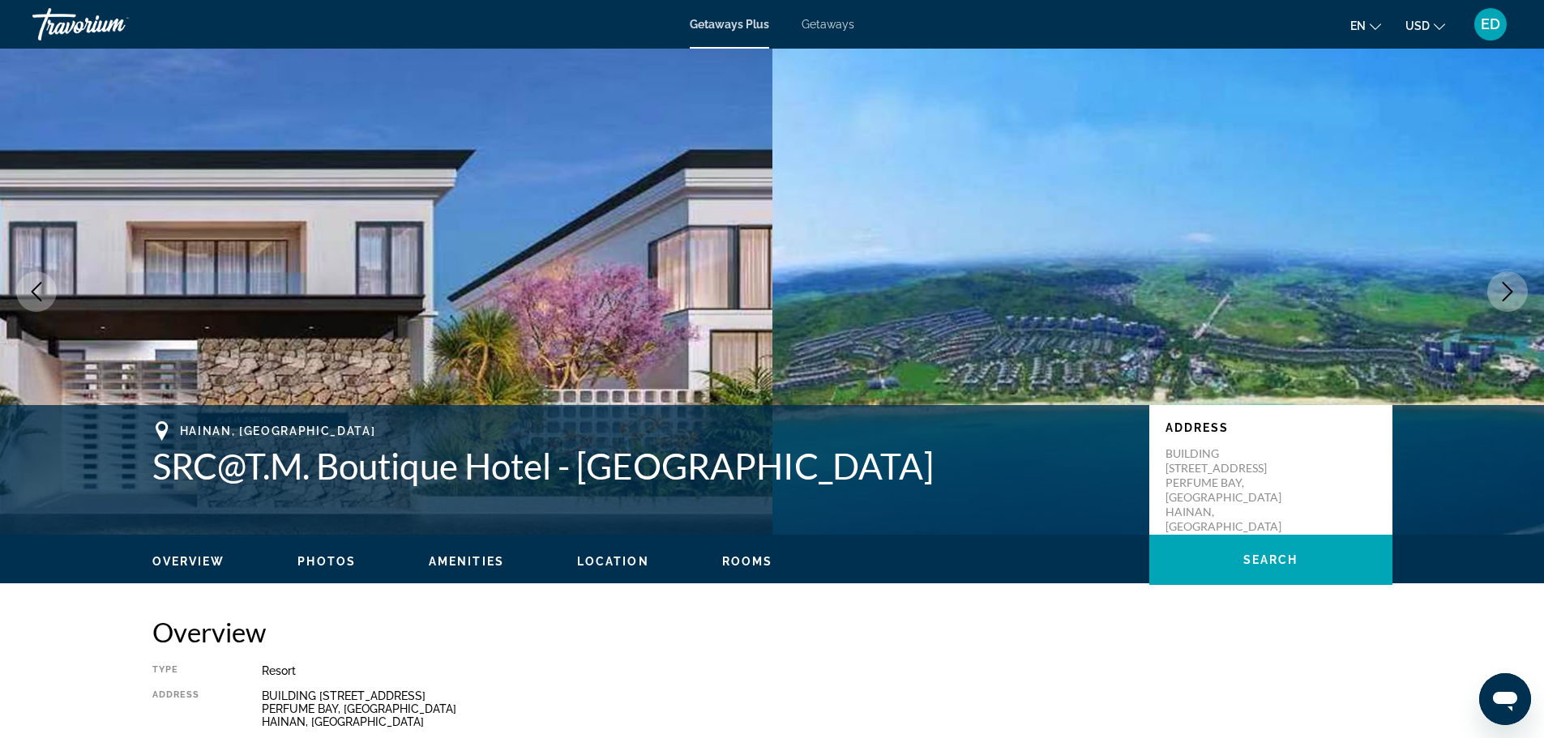
click at [1502, 281] on button "Next image" at bounding box center [1507, 292] width 41 height 41
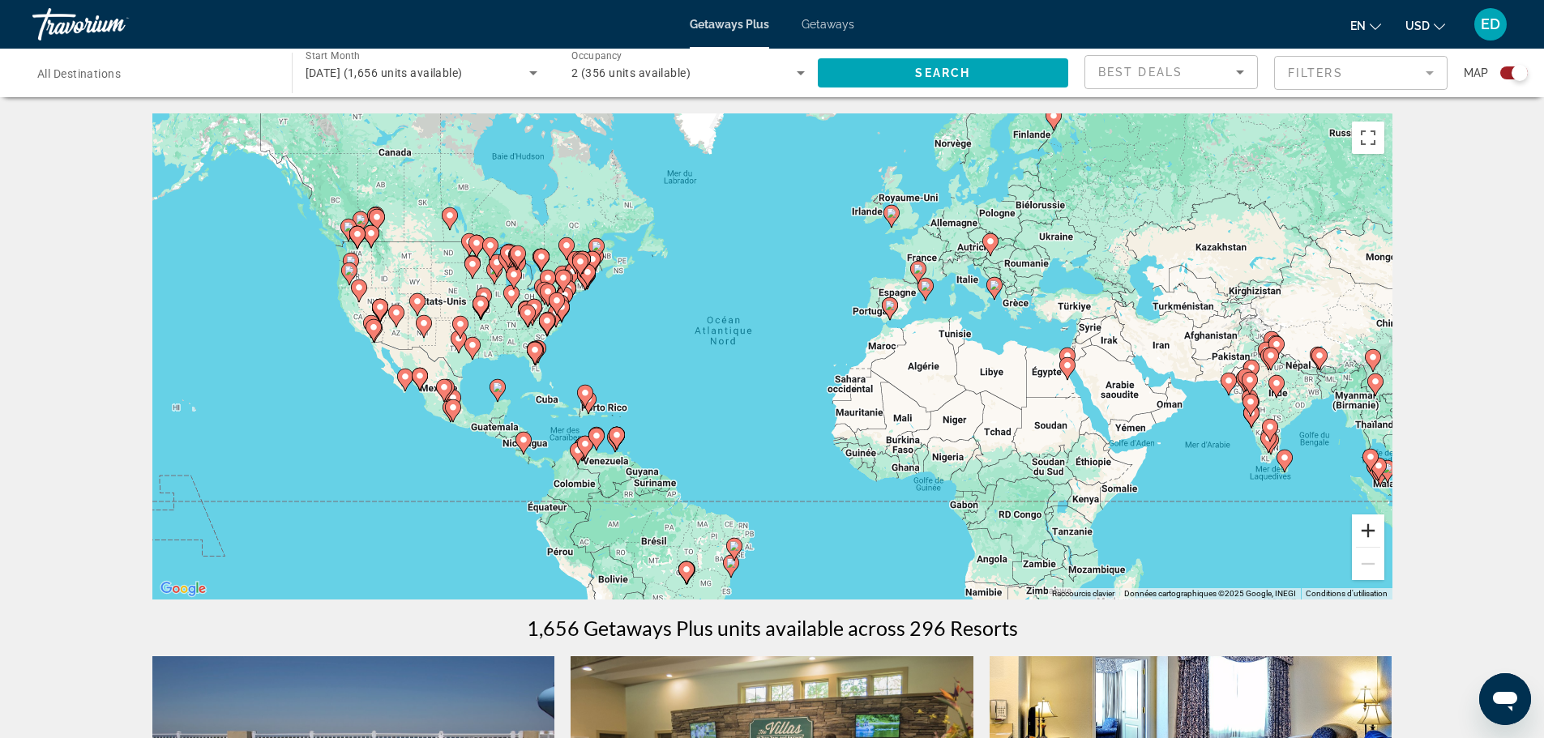
click at [1372, 543] on button "Zoom avant" at bounding box center [1368, 531] width 32 height 32
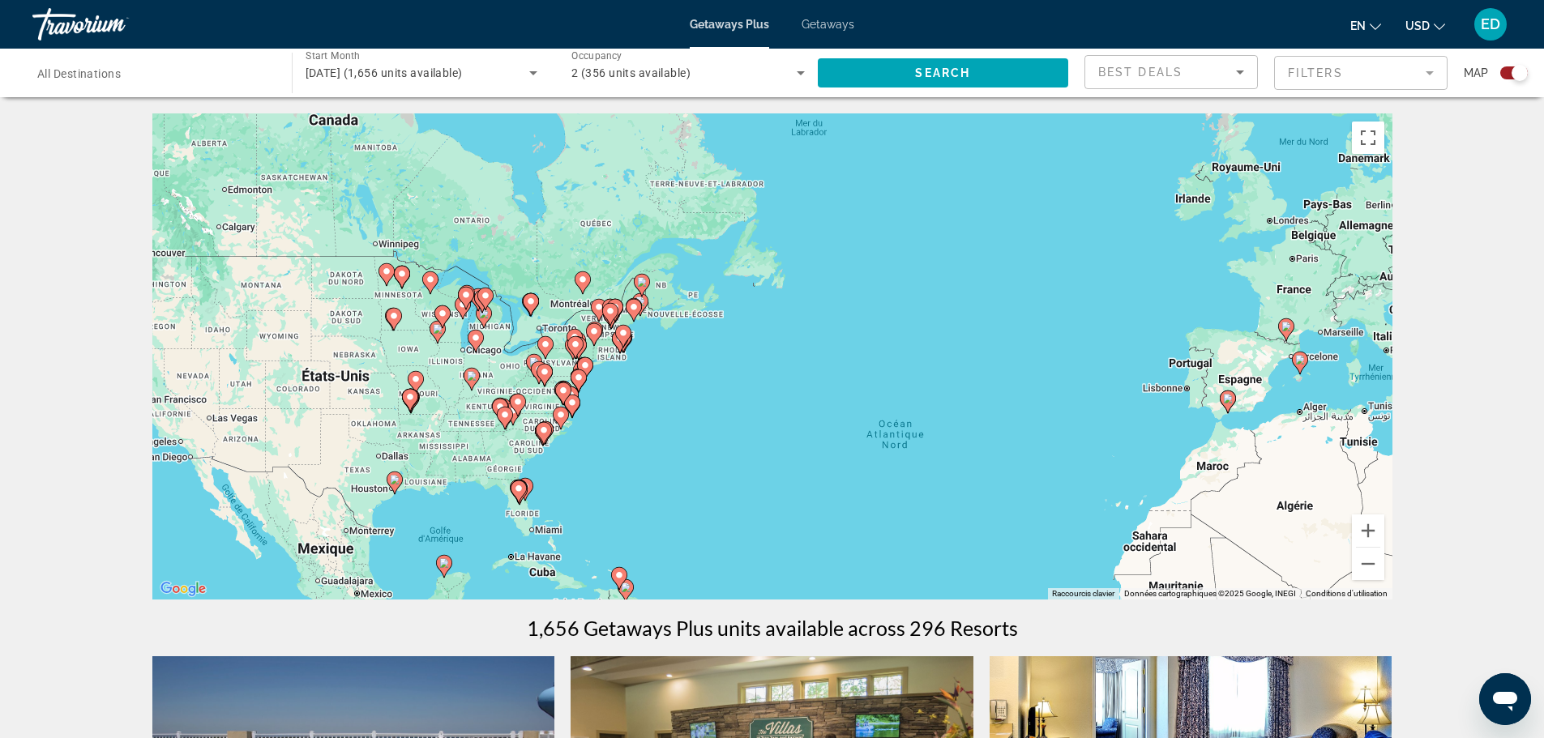
drag, startPoint x: 707, startPoint y: 486, endPoint x: 871, endPoint y: 586, distance: 192.4
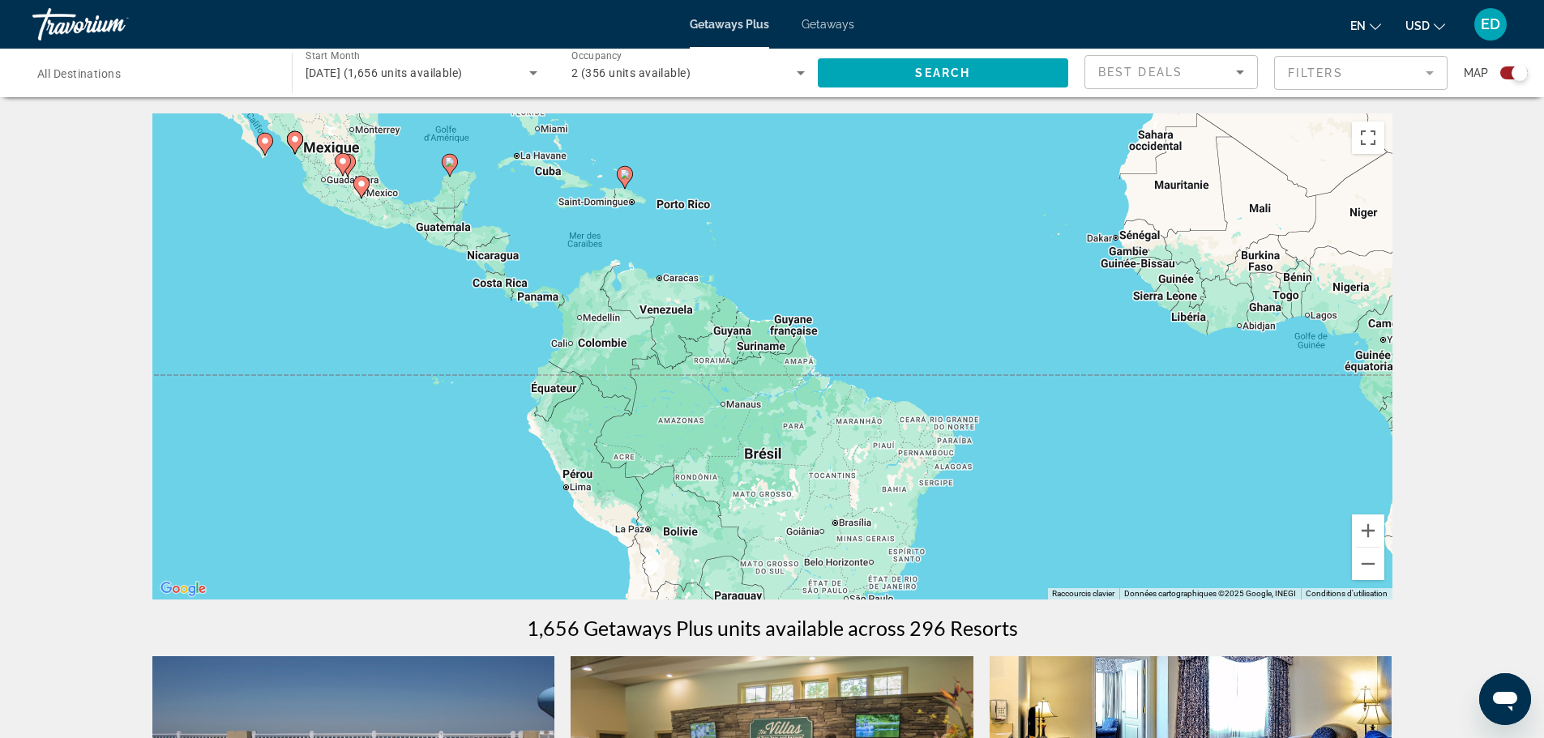
drag, startPoint x: 557, startPoint y: 494, endPoint x: 564, endPoint y: 93, distance: 400.5
click at [631, 191] on icon "Main content" at bounding box center [630, 189] width 15 height 21
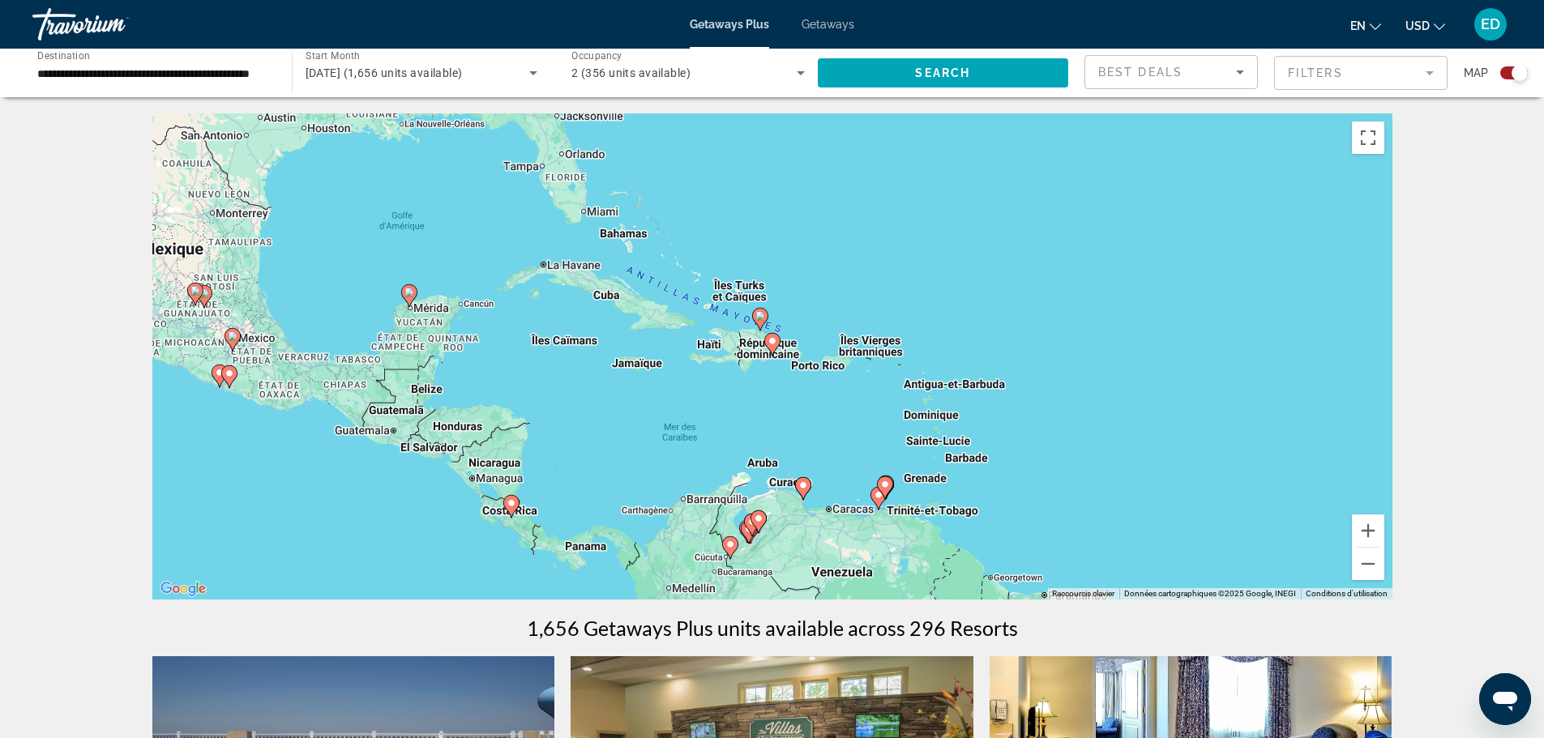
click at [773, 338] on image "Main content" at bounding box center [773, 341] width 10 height 10
type input "**********"
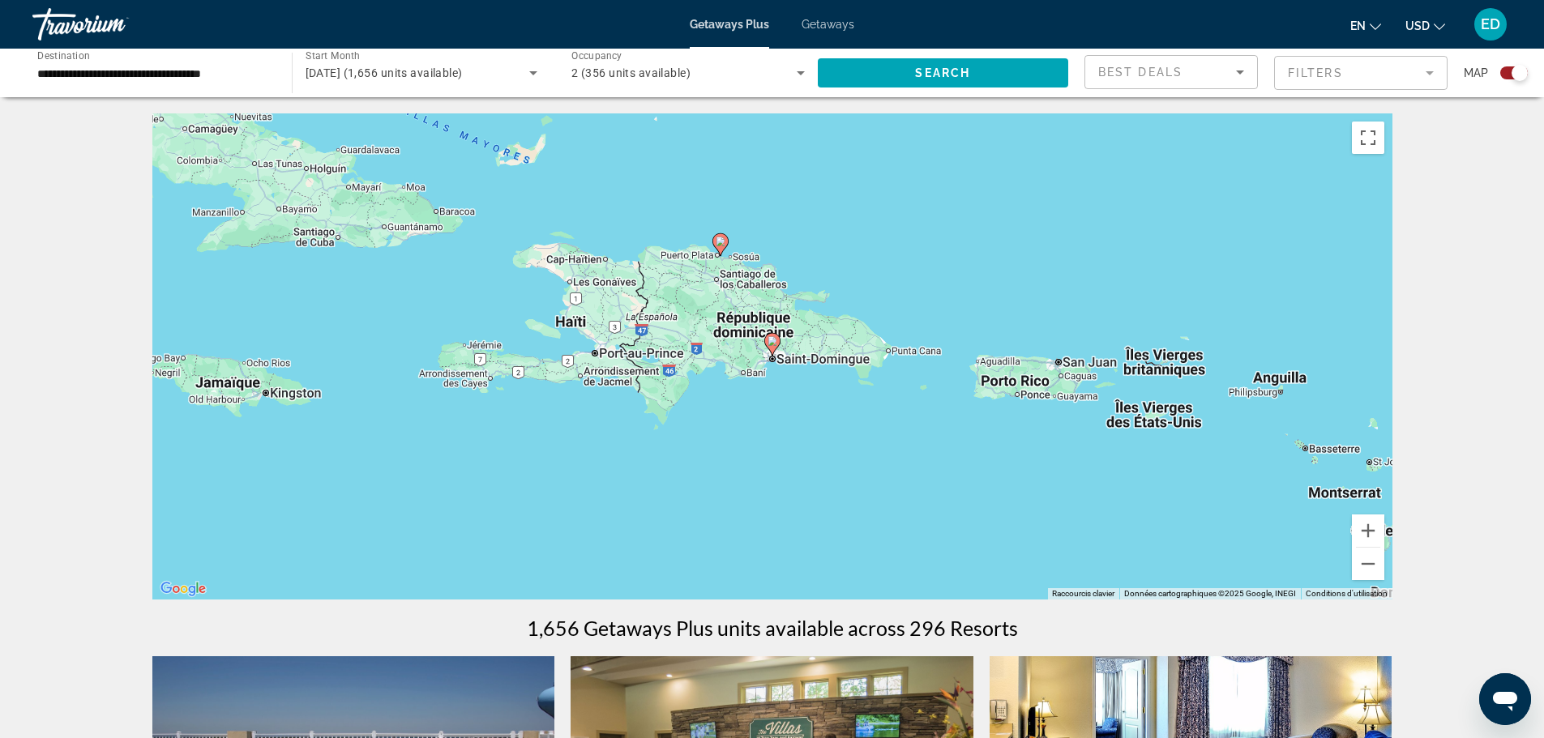
click at [773, 342] on image "Main content" at bounding box center [773, 341] width 10 height 10
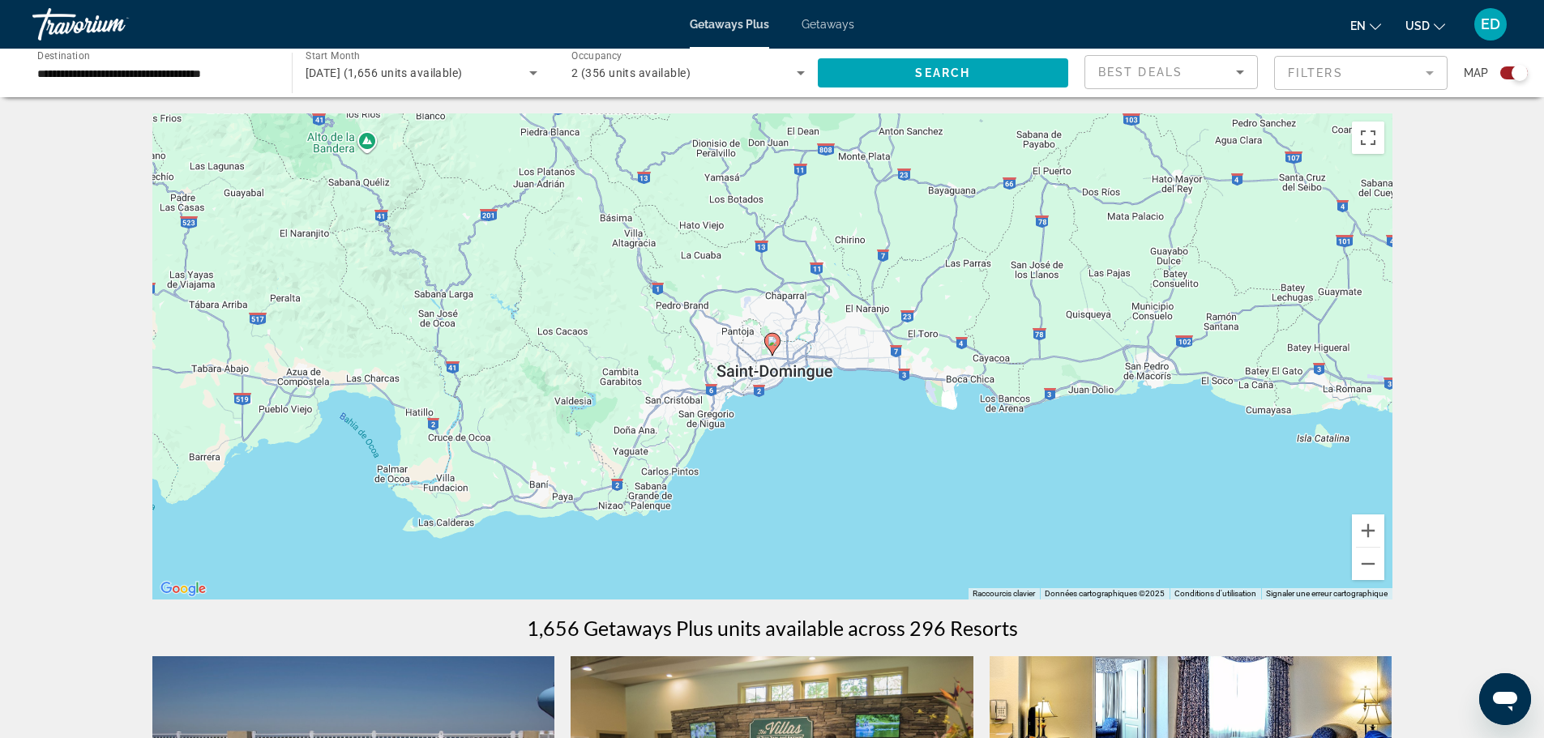
click at [773, 342] on image "Main content" at bounding box center [773, 341] width 10 height 10
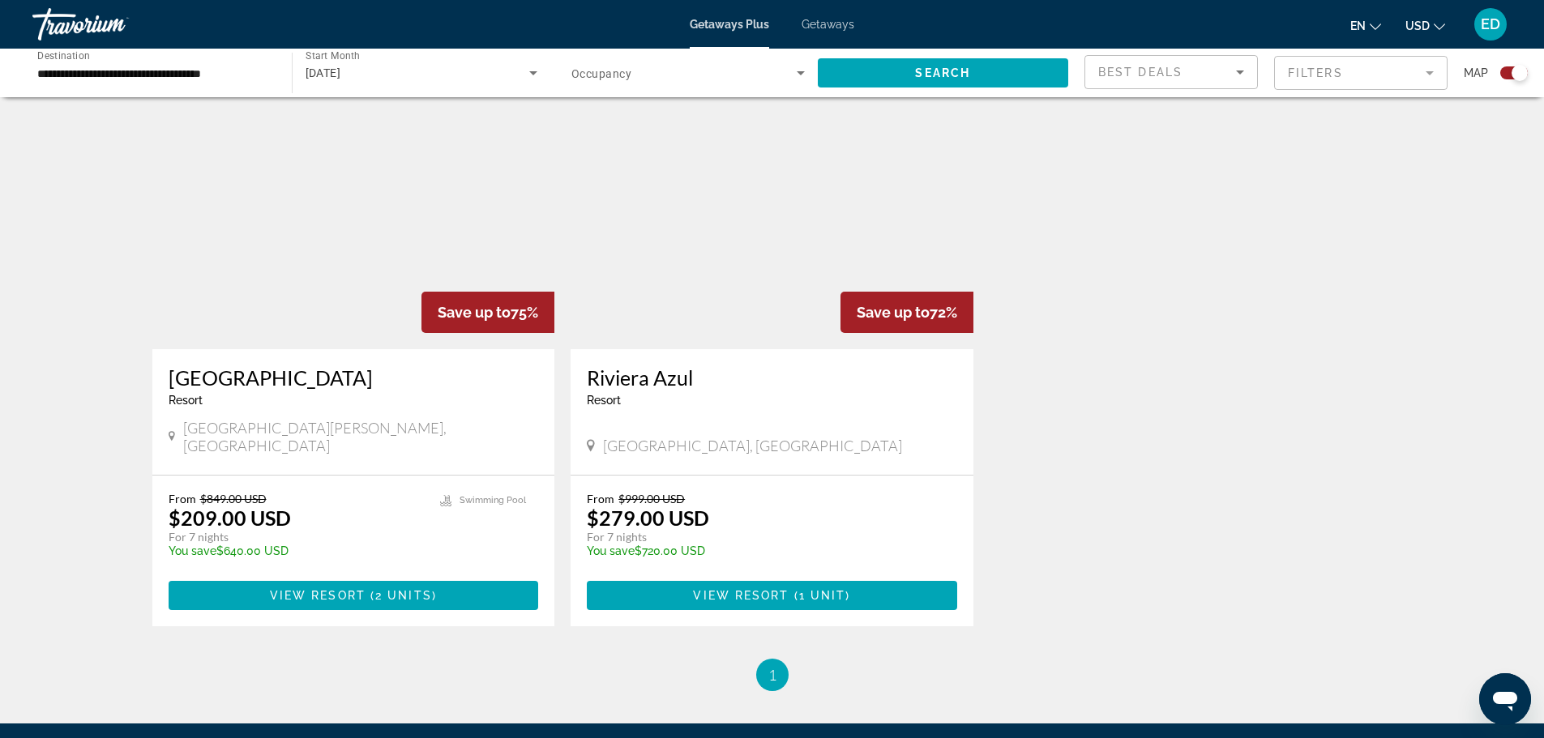
scroll to position [567, 0]
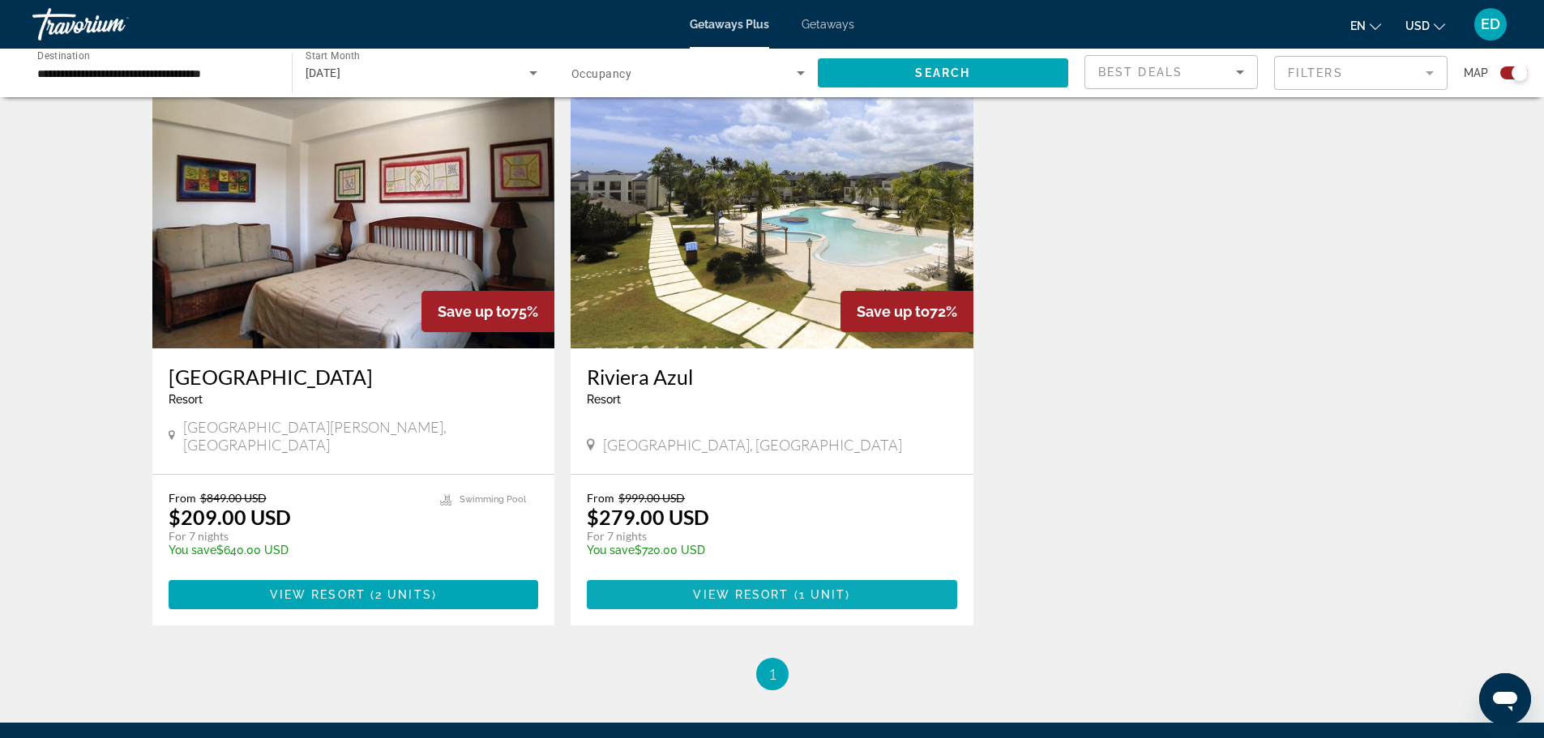
click at [791, 576] on span "Main content" at bounding box center [772, 595] width 370 height 39
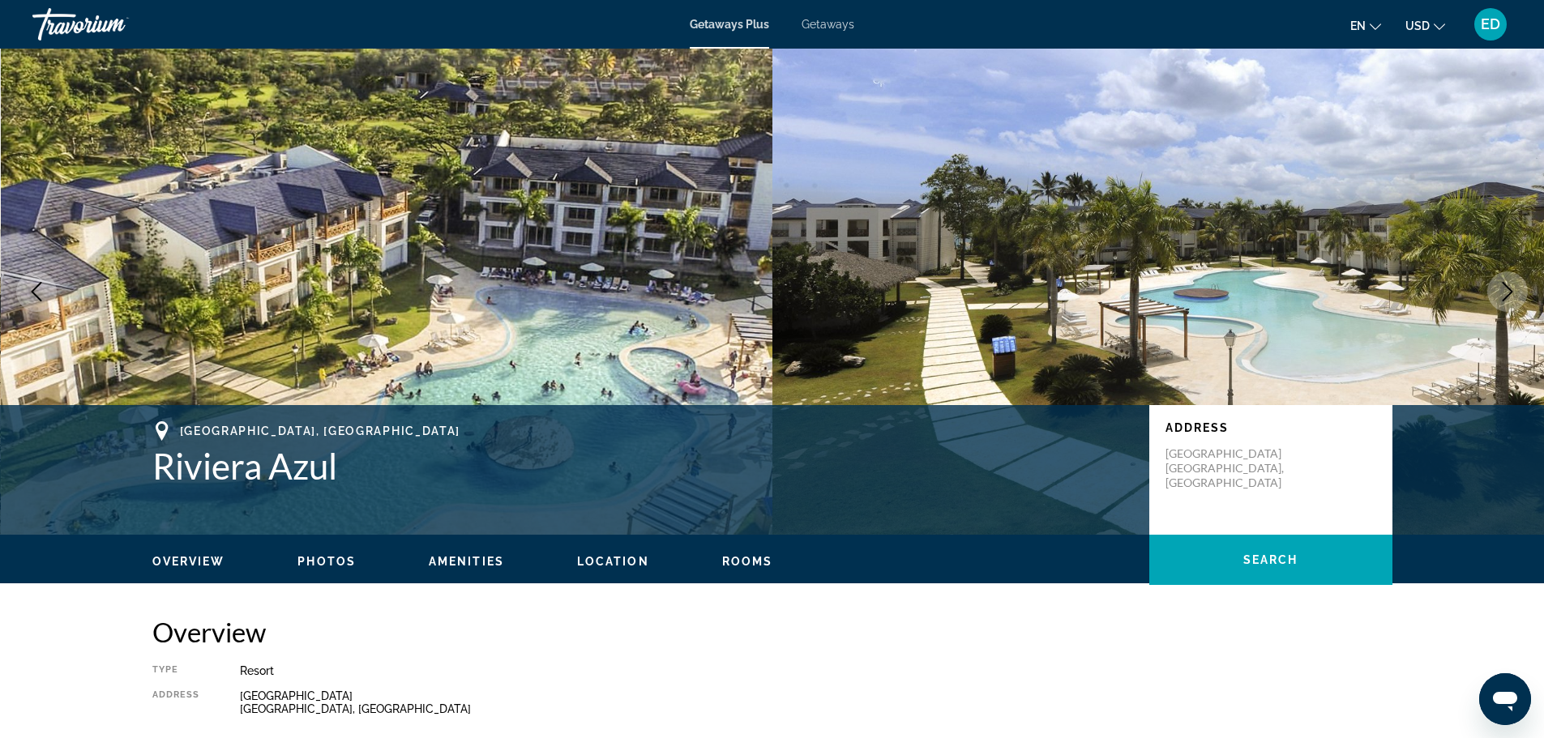
click at [1472, 293] on img "Main content" at bounding box center [1159, 292] width 773 height 486
click at [1505, 286] on icon "Next image" at bounding box center [1507, 291] width 19 height 19
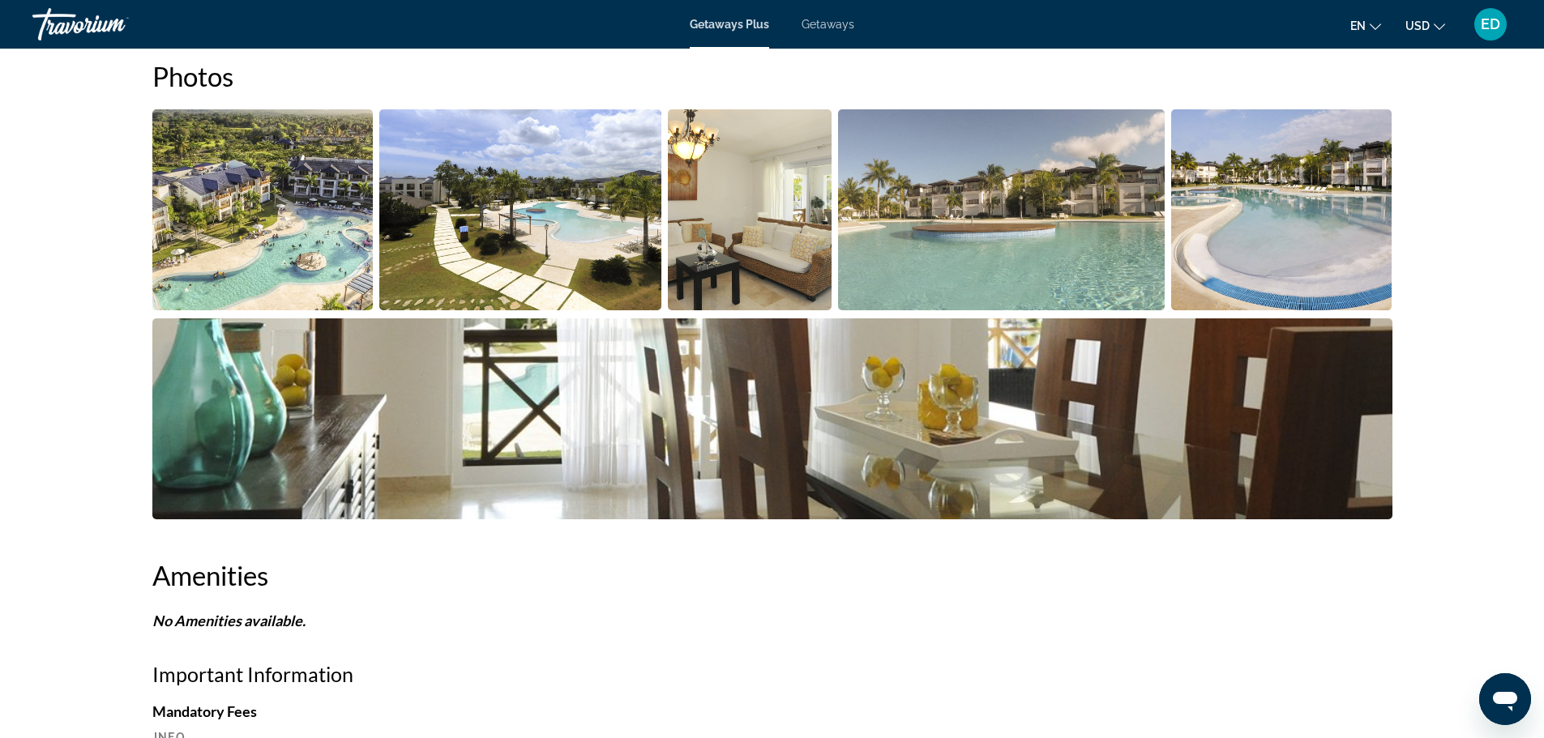
scroll to position [464, 0]
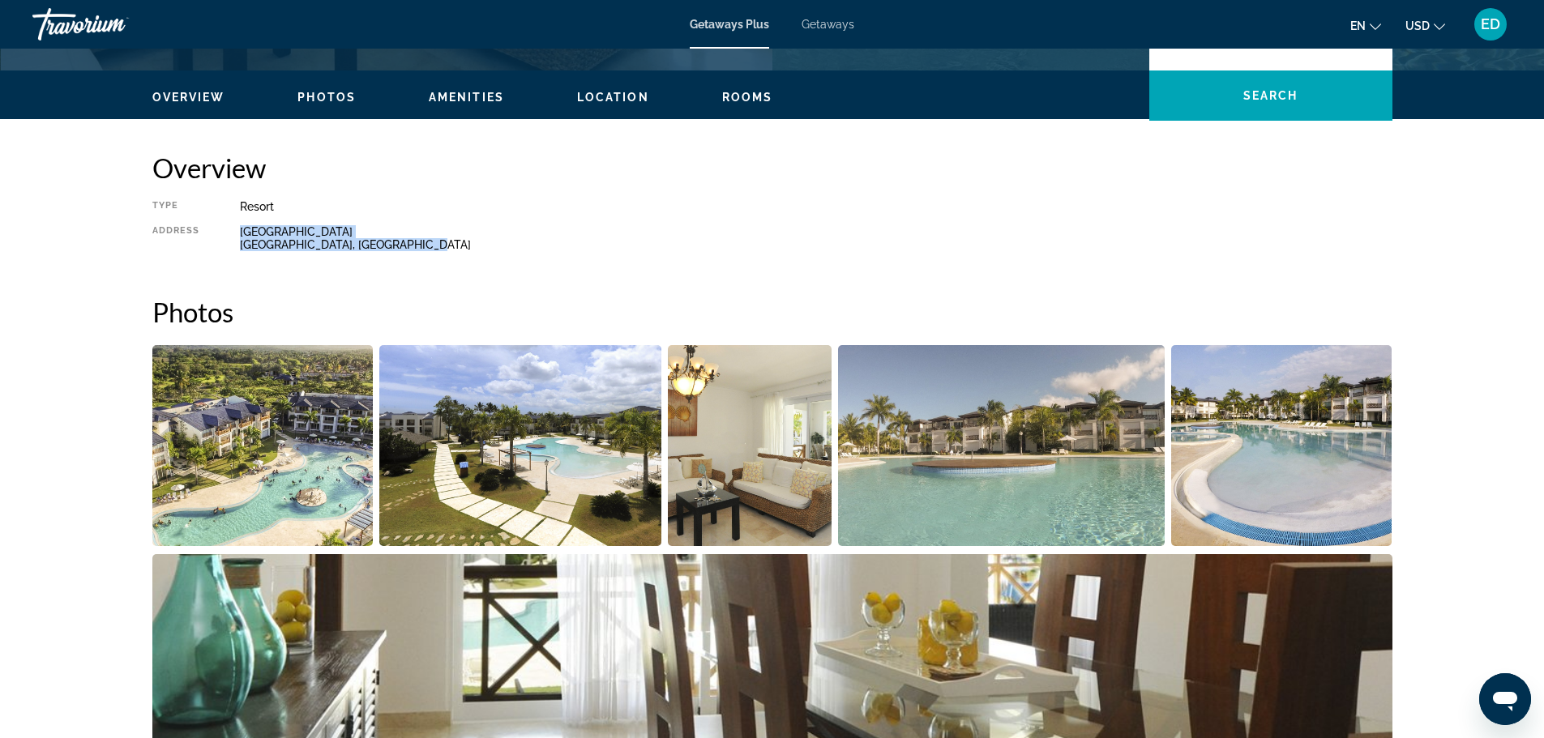
drag, startPoint x: 242, startPoint y: 229, endPoint x: 419, endPoint y: 243, distance: 177.3
click at [419, 243] on div "[GEOGRAPHIC_DATA], [GEOGRAPHIC_DATA]" at bounding box center [816, 238] width 1152 height 26
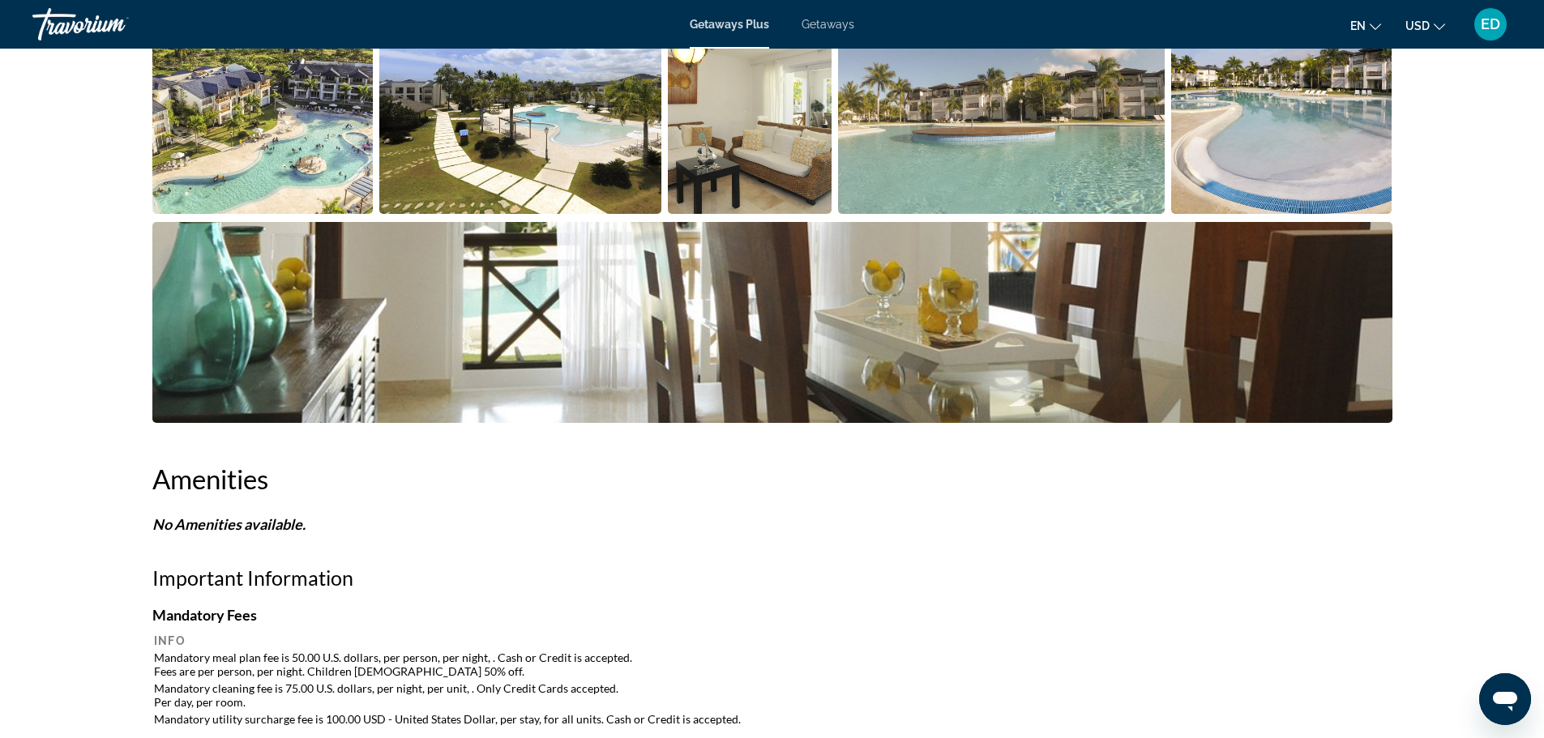
scroll to position [627, 0]
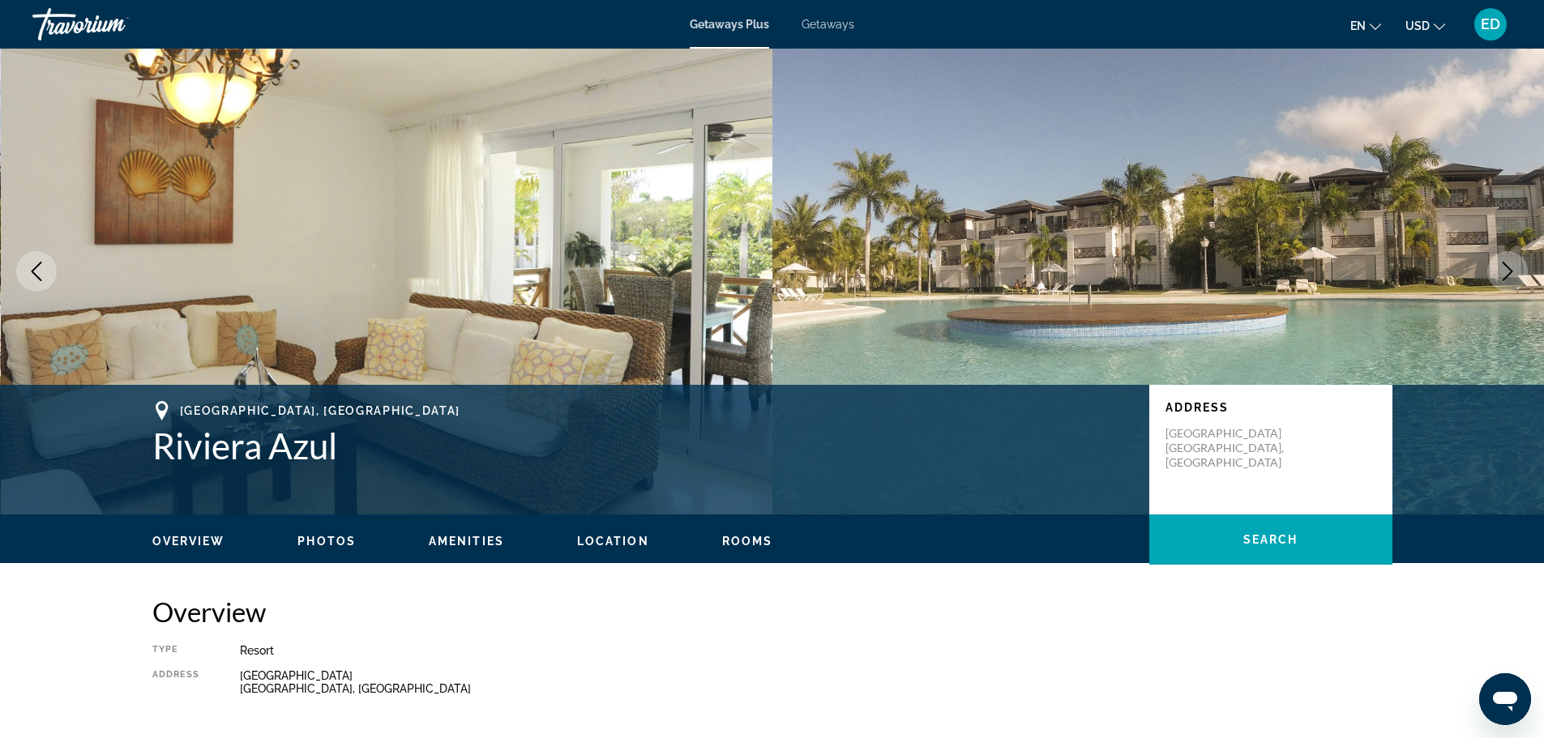
scroll to position [0, 0]
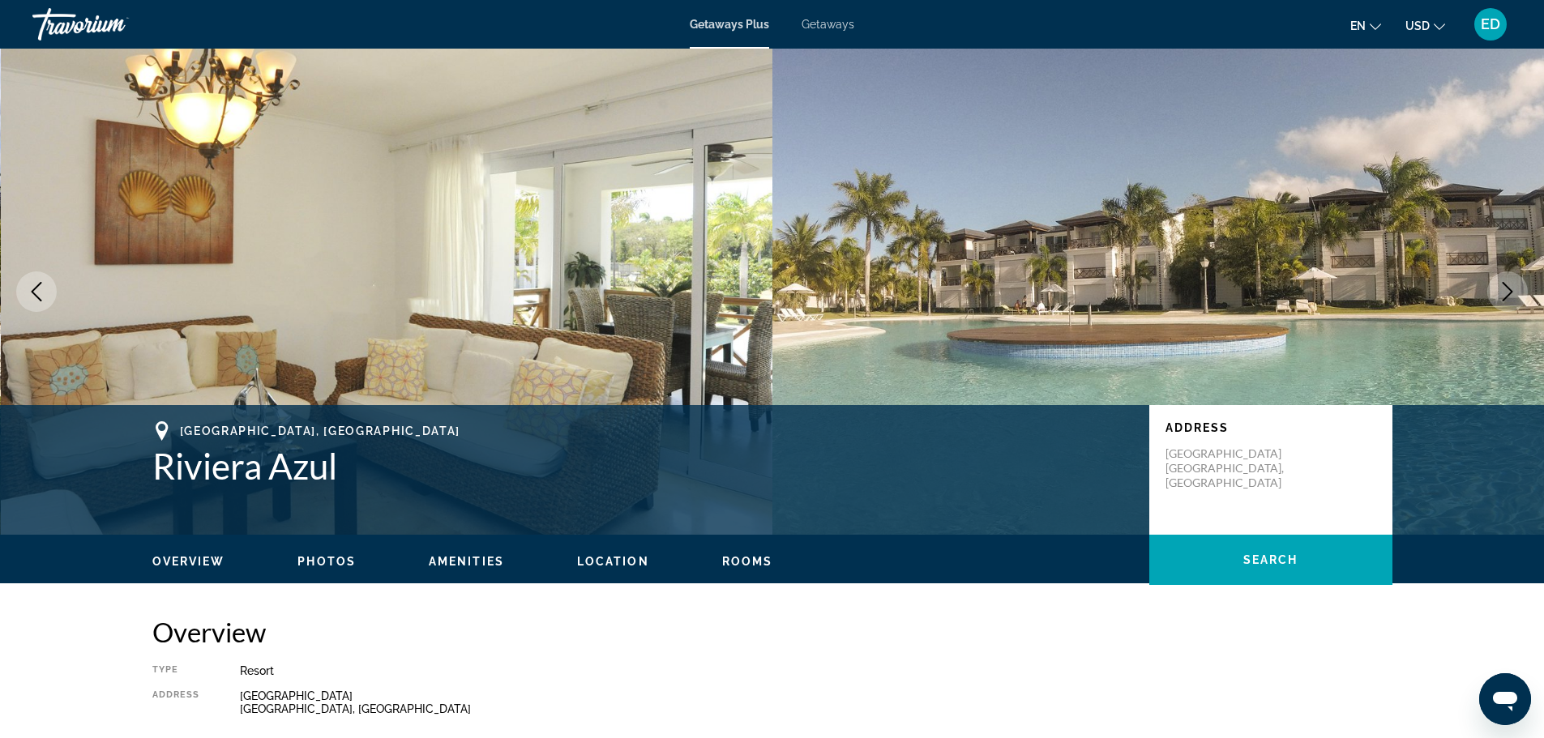
click at [824, 25] on span "Getaways" at bounding box center [828, 24] width 53 height 13
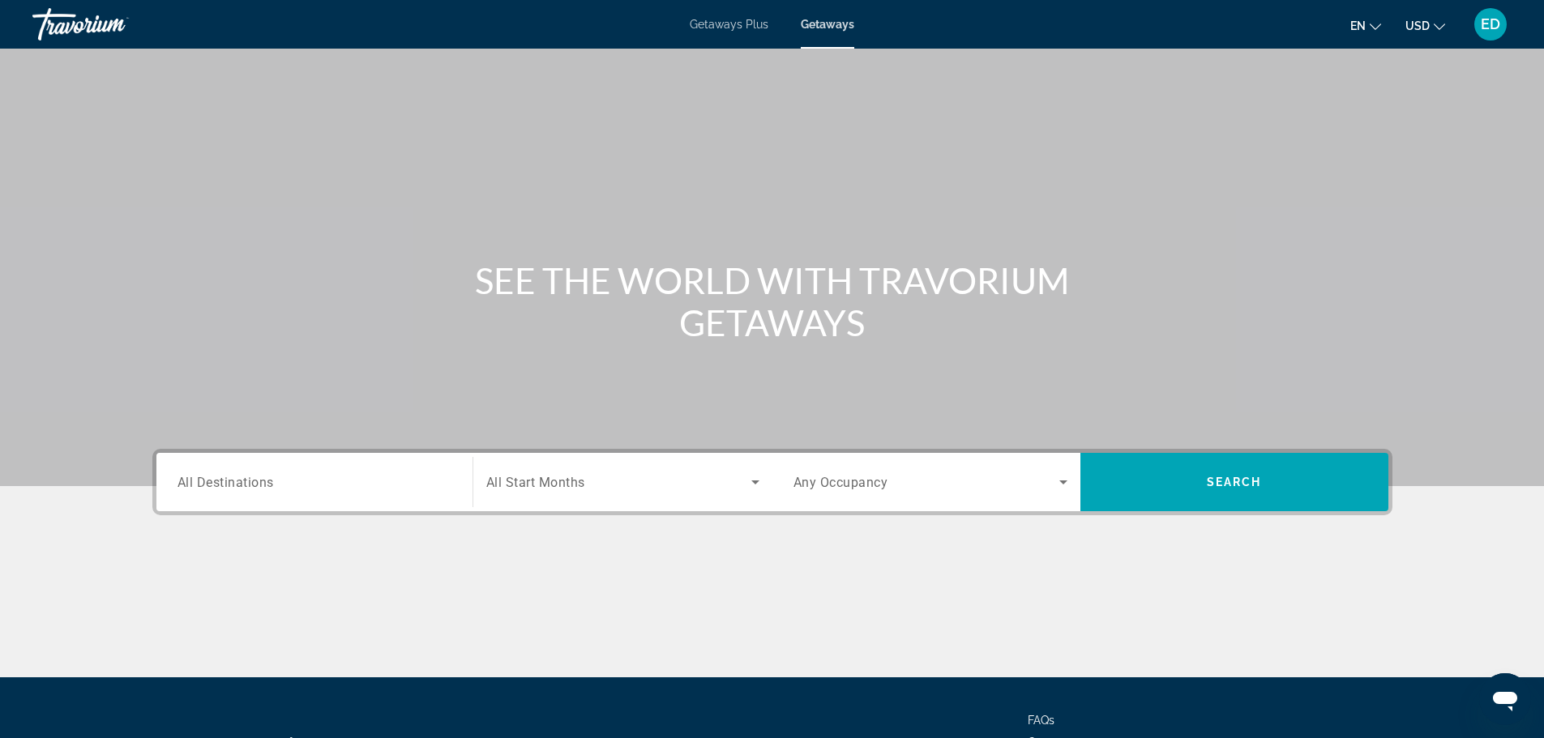
click at [632, 488] on span "Search widget" at bounding box center [618, 482] width 265 height 19
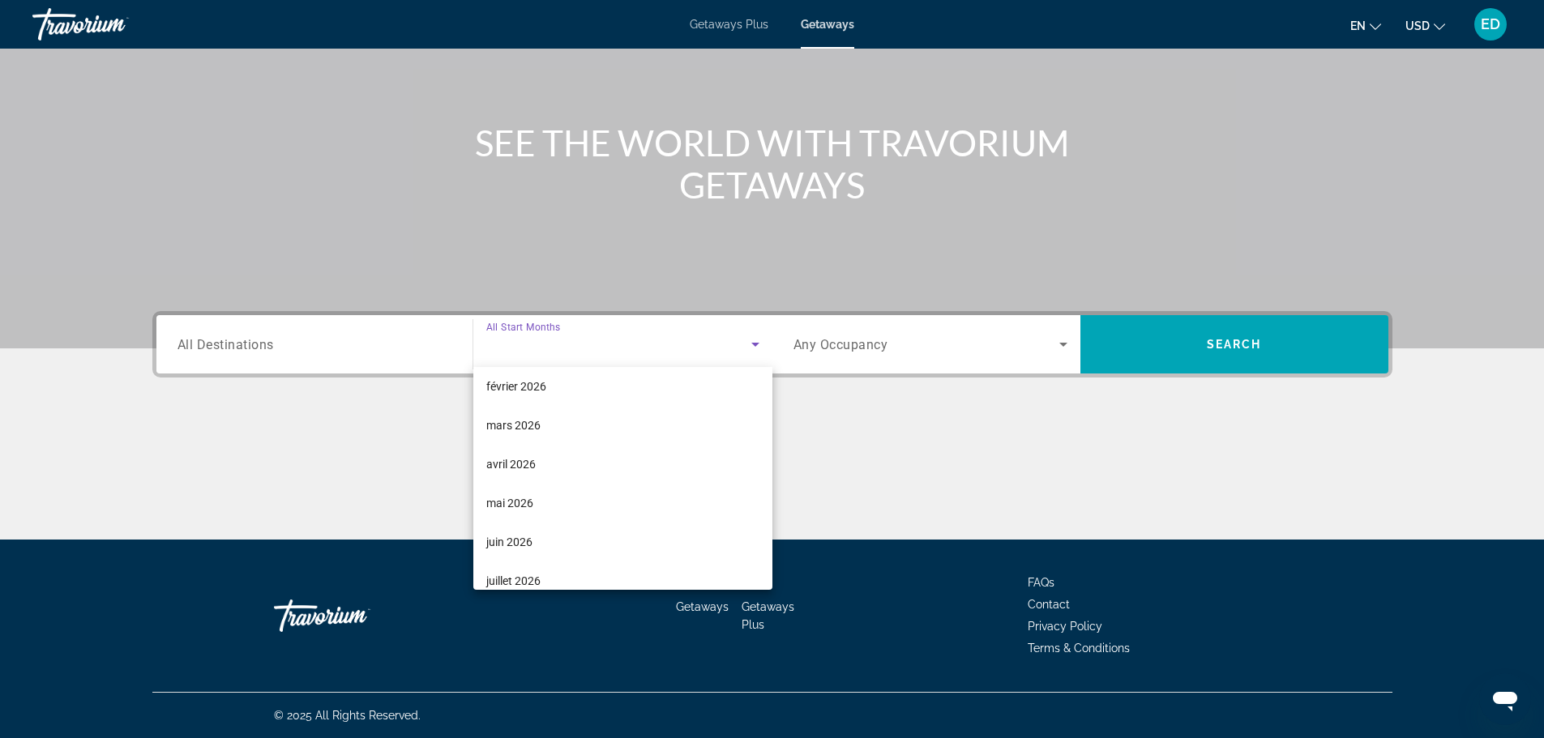
scroll to position [243, 0]
click at [576, 426] on mat-option "mars 2026" at bounding box center [622, 422] width 299 height 39
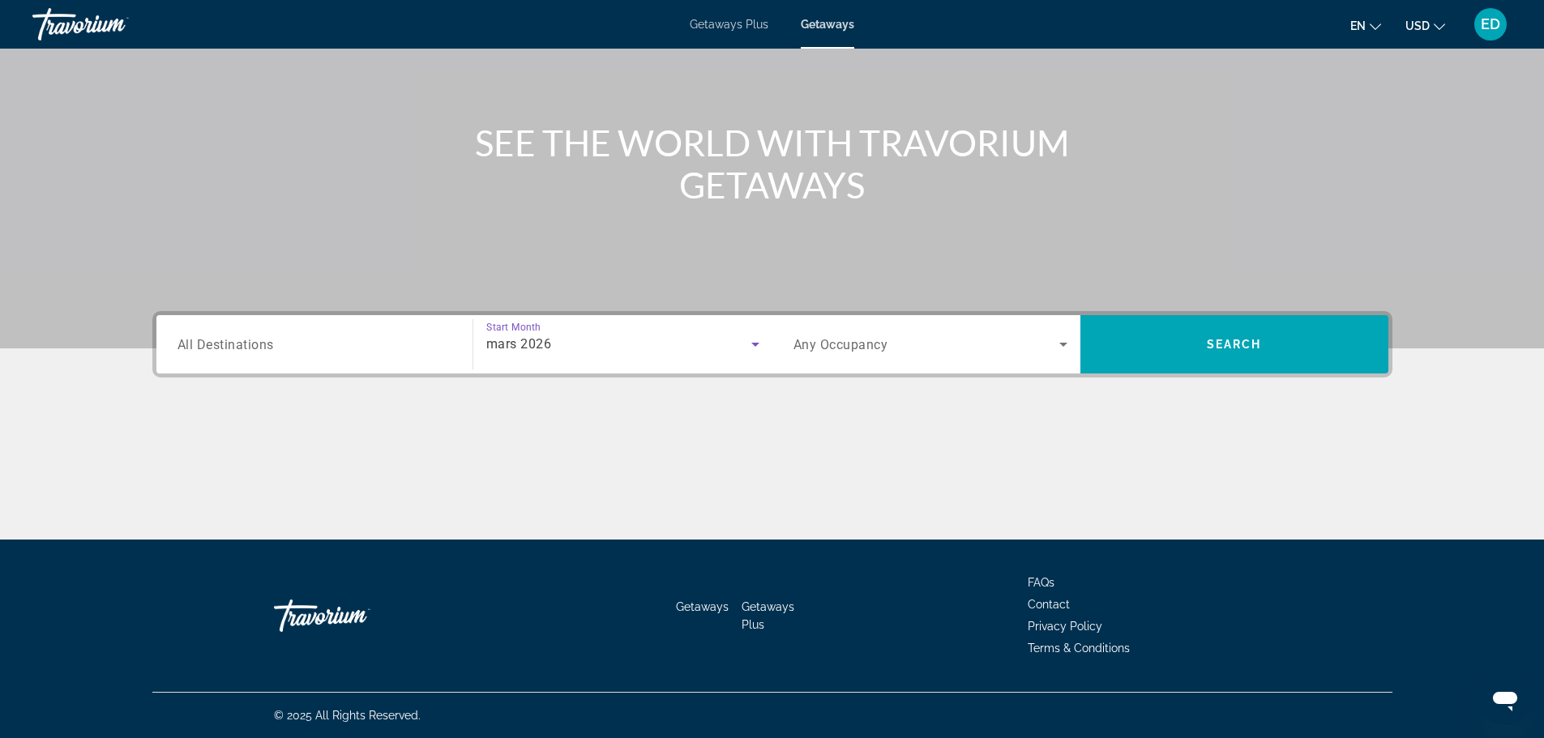
click at [865, 340] on span "Any Occupancy" at bounding box center [841, 344] width 95 height 15
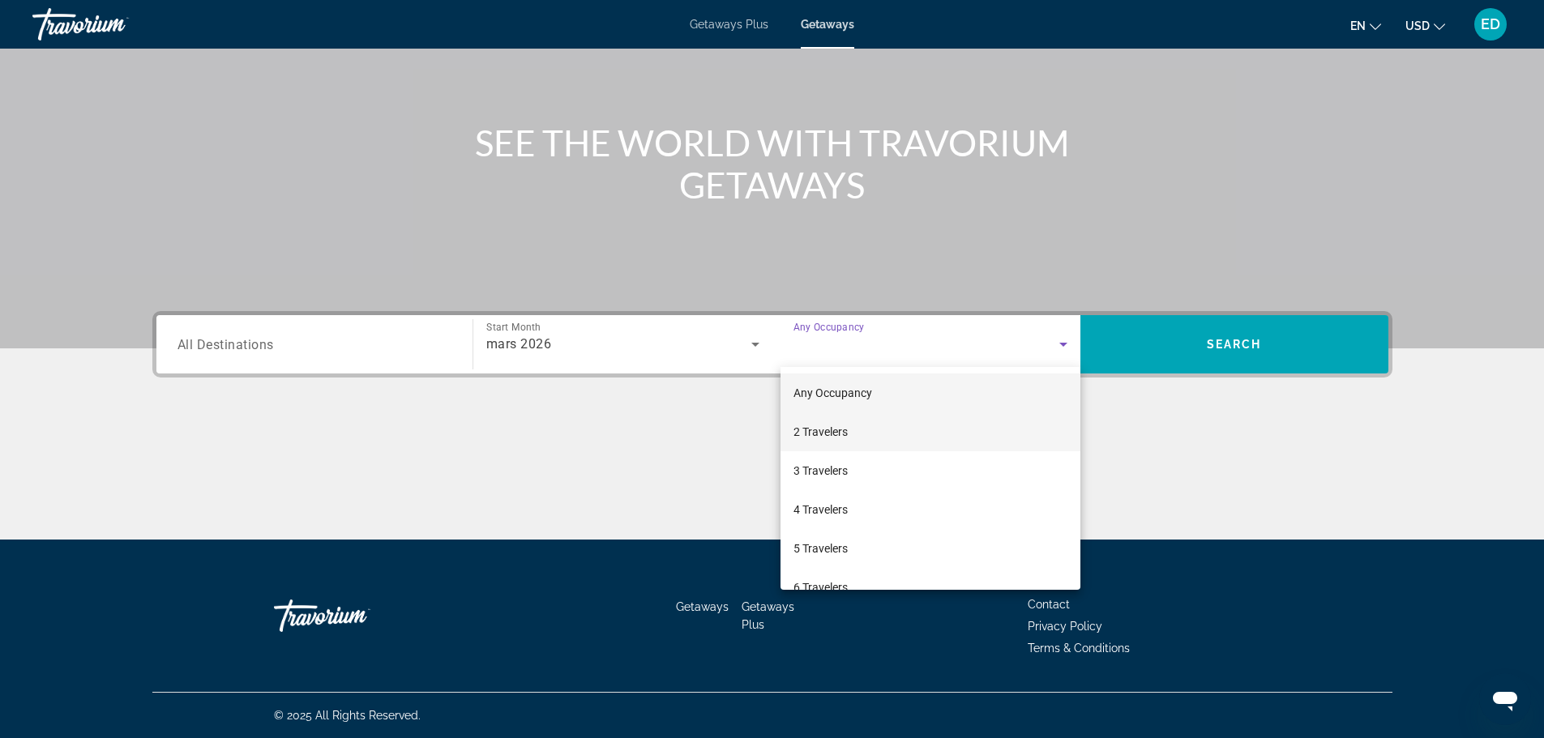
click at [853, 433] on mat-option "2 Travelers" at bounding box center [931, 432] width 300 height 39
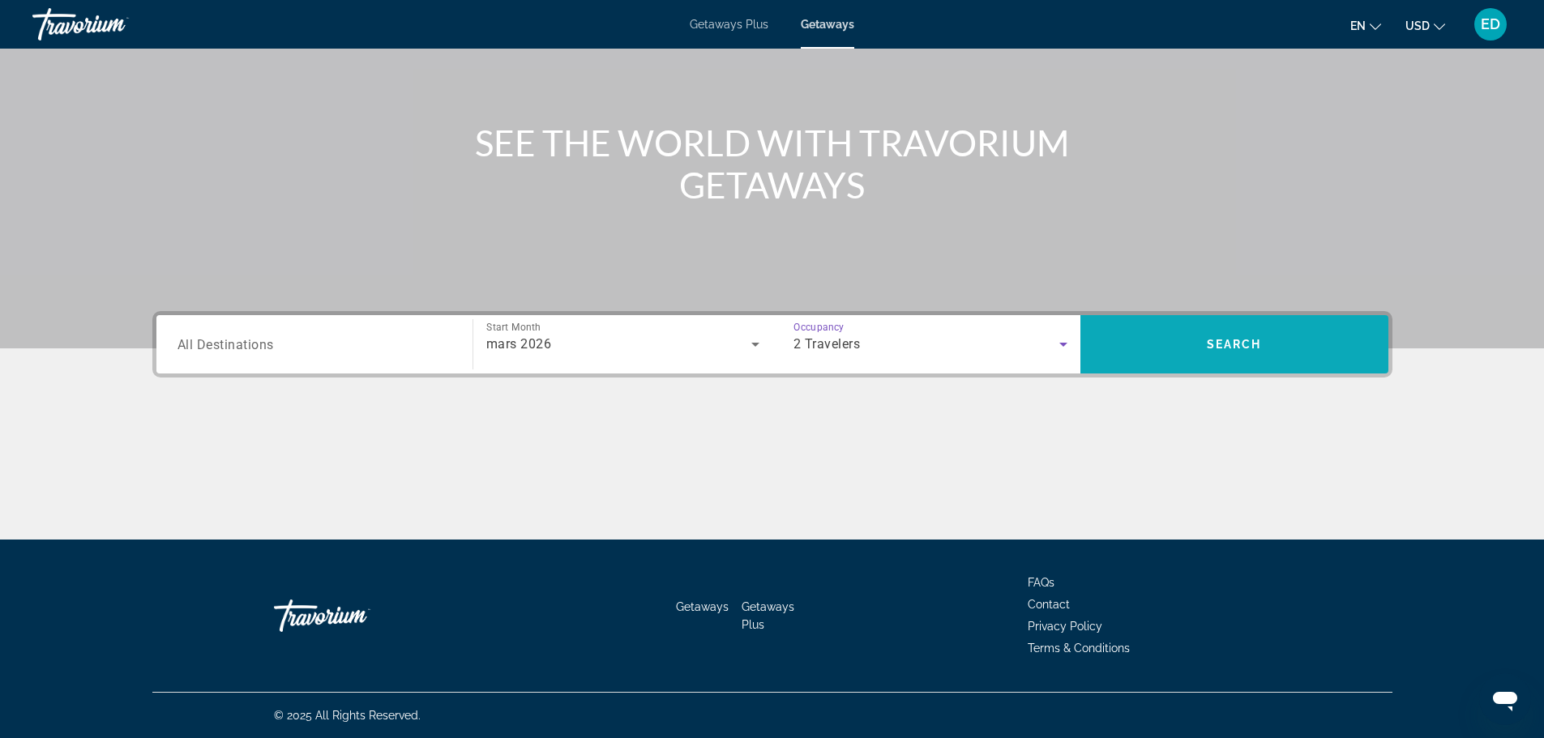
click at [1136, 342] on span "Search widget" at bounding box center [1235, 344] width 308 height 39
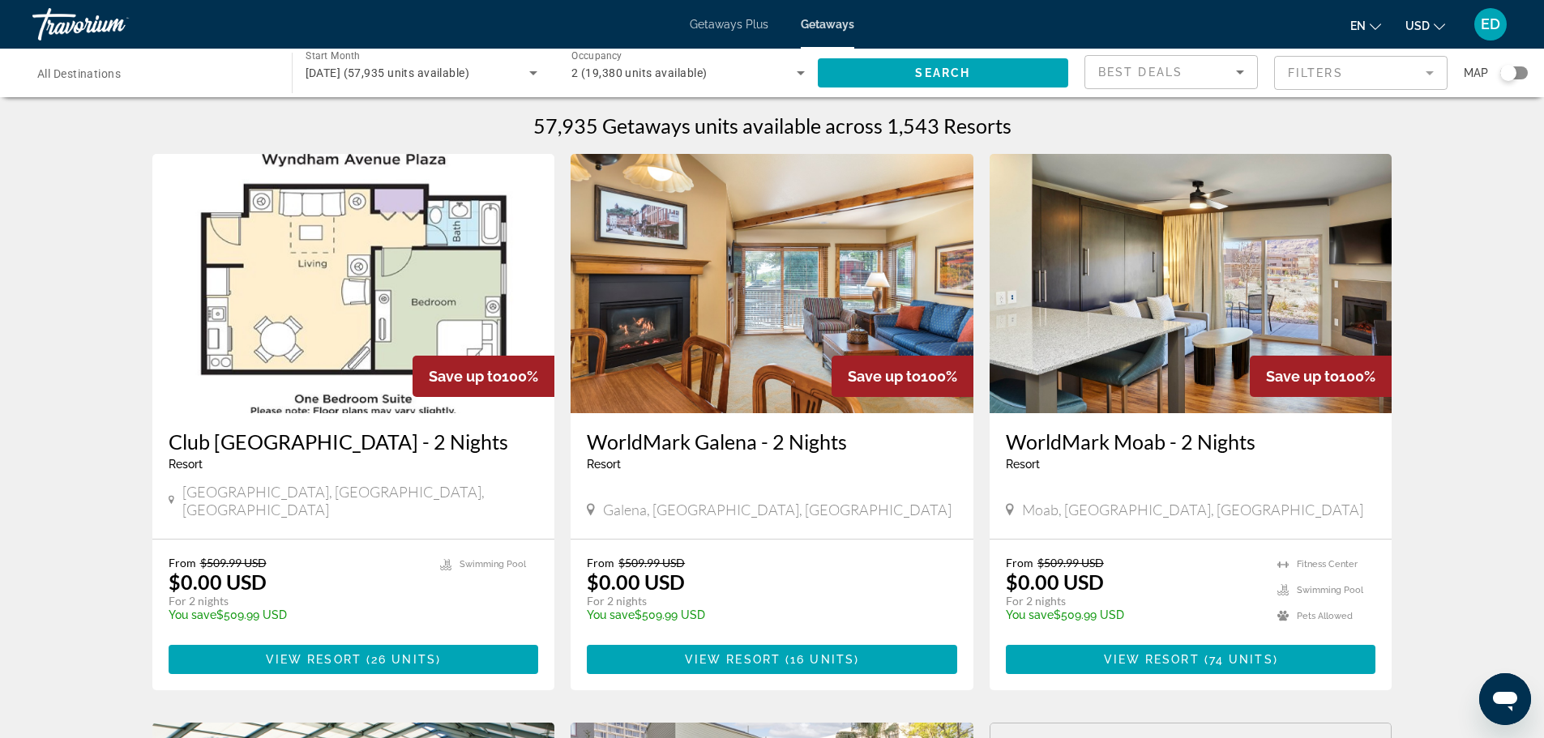
click at [1526, 73] on div "Search widget" at bounding box center [1514, 72] width 28 height 13
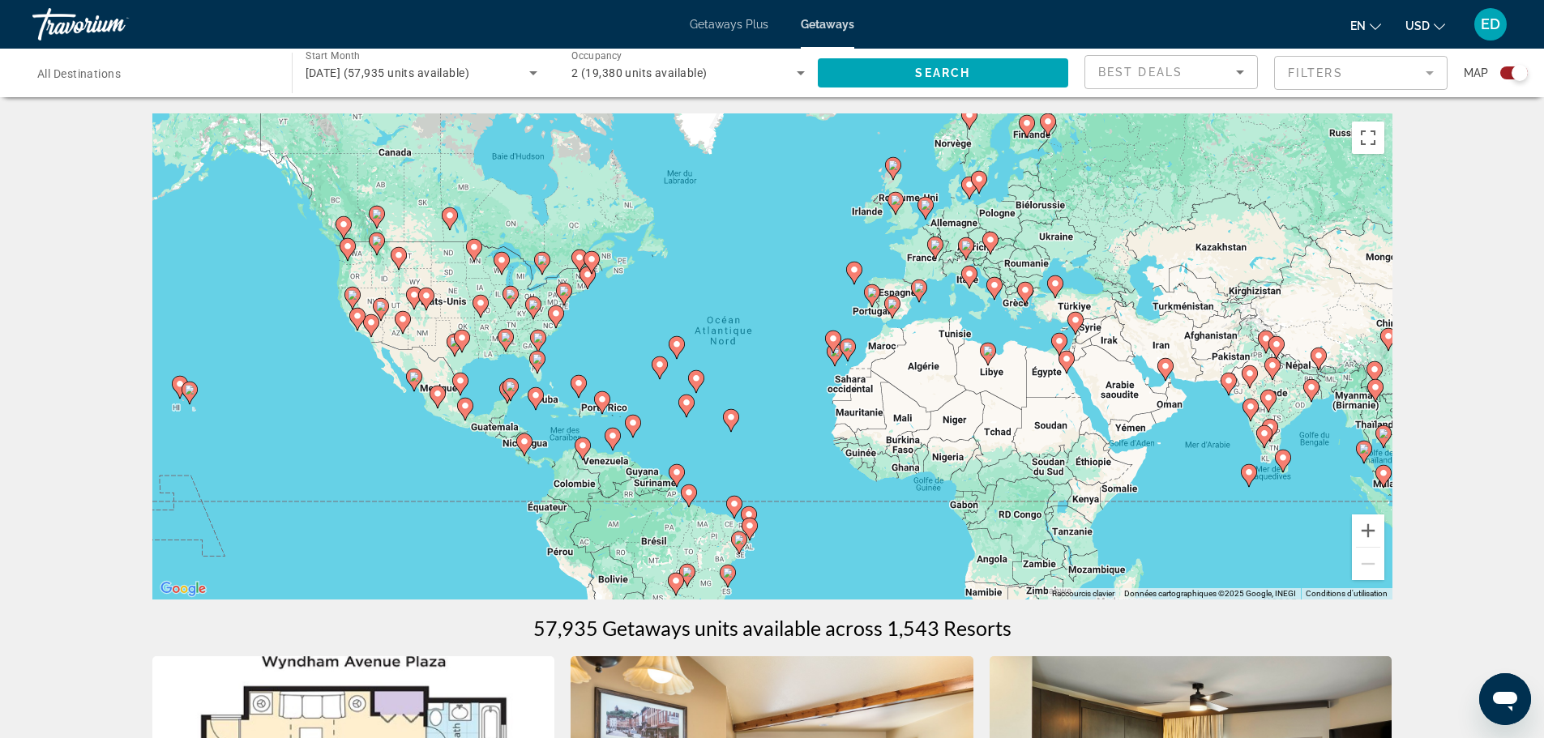
click at [853, 267] on image "Main content" at bounding box center [855, 270] width 10 height 10
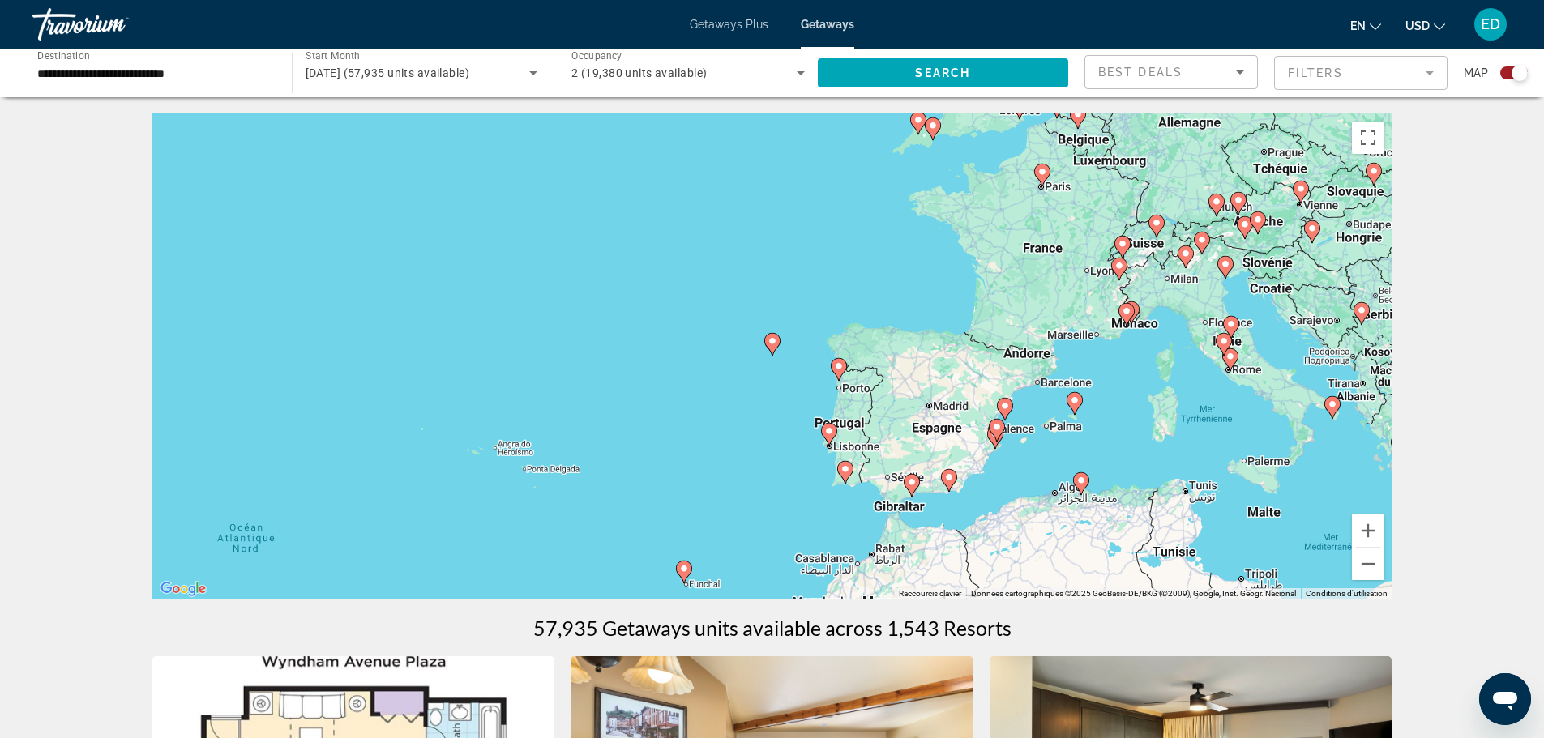
click at [773, 348] on icon "Main content" at bounding box center [771, 344] width 15 height 21
click at [777, 345] on icon "Main content" at bounding box center [771, 344] width 15 height 21
type input "**********"
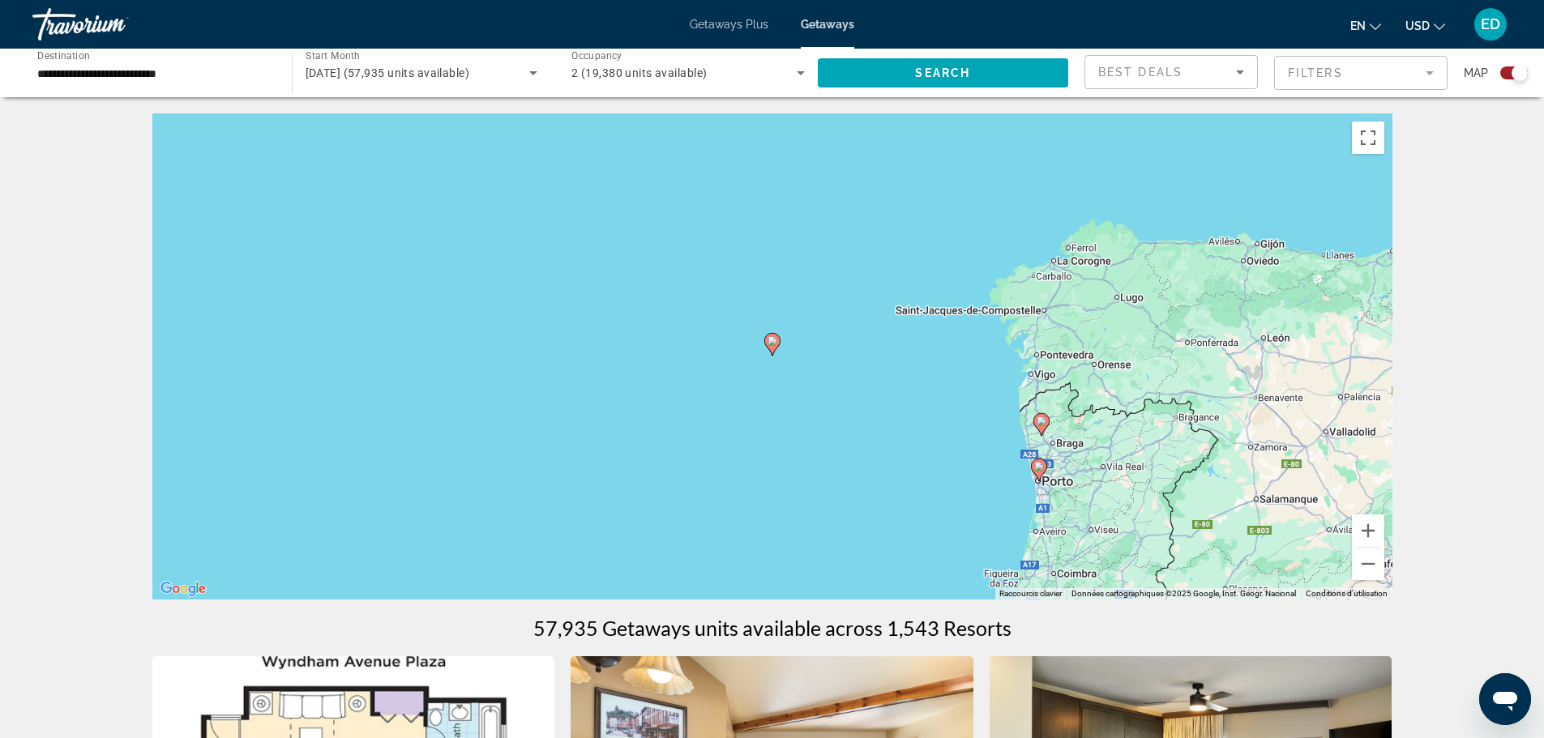
click at [771, 346] on icon "Main content" at bounding box center [771, 344] width 15 height 21
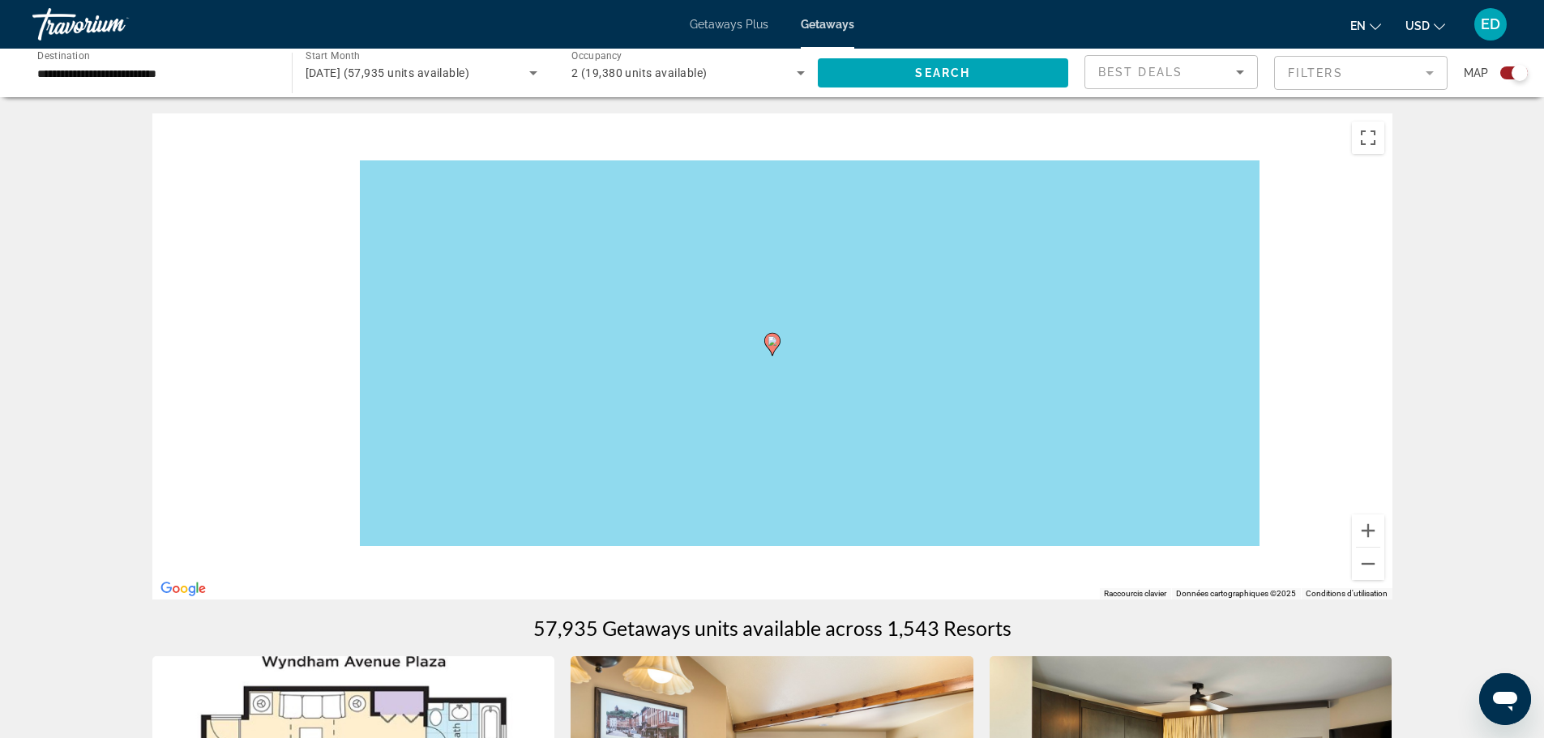
click at [770, 346] on icon "Main content" at bounding box center [771, 344] width 15 height 21
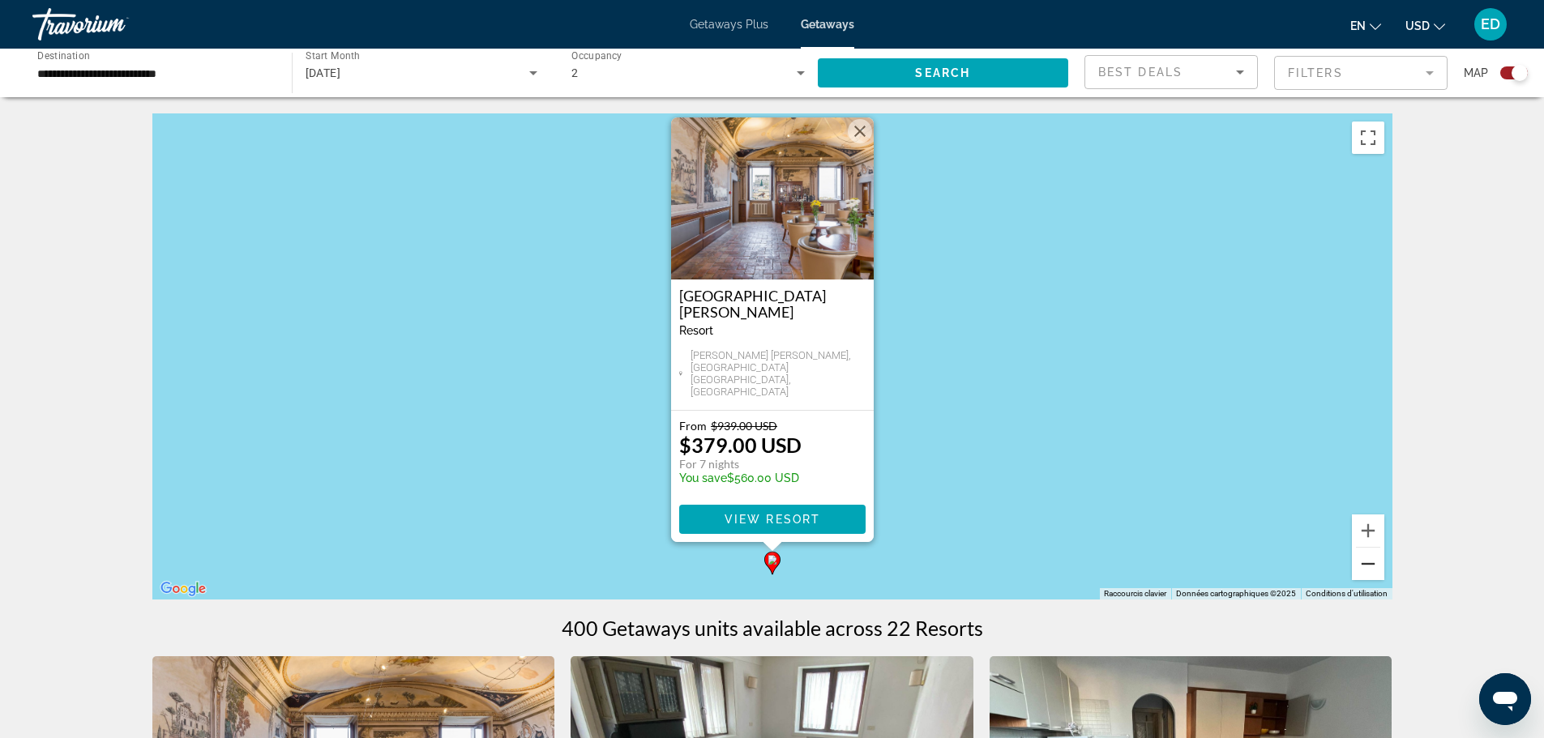
click at [1357, 571] on button "Zoom arrière" at bounding box center [1368, 564] width 32 height 32
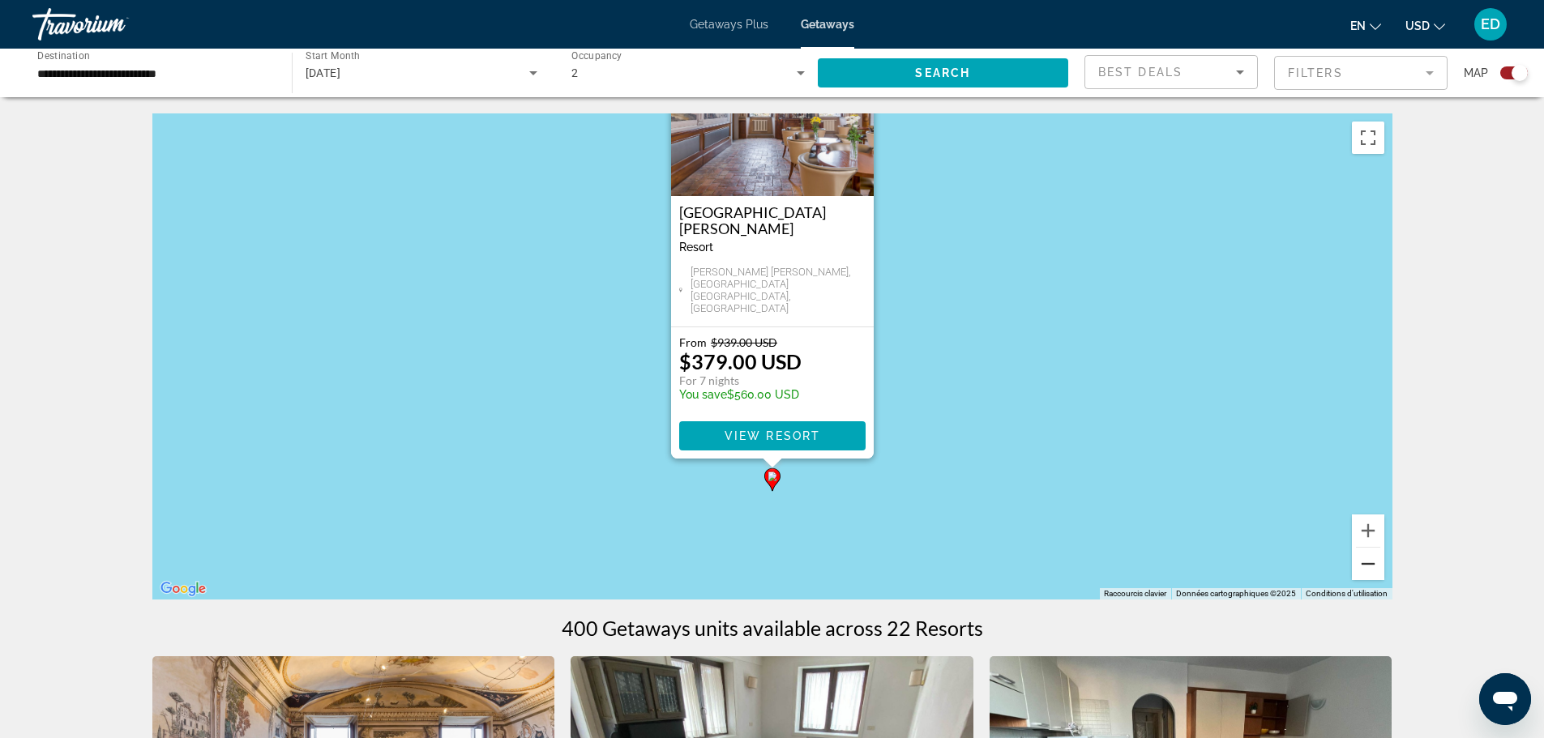
click at [1357, 571] on button "Zoom arrière" at bounding box center [1368, 564] width 32 height 32
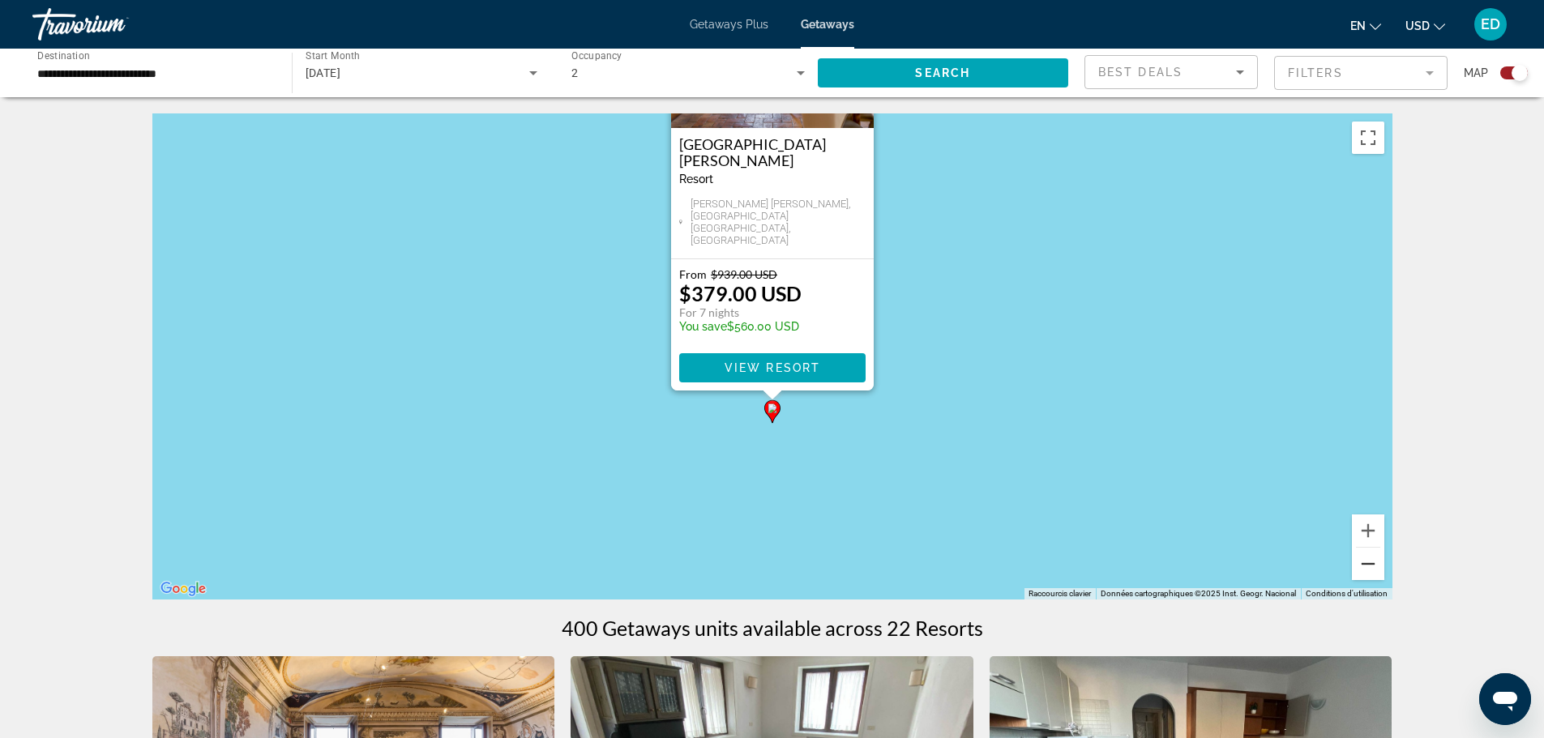
click at [1357, 571] on button "Zoom arrière" at bounding box center [1368, 564] width 32 height 32
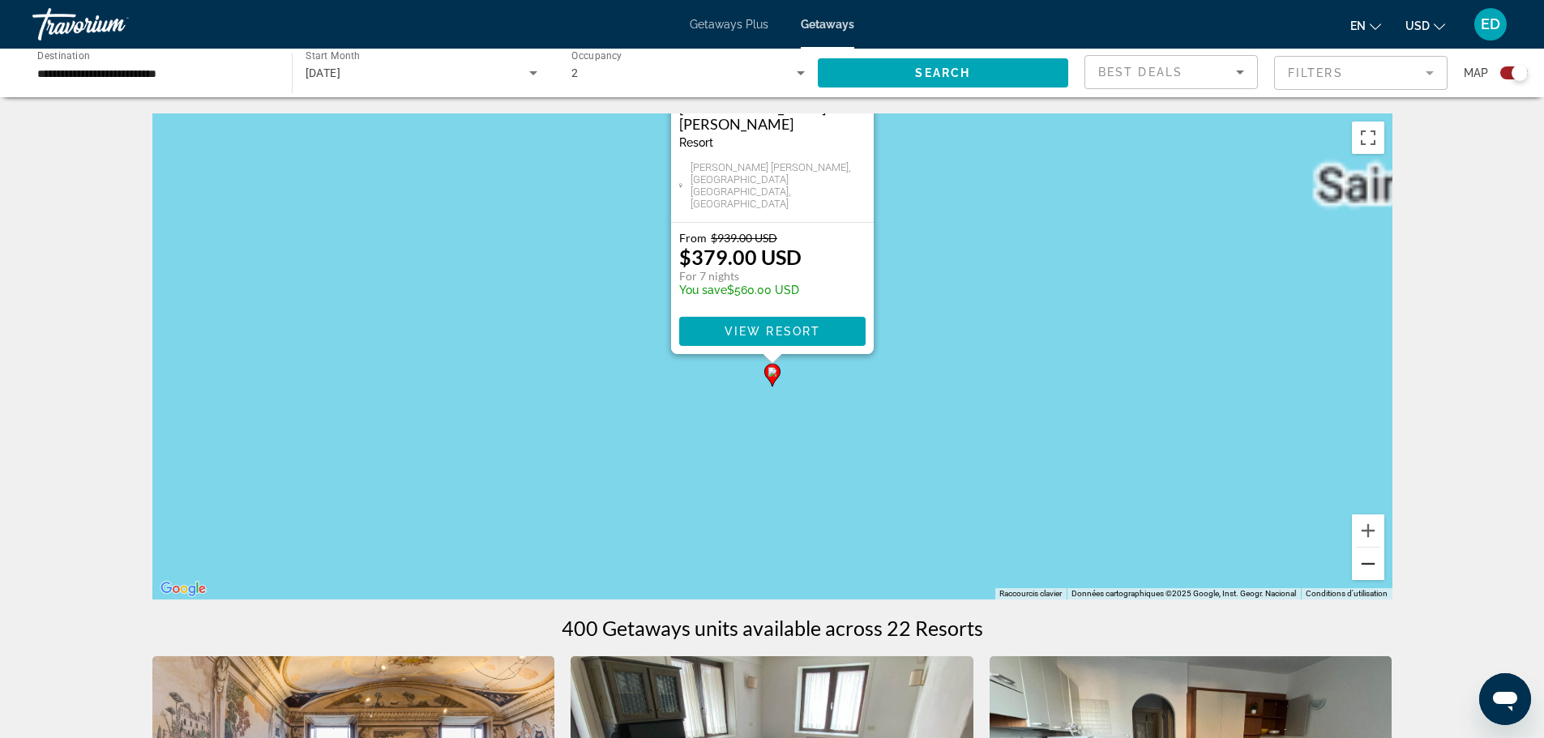
click at [1357, 571] on button "Zoom arrière" at bounding box center [1368, 564] width 32 height 32
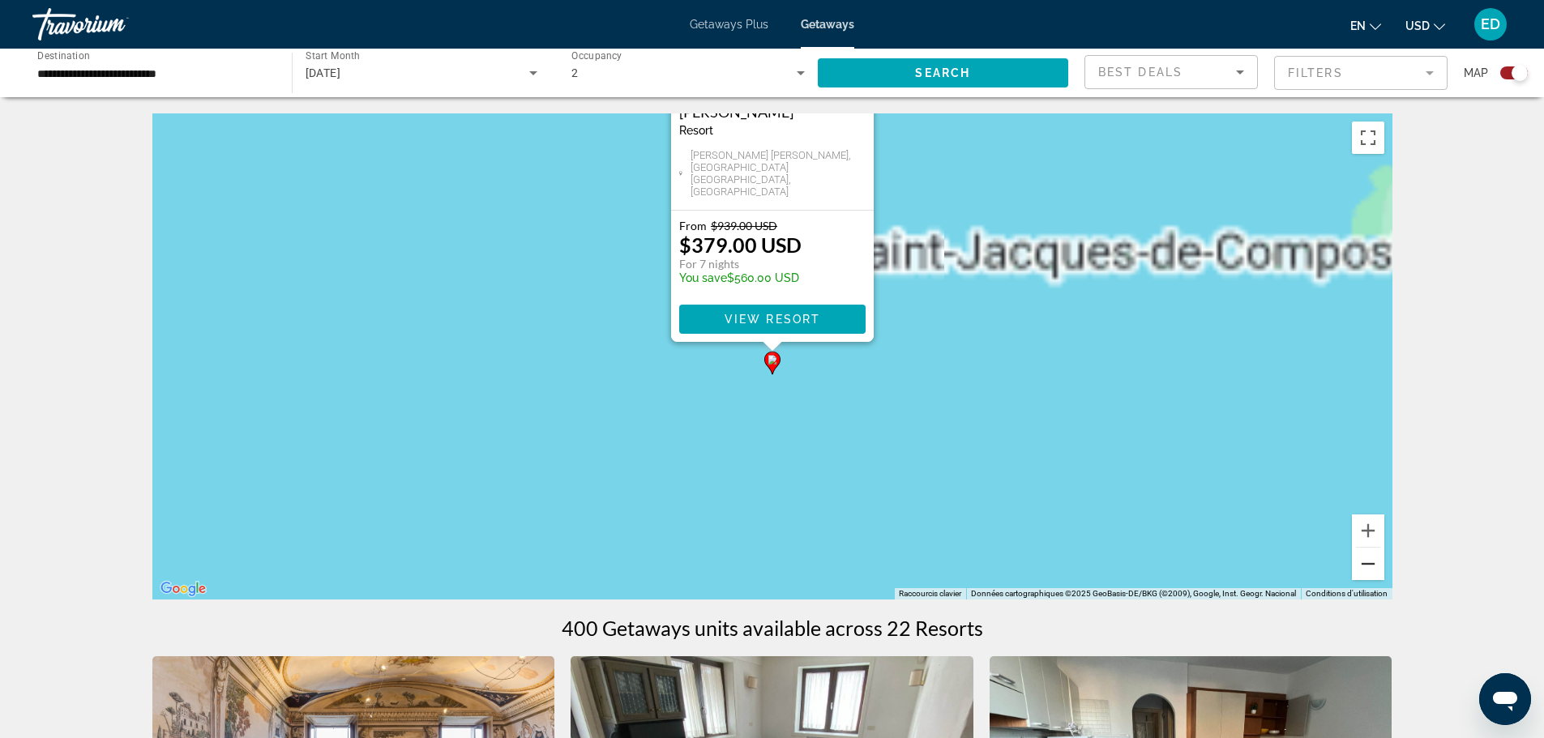
click at [1357, 571] on button "Zoom arrière" at bounding box center [1368, 564] width 32 height 32
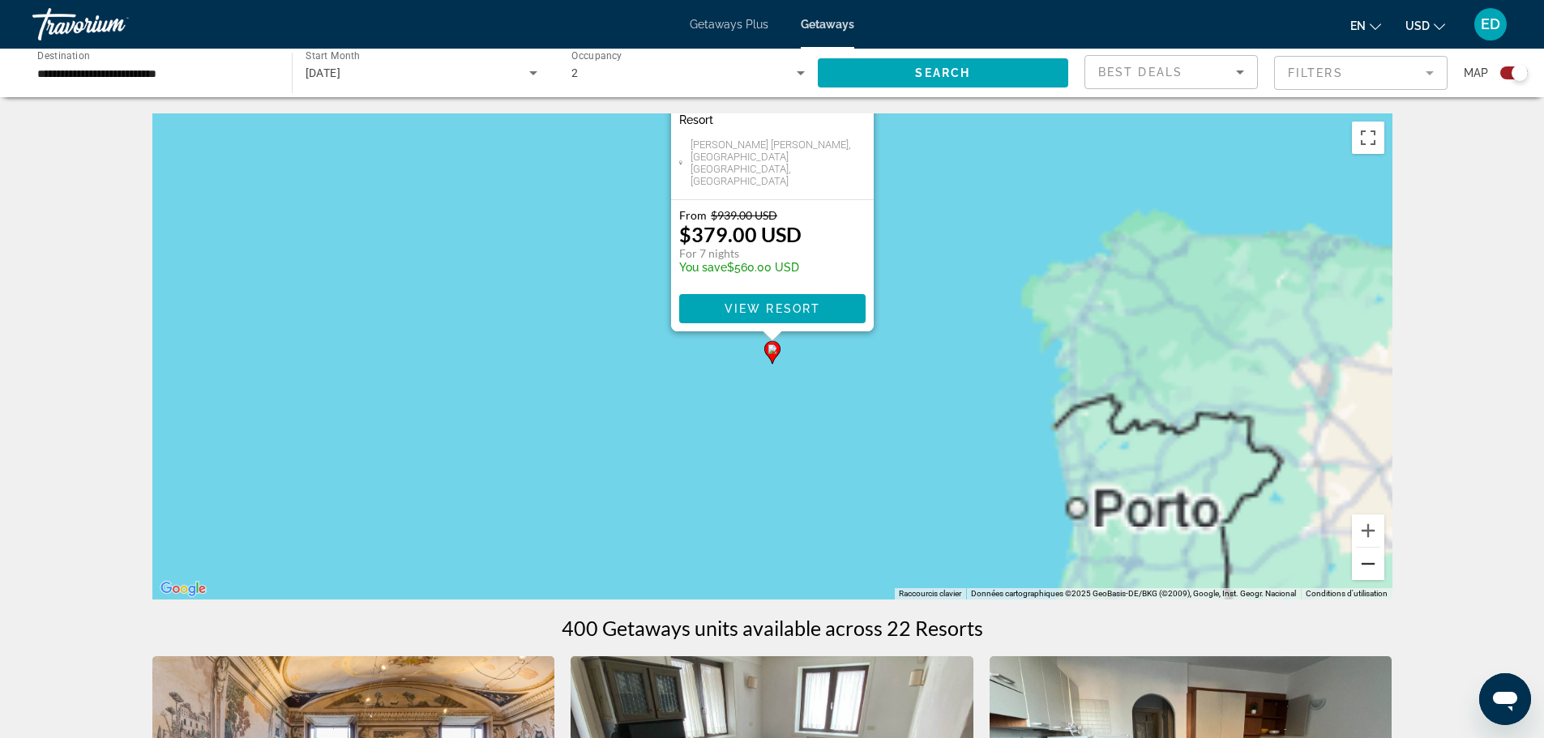
click at [1357, 571] on button "Zoom arrière" at bounding box center [1368, 564] width 32 height 32
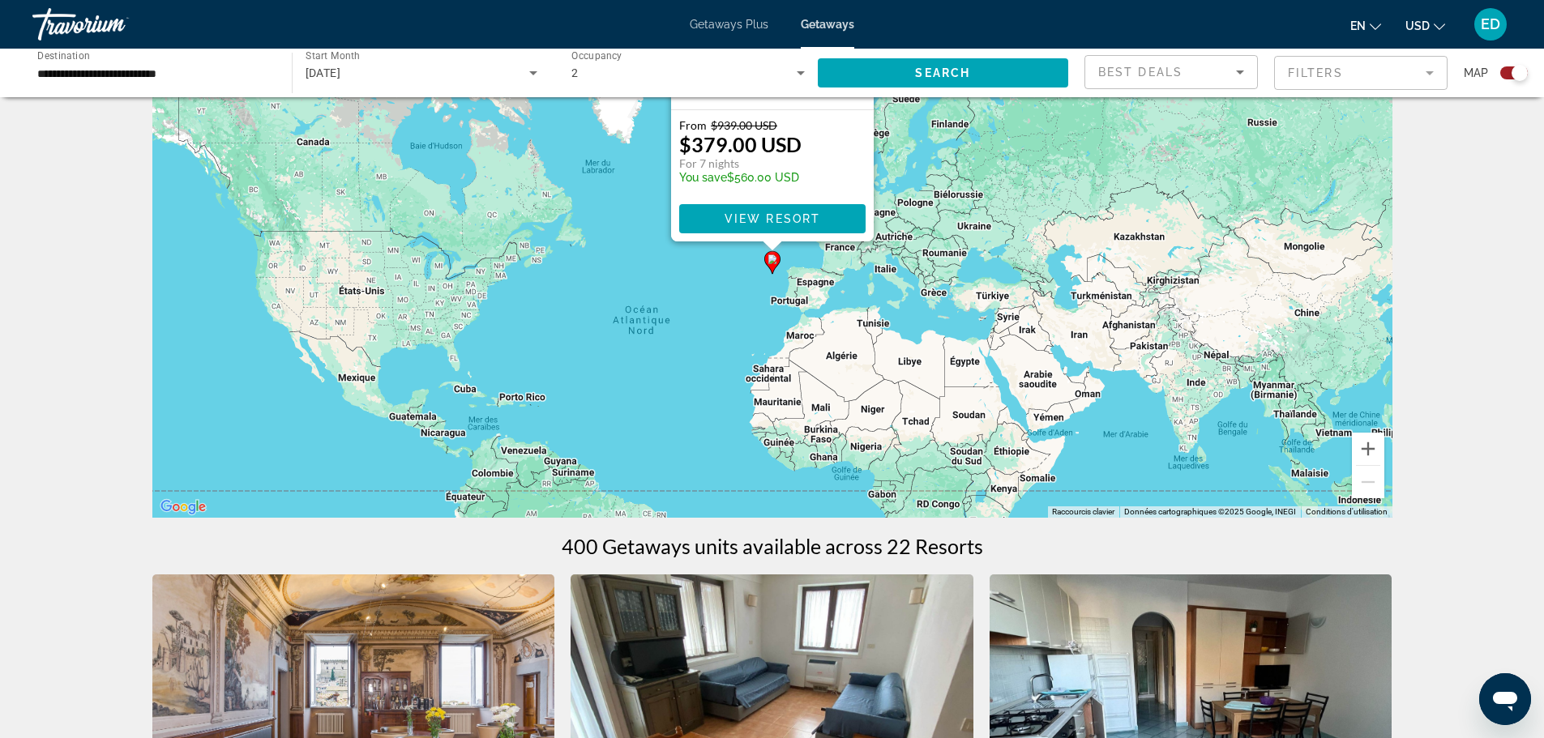
scroll to position [162, 0]
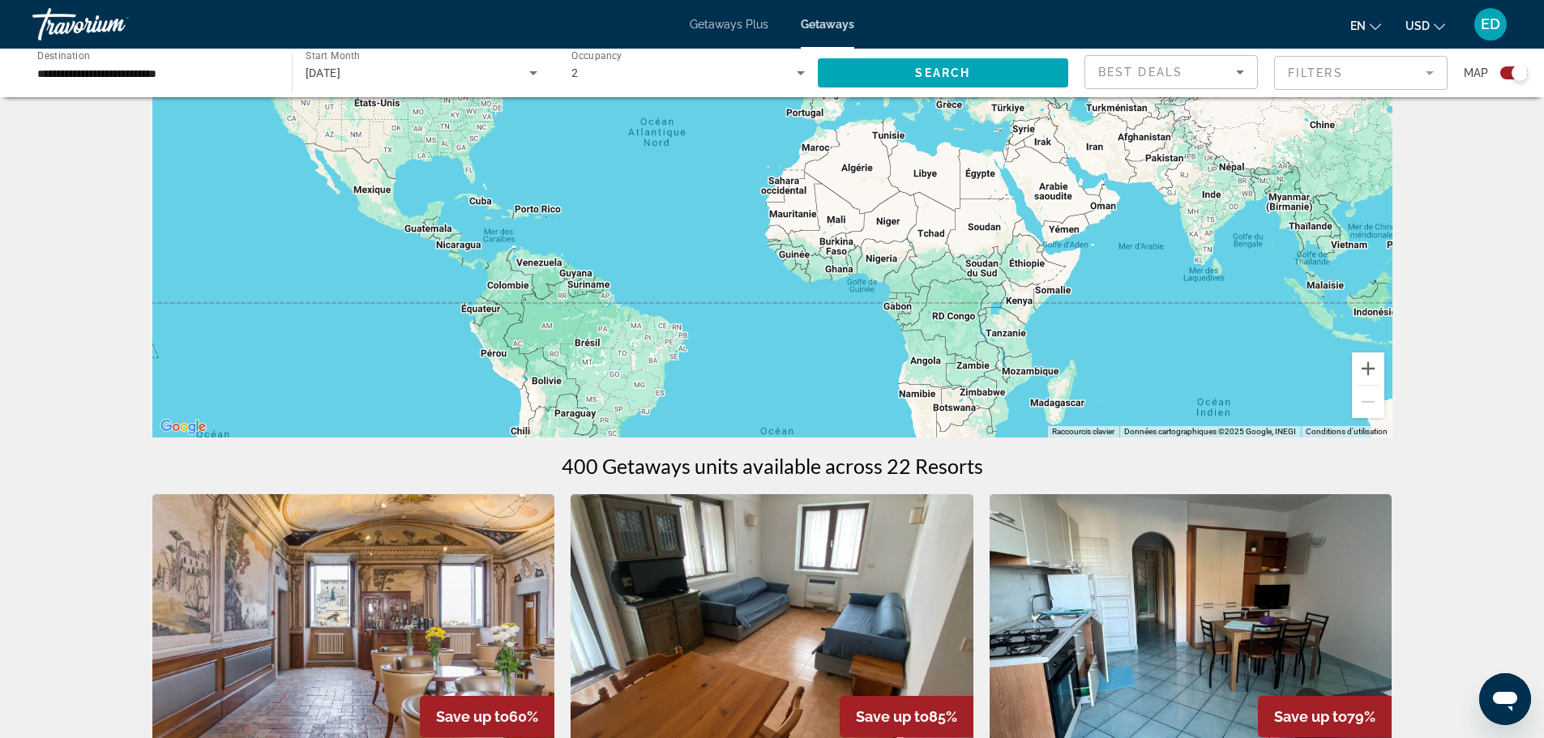
drag, startPoint x: 589, startPoint y: 362, endPoint x: 571, endPoint y: 220, distance: 143.1
click at [571, 219] on div "Pour activer le glissement avec le clavier, appuyez sur Alt+Entrée. Une fois ce…" at bounding box center [772, 194] width 1240 height 486
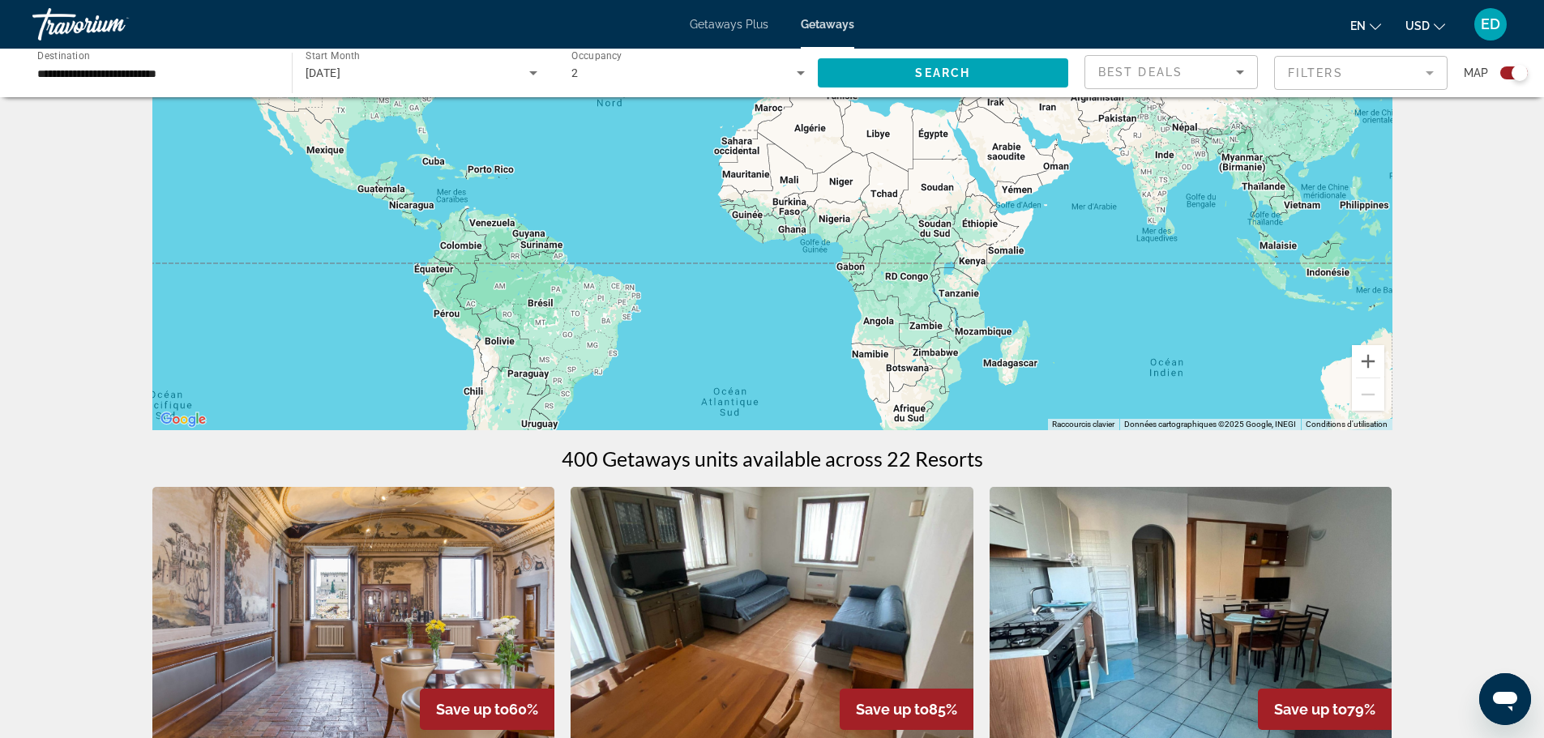
scroll to position [0, 0]
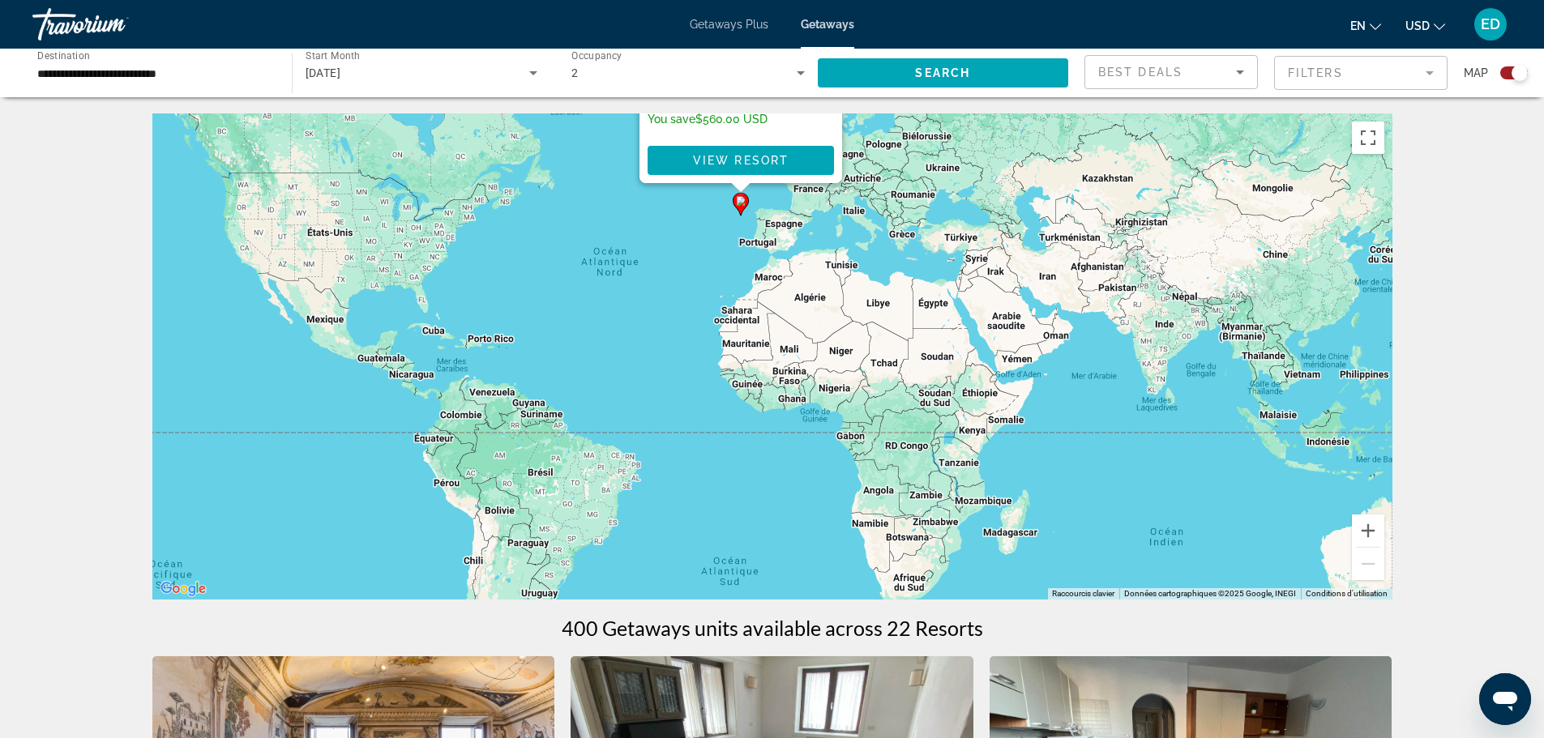
click at [1511, 77] on div "Search widget" at bounding box center [1514, 72] width 28 height 13
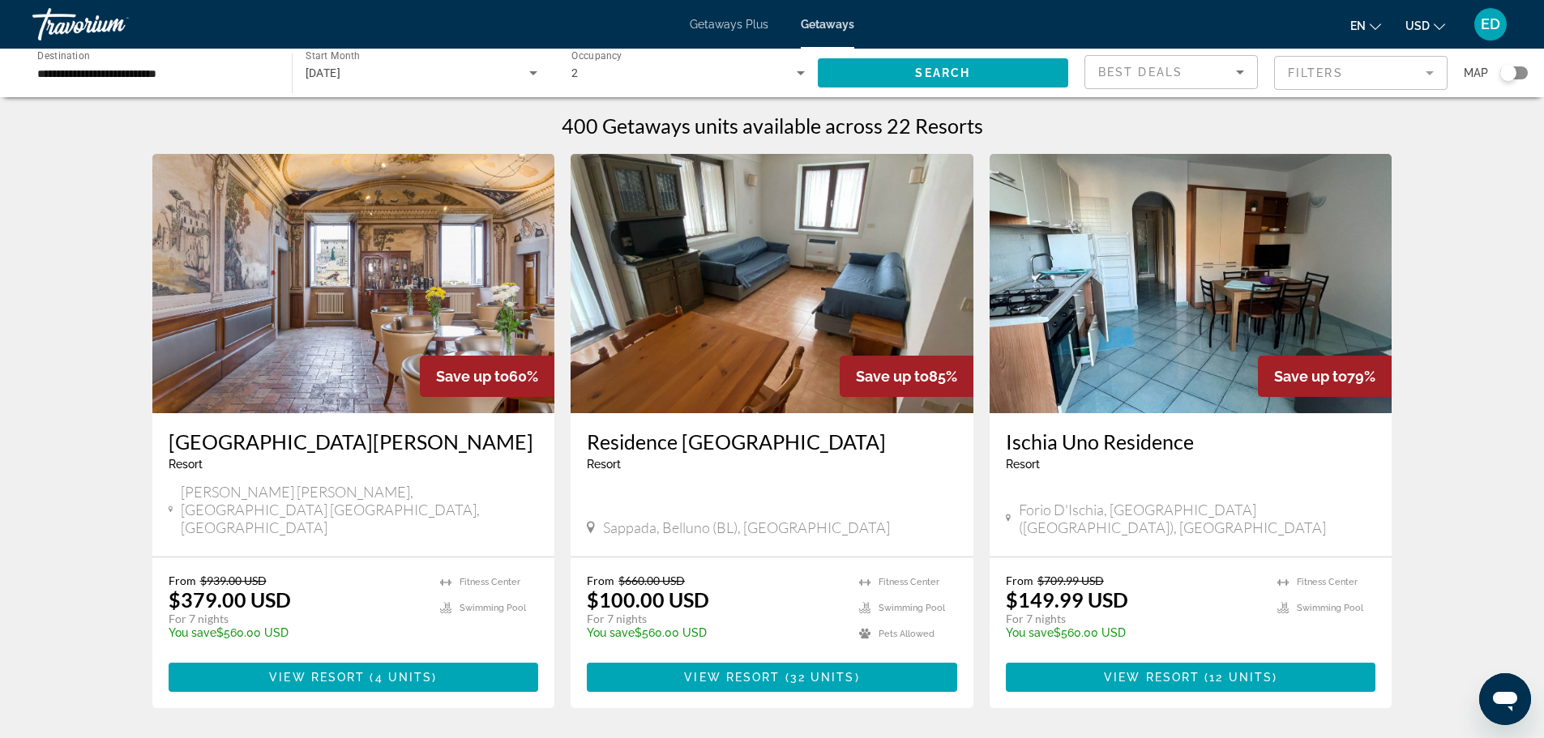
click at [1516, 71] on div "Search widget" at bounding box center [1508, 73] width 16 height 16
